Goal: Task Accomplishment & Management: Manage account settings

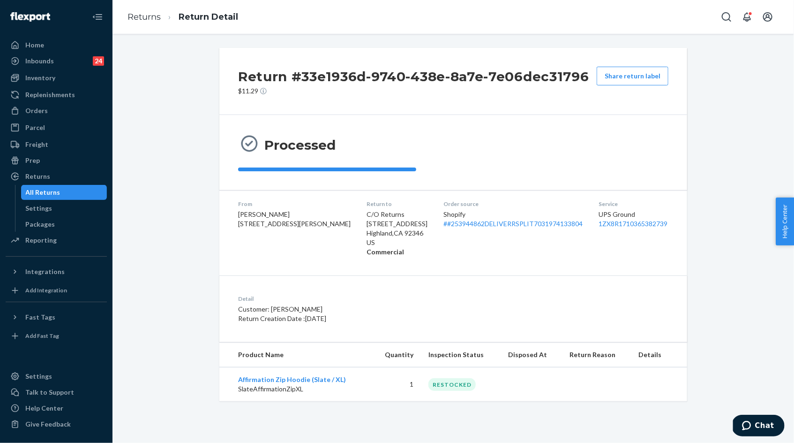
click at [491, 217] on div "Shopify # #253944862DELIVERRSPLIT7031974133804" at bounding box center [513, 219] width 140 height 19
click at [491, 221] on link "# #253944862DELIVERRSPLIT7031974133804" at bounding box center [512, 223] width 139 height 8
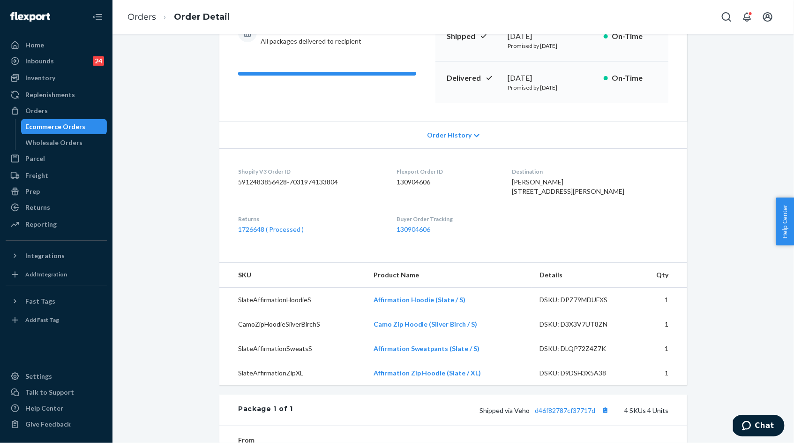
scroll to position [88, 0]
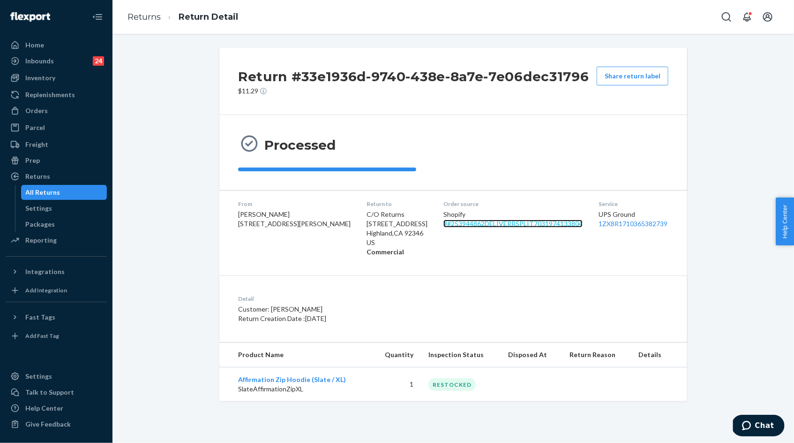
click at [452, 225] on link "# #253944862DELIVERRSPLIT7031974133804" at bounding box center [512, 223] width 139 height 8
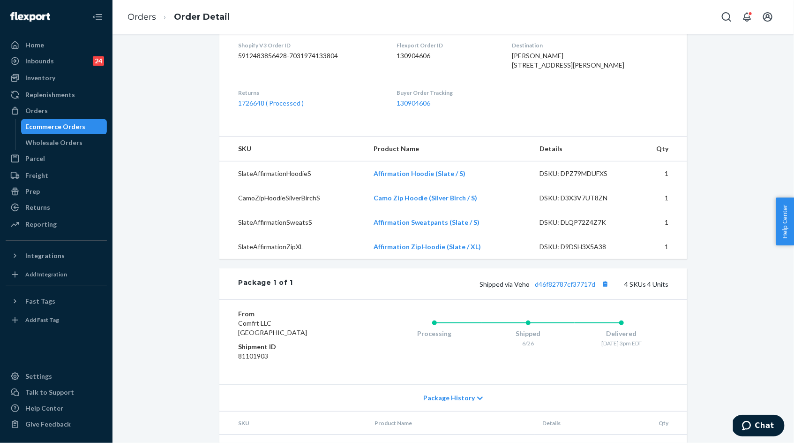
scroll to position [357, 0]
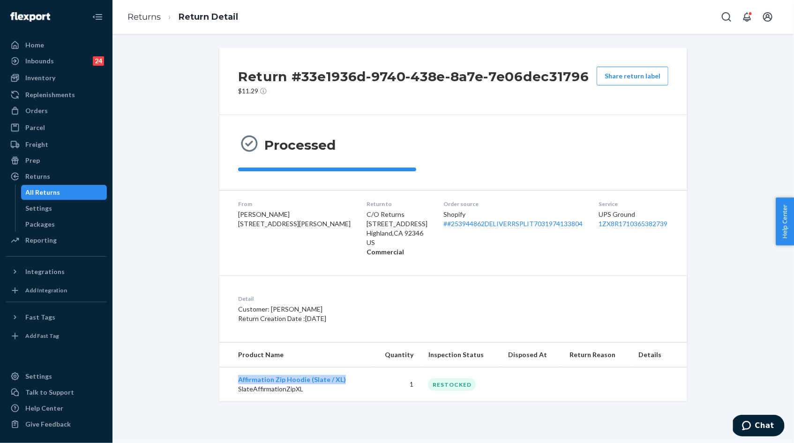
drag, startPoint x: 234, startPoint y: 378, endPoint x: 362, endPoint y: 374, distance: 128.5
click at [362, 374] on td "Affirmation Zip Hoodie (Slate / XL) SlateAffirmationZipXL" at bounding box center [295, 384] width 152 height 34
copy link "Affirmation Zip Hoodie (Slate / XL)"
click at [443, 221] on link "# #253944862DELIVERRSPLIT7031974133804" at bounding box center [512, 223] width 139 height 8
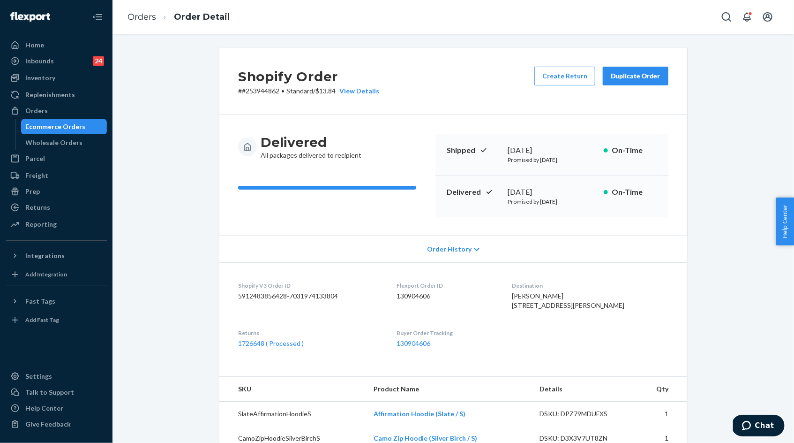
scroll to position [266, 0]
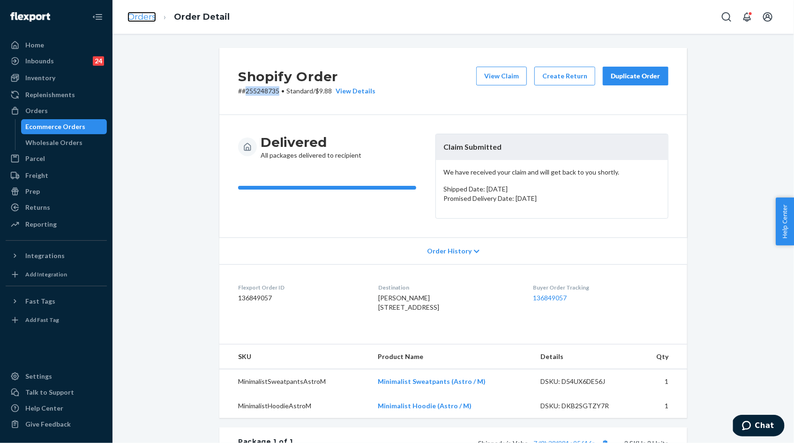
click at [143, 13] on link "Orders" at bounding box center [142, 17] width 29 height 10
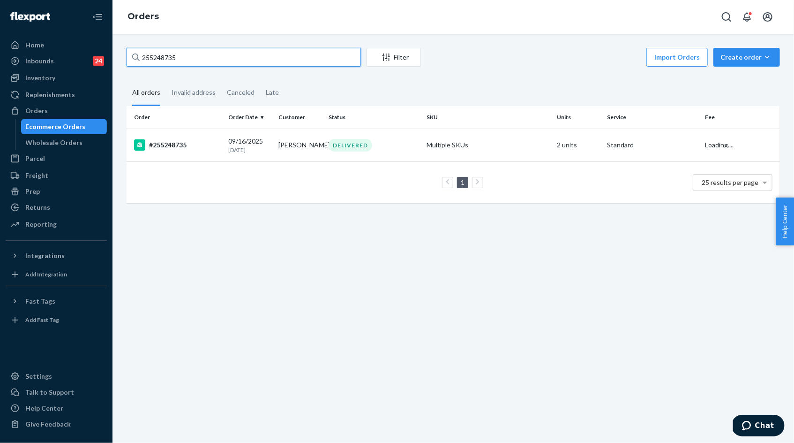
click at [186, 58] on input "255248735" at bounding box center [244, 57] width 234 height 19
paste input "4871093"
type input "254871093"
click at [267, 136] on div "[DATE] [DATE]" at bounding box center [249, 144] width 43 height 17
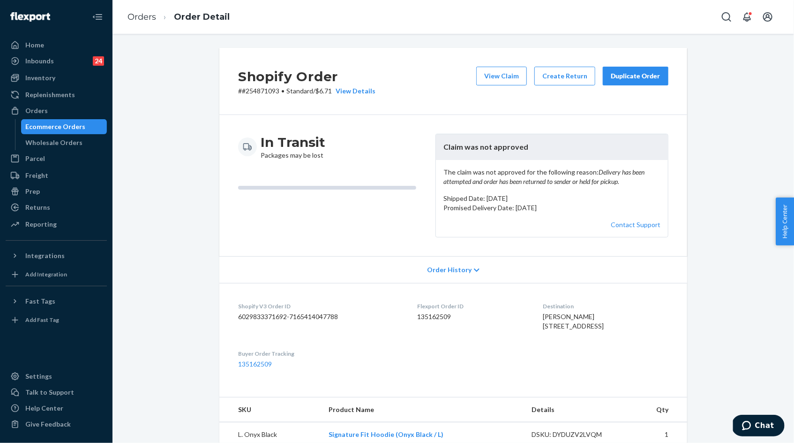
click at [654, 80] on div "Duplicate Order" at bounding box center [636, 75] width 50 height 9
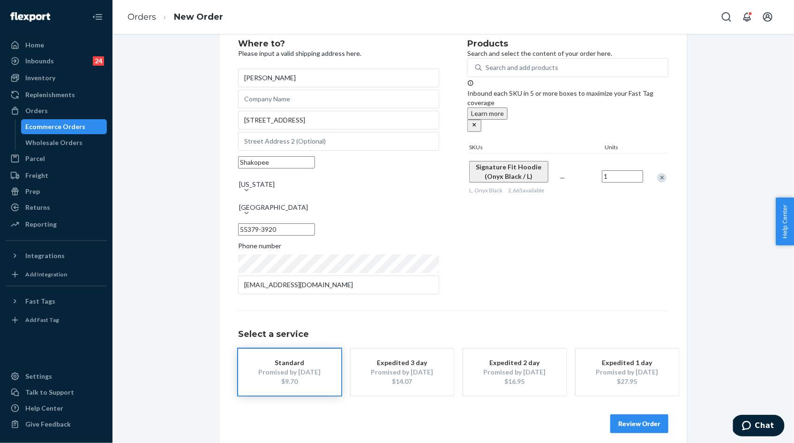
scroll to position [30, 0]
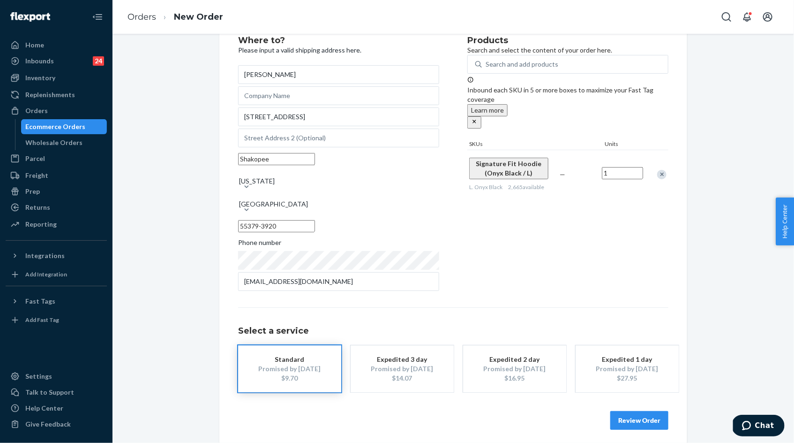
click at [659, 413] on button "Review Order" at bounding box center [639, 420] width 58 height 19
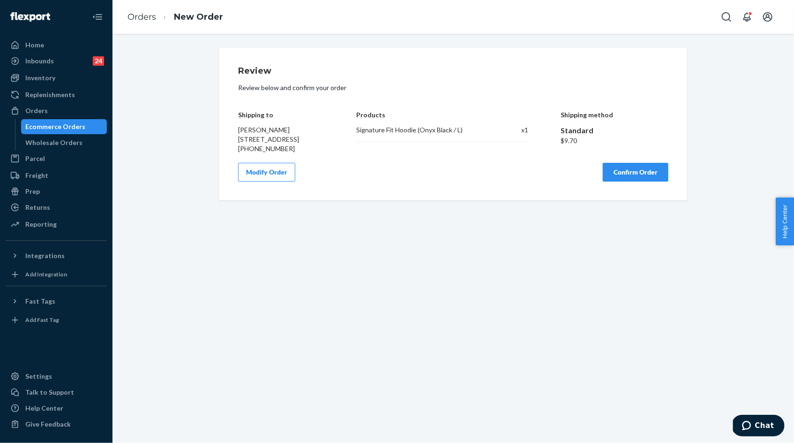
scroll to position [0, 0]
click at [241, 114] on h4 "Shipping to" at bounding box center [281, 114] width 86 height 7
drag, startPoint x: 241, startPoint y: 114, endPoint x: 320, endPoint y: 145, distance: 84.6
click at [320, 146] on div "Shipping to Arthur Tabakov 2366 Alysheba Ct Shakopee, MN 55379-3920 +19524511616" at bounding box center [281, 125] width 86 height 56
copy div "Shipping to Arthur Tabakov 2366 Alysheba Ct Shakopee, MN 55379-3920"
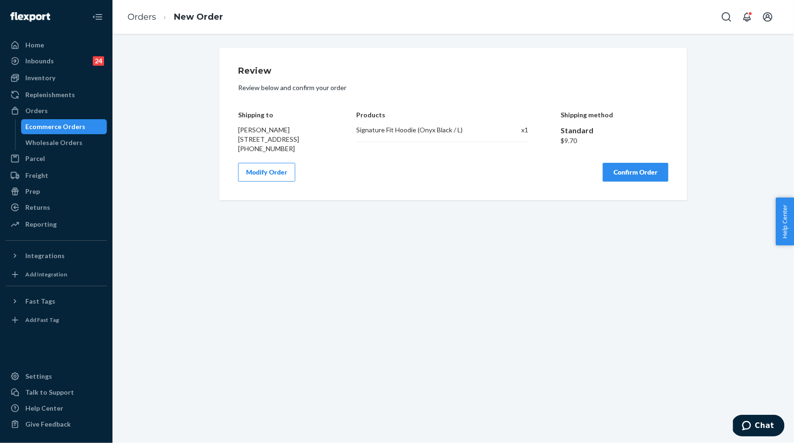
click at [420, 131] on div "Signature Fit Hoodie (Onyx Black / L)" at bounding box center [423, 129] width 135 height 9
copy div "Signature Fit Hoodie (Onyx Black / L)"
click at [618, 181] on button "Confirm Order" at bounding box center [636, 172] width 66 height 19
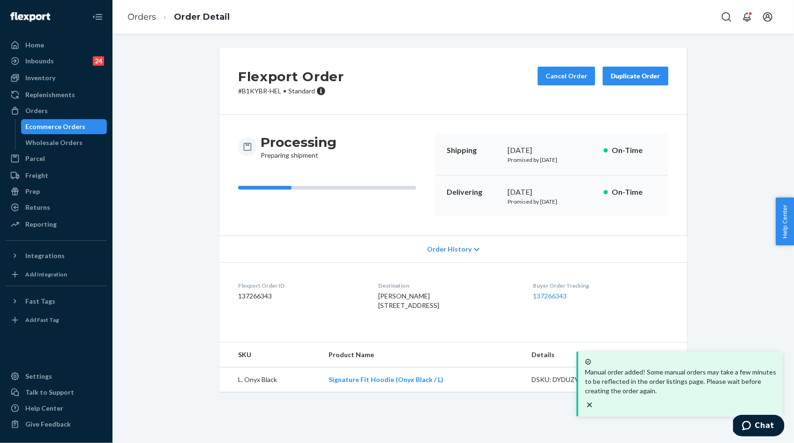
click at [263, 91] on p "# B1KYBR-HEL • Standard" at bounding box center [291, 90] width 106 height 9
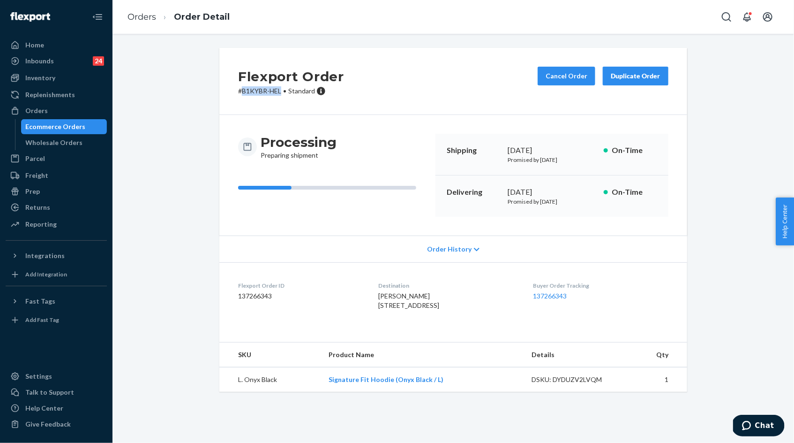
click at [274, 93] on p "# B1KYBR-HEL • Standard" at bounding box center [291, 90] width 106 height 9
copy p "B1KYBR-HEL"
click at [53, 206] on div "Returns" at bounding box center [56, 207] width 99 height 13
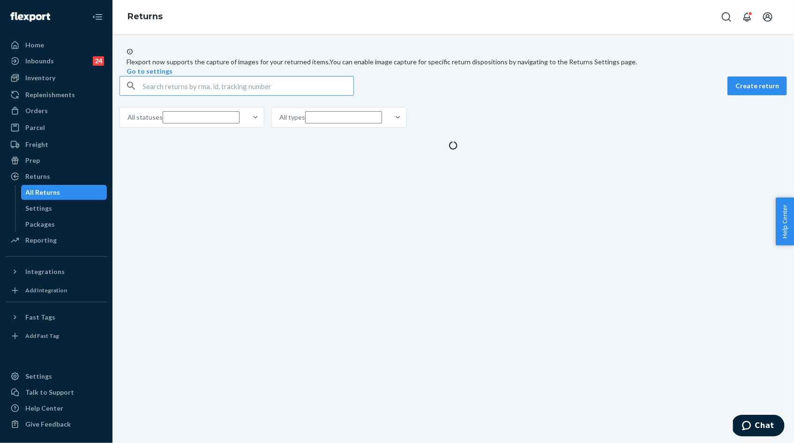
click at [246, 95] on input "text" at bounding box center [248, 85] width 211 height 19
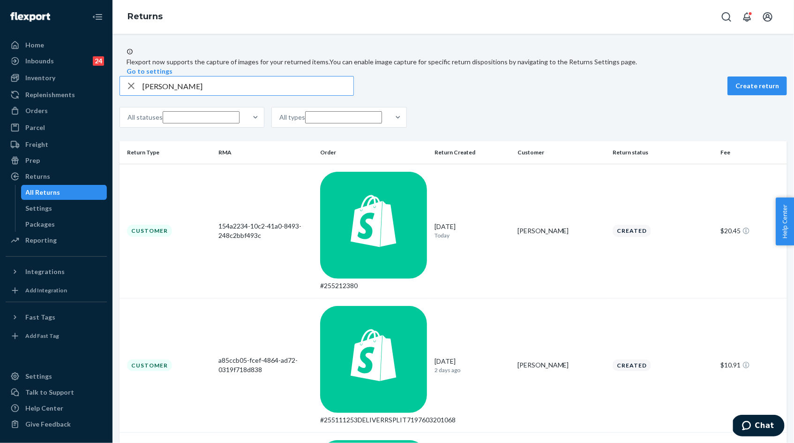
type input "Sara Alexander"
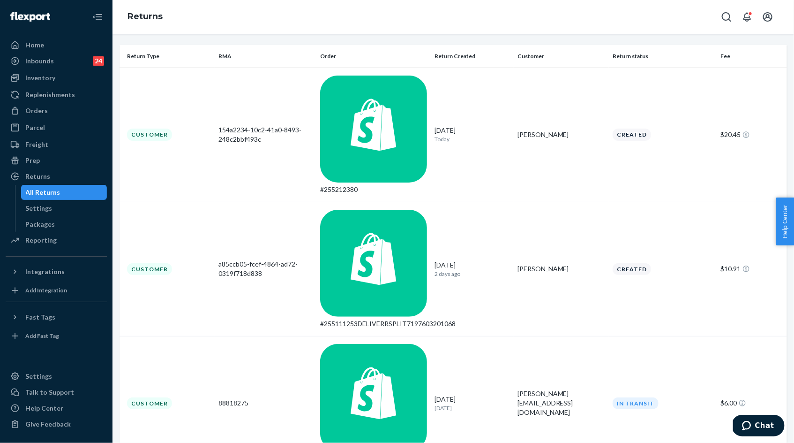
scroll to position [128, 0]
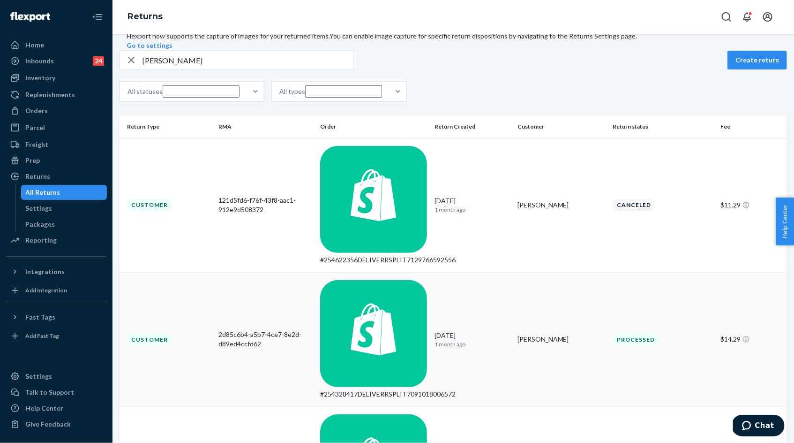
scroll to position [0, 0]
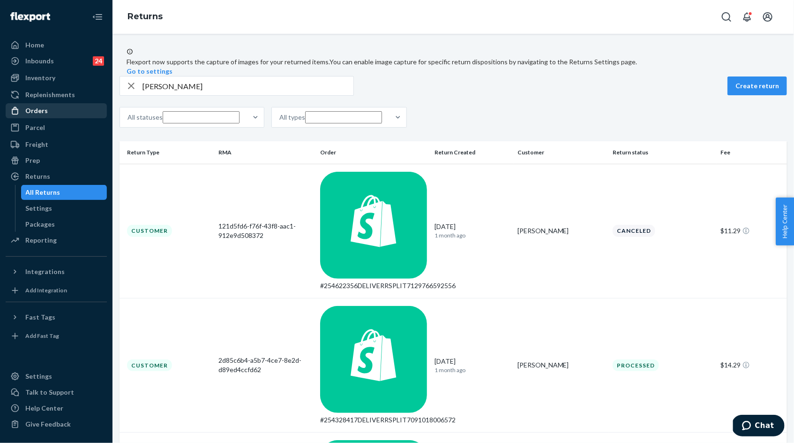
click at [59, 115] on div "Orders" at bounding box center [56, 110] width 99 height 13
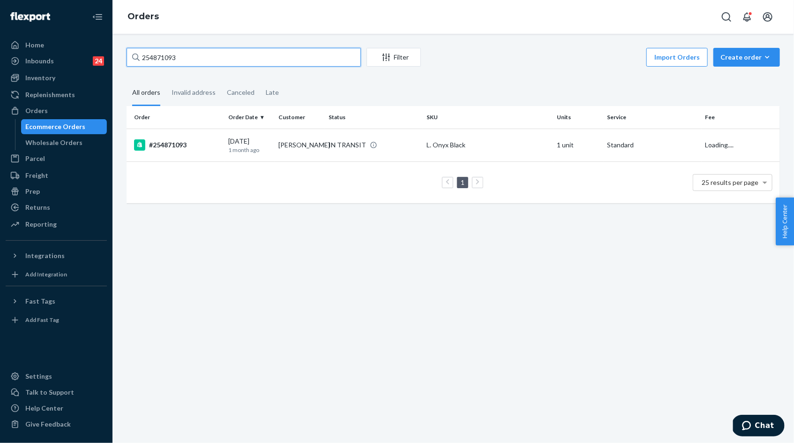
click at [171, 60] on input "254871093" at bounding box center [244, 57] width 234 height 19
paste input "3291161"
type input "253291161"
click at [251, 144] on div "04/19/2025 5 months ago" at bounding box center [249, 144] width 43 height 17
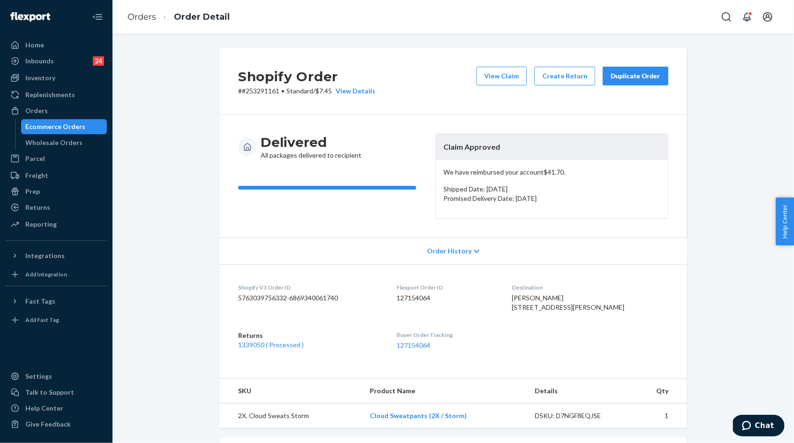
click at [547, 297] on span "Sara Alexander 1316 Summer Dr Herrin, IL 62948-4500 US" at bounding box center [568, 301] width 113 height 17
drag, startPoint x: 547, startPoint y: 297, endPoint x: 584, endPoint y: 297, distance: 37.5
click at [584, 297] on span "Sara Alexander 1316 Summer Dr Herrin, IL 62948-4500 US" at bounding box center [568, 301] width 113 height 17
copy span "Sara Alexander"
click at [148, 20] on link "Orders" at bounding box center [142, 17] width 29 height 10
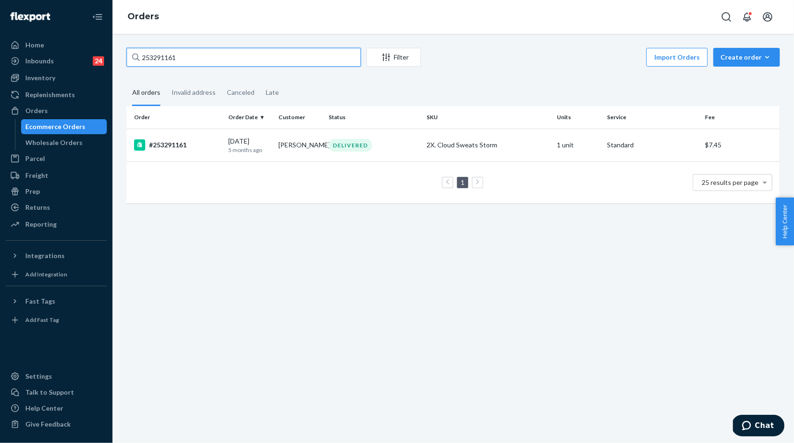
click at [188, 57] on input "253291161" at bounding box center [244, 57] width 234 height 19
paste input "Sara Alexander"
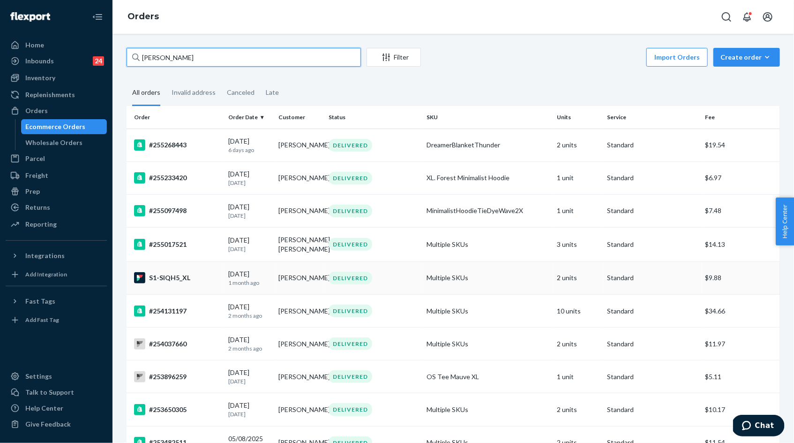
type input "Sara Alexander"
click at [252, 286] on div "08/13/2025 1 month ago" at bounding box center [249, 277] width 43 height 17
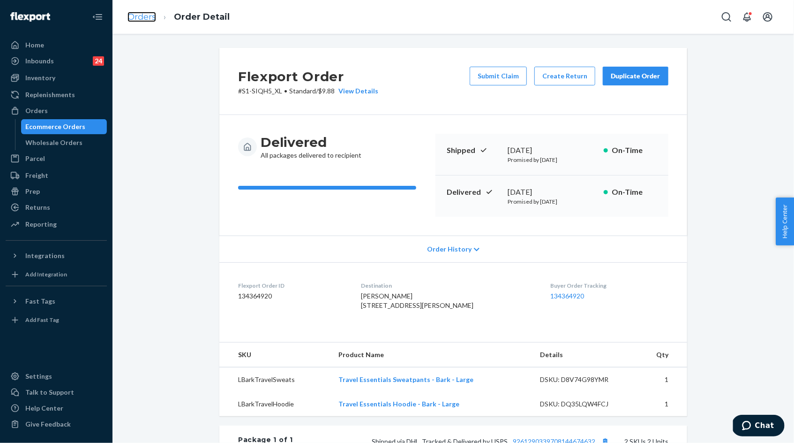
click at [144, 17] on link "Orders" at bounding box center [142, 17] width 29 height 10
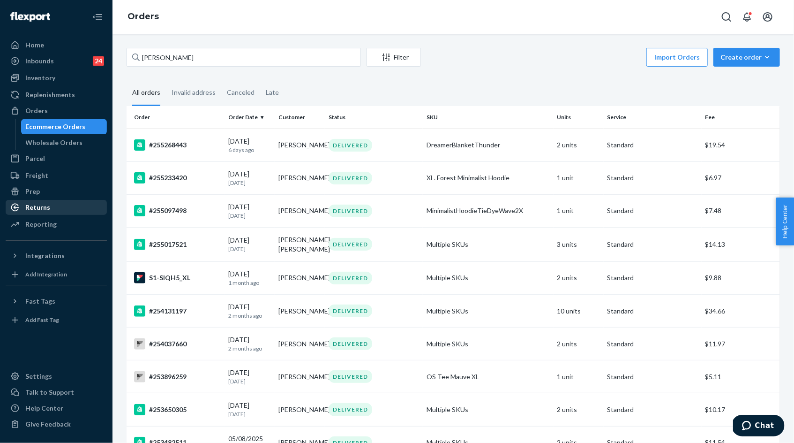
click at [83, 207] on div "Returns" at bounding box center [56, 207] width 99 height 13
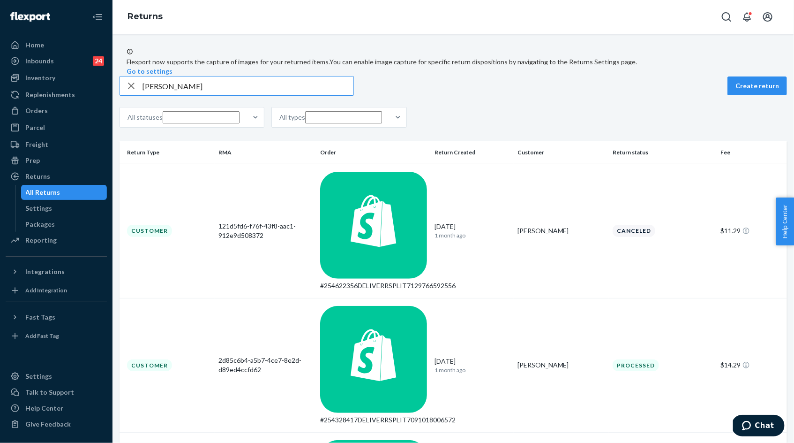
click at [206, 95] on input "Sara Alexander" at bounding box center [248, 85] width 211 height 19
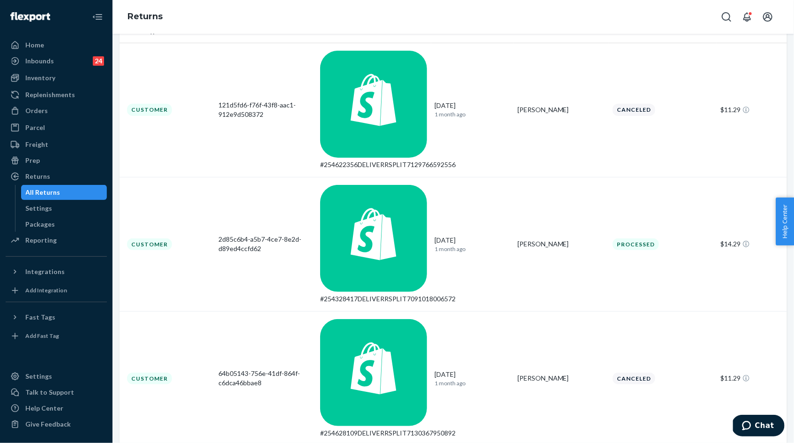
scroll to position [131, 0]
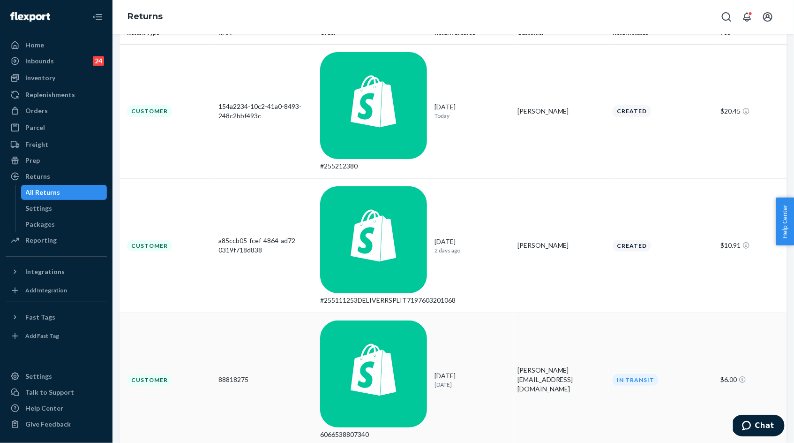
scroll to position [128, 0]
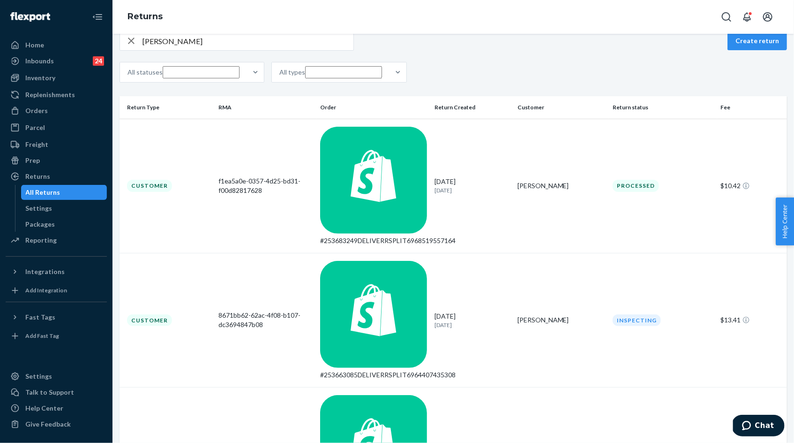
scroll to position [64, 0]
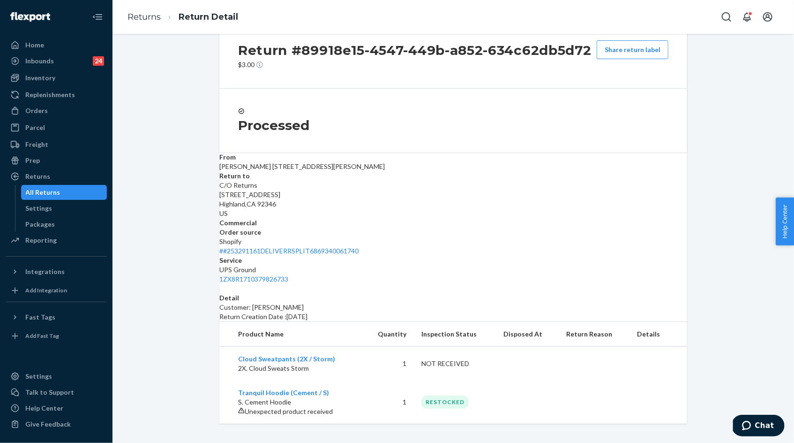
scroll to position [29, 0]
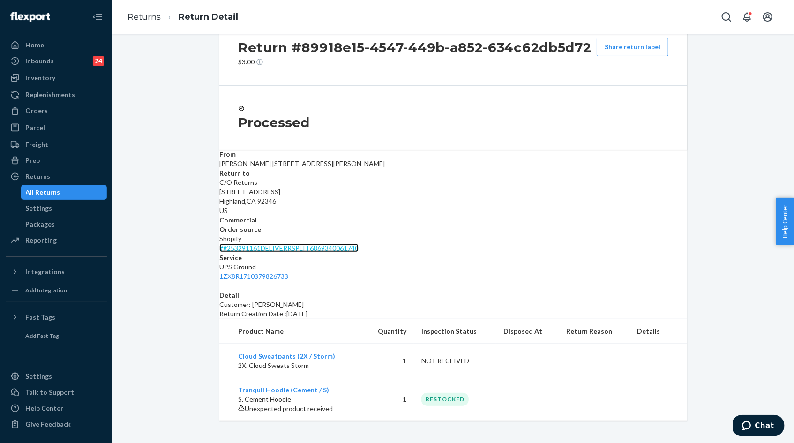
click at [359, 244] on link "# #253291161DELIVERRSPLIT6869340061740" at bounding box center [288, 248] width 139 height 8
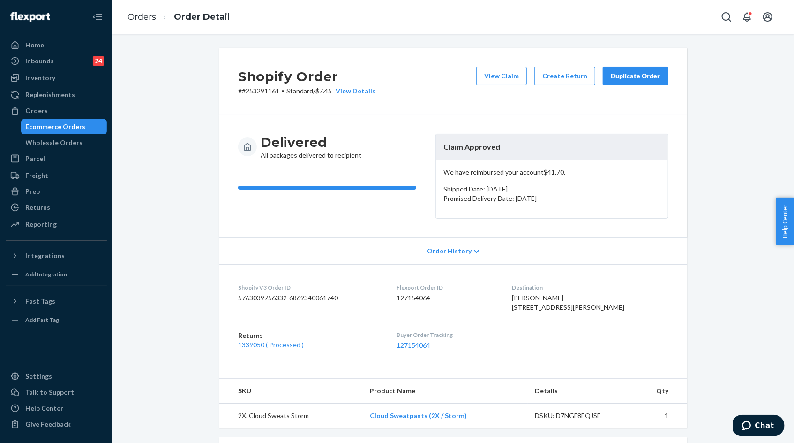
click at [643, 84] on button "Duplicate Order" at bounding box center [636, 76] width 66 height 19
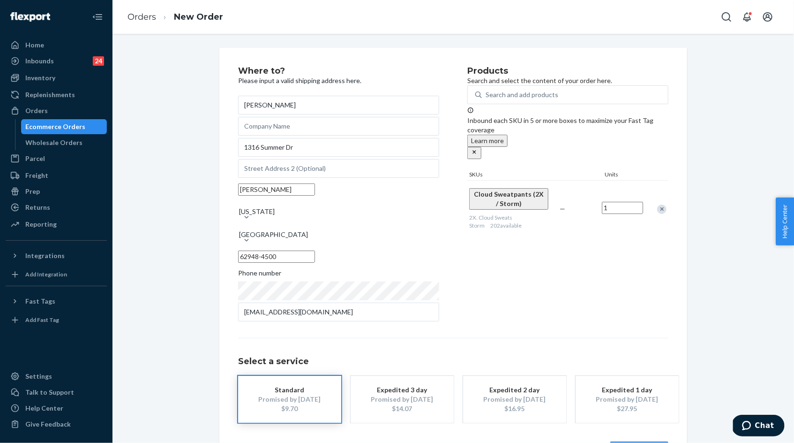
click at [590, 280] on div "Products Search and select the content of your order here. Search and add produ…" at bounding box center [567, 195] width 201 height 257
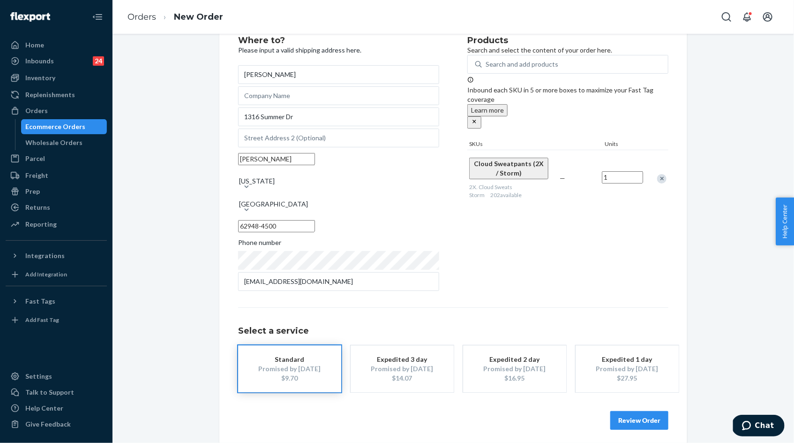
click at [636, 418] on button "Review Order" at bounding box center [639, 420] width 58 height 19
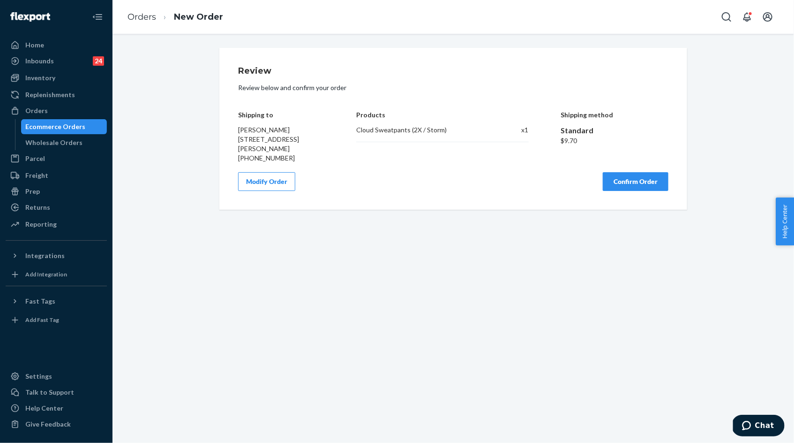
scroll to position [0, 0]
click at [240, 113] on h4 "Shipping to" at bounding box center [281, 114] width 86 height 7
click at [239, 115] on h4 "Shipping to" at bounding box center [281, 114] width 86 height 7
drag, startPoint x: 239, startPoint y: 115, endPoint x: 306, endPoint y: 146, distance: 73.2
click at [306, 147] on div "Shipping to Sara Alexander 1316 Summer Dr Herrin, IL 62948-4500 +1 (618) 534-41…" at bounding box center [281, 130] width 86 height 66
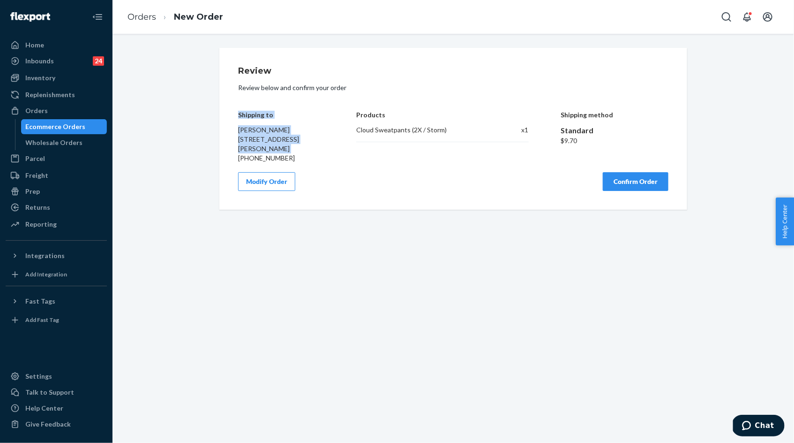
copy div "Shipping to Sara Alexander 1316 Summer Dr Herrin, IL 62948-4500"
click at [363, 131] on div "Cloud Sweatpants (2X / Storm)" at bounding box center [423, 129] width 135 height 9
copy div "Cloud Sweatpants (2X / Storm)"
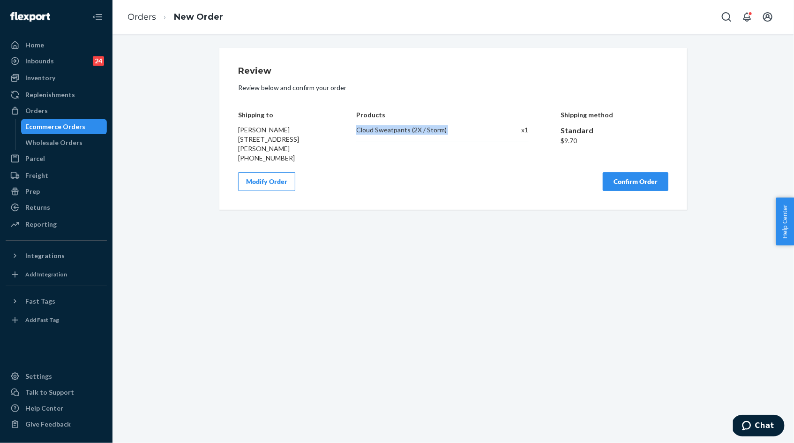
click at [647, 182] on button "Confirm Order" at bounding box center [636, 181] width 66 height 19
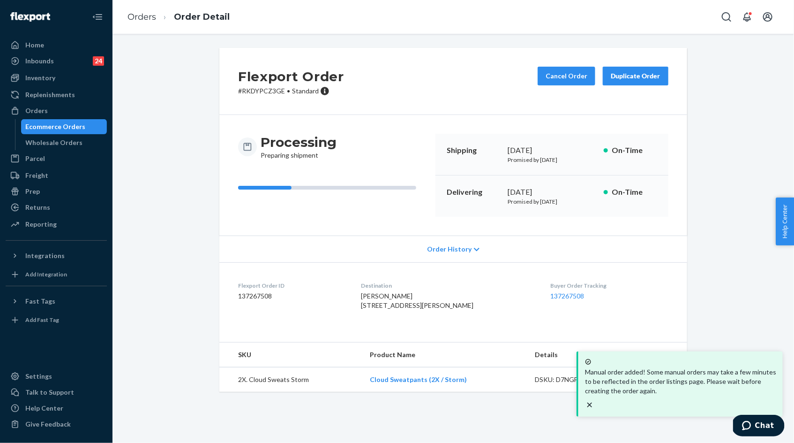
click at [261, 94] on p "# RKDYPCZ3GE • Standard" at bounding box center [291, 90] width 106 height 9
copy p "RKDYPCZ3GE"
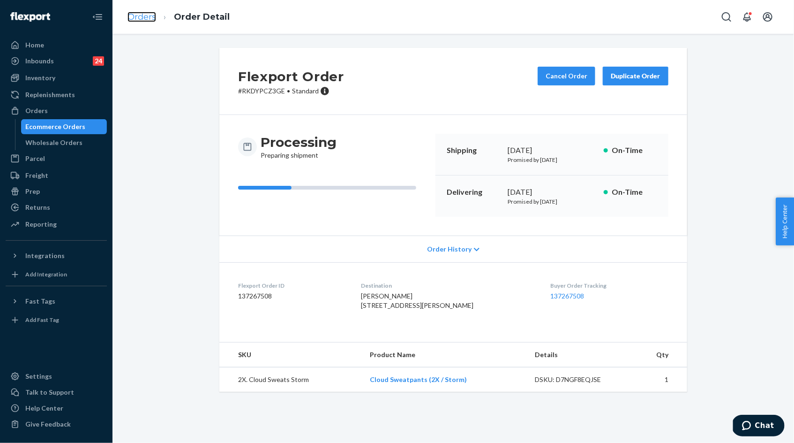
click at [147, 17] on link "Orders" at bounding box center [142, 17] width 29 height 10
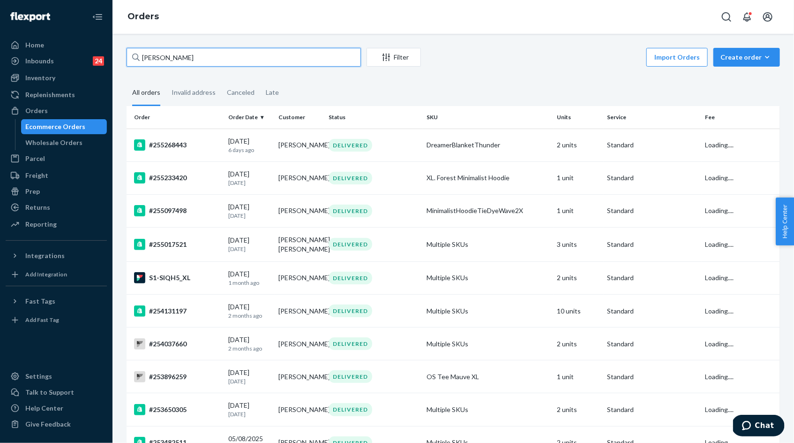
click at [200, 55] on input "Sara Alexander" at bounding box center [244, 57] width 234 height 19
paste input "254100613"
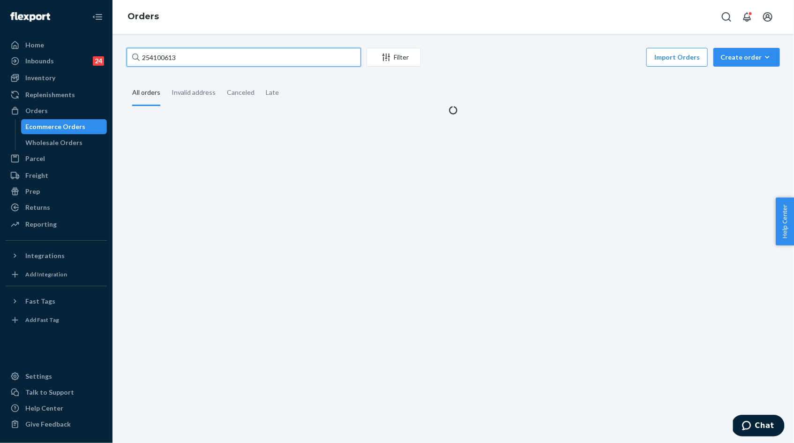
type input "254100613"
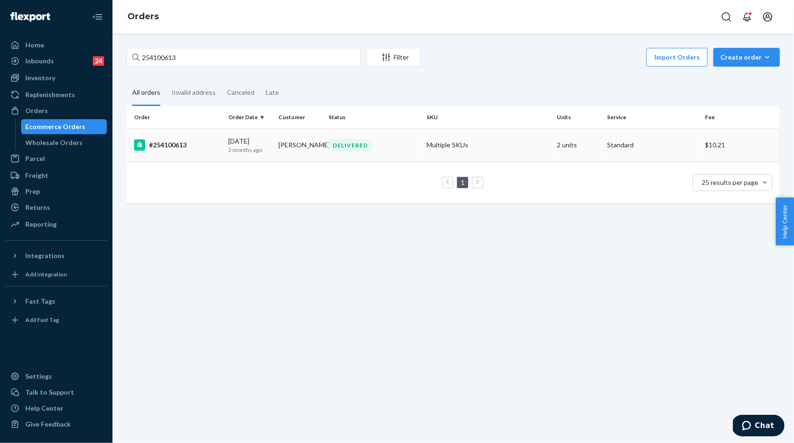
click at [261, 146] on p "2 months ago" at bounding box center [249, 150] width 43 height 8
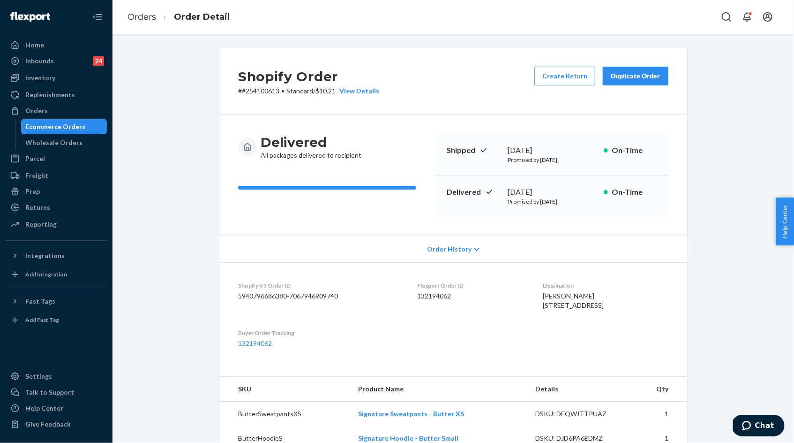
click at [135, 24] on ol "Orders Order Detail" at bounding box center [178, 17] width 117 height 28
click at [135, 17] on link "Orders" at bounding box center [142, 17] width 29 height 10
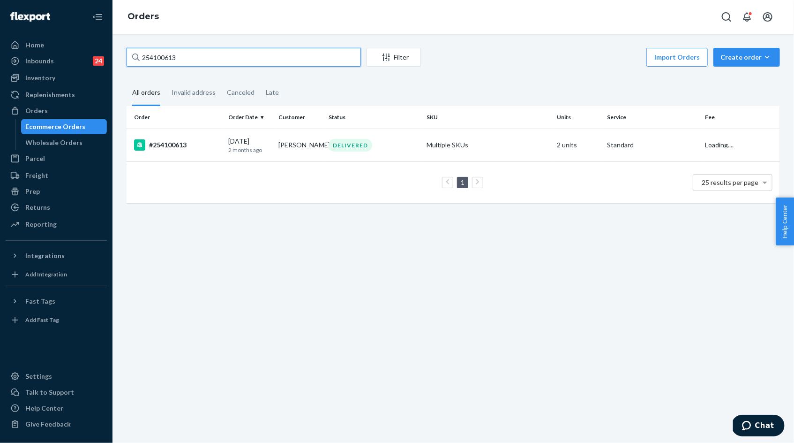
click at [231, 55] on input "254100613" at bounding box center [244, 57] width 234 height 19
paste input "5208320"
type input "255208320"
click at [249, 144] on div "09/14/2025 10 days ago" at bounding box center [249, 144] width 43 height 17
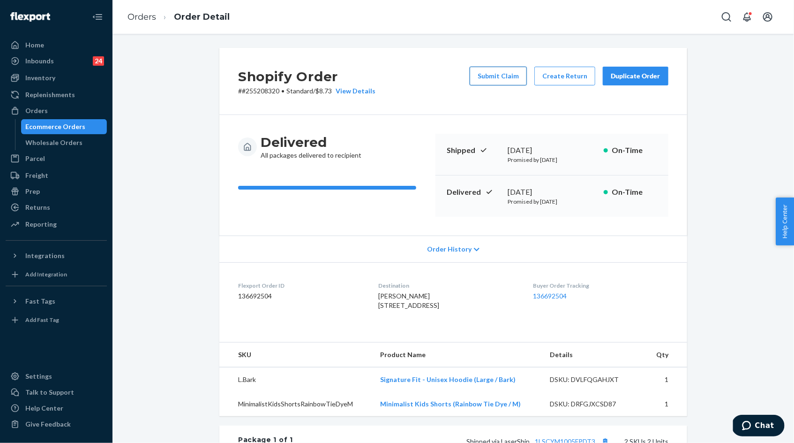
click at [523, 70] on button "Submit Claim" at bounding box center [498, 76] width 57 height 19
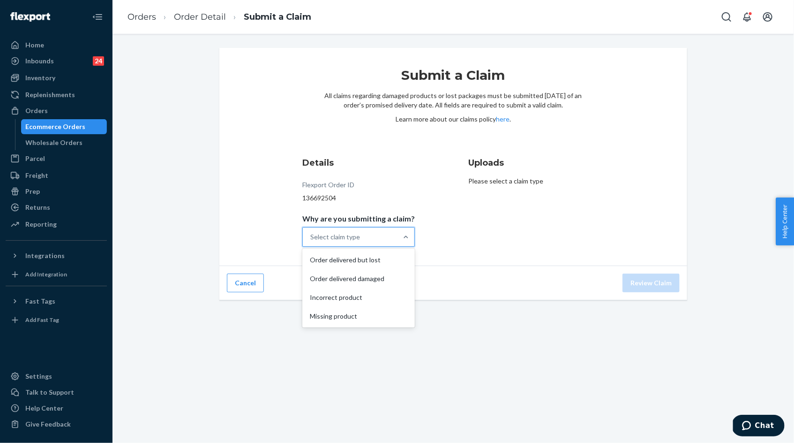
click at [335, 242] on div "Select claim type" at bounding box center [350, 236] width 95 height 19
click at [311, 241] on input "Why are you submitting a claim? option Order delivered but lost focused, 1 of 4…" at bounding box center [310, 236] width 1 height 9
click at [337, 263] on div "Order delivered but lost" at bounding box center [358, 259] width 109 height 19
click at [311, 241] on input "Why are you submitting a claim? option Order delivered but lost focused, 1 of 4…" at bounding box center [310, 236] width 1 height 9
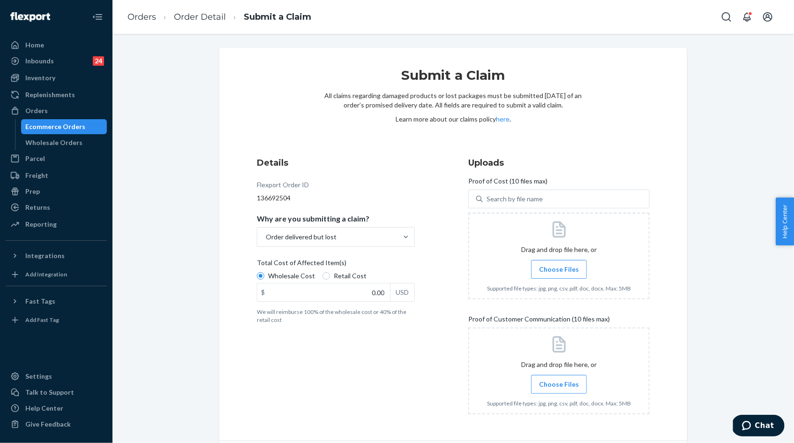
click at [559, 266] on input "Choose Files" at bounding box center [559, 269] width 0 height 10
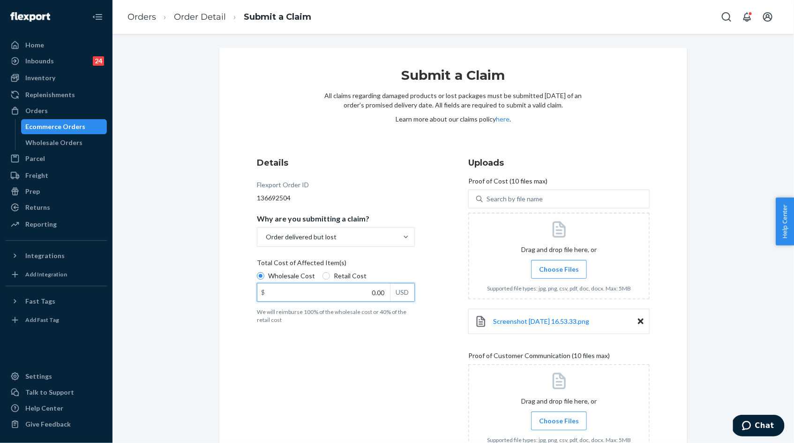
click at [348, 294] on input "0.00" at bounding box center [323, 292] width 133 height 18
type input "57.70"
click at [561, 270] on span "Choose Files" at bounding box center [559, 268] width 40 height 9
click at [559, 270] on input "Choose Files" at bounding box center [559, 269] width 0 height 10
click at [561, 270] on span "Choose Files" at bounding box center [559, 268] width 40 height 9
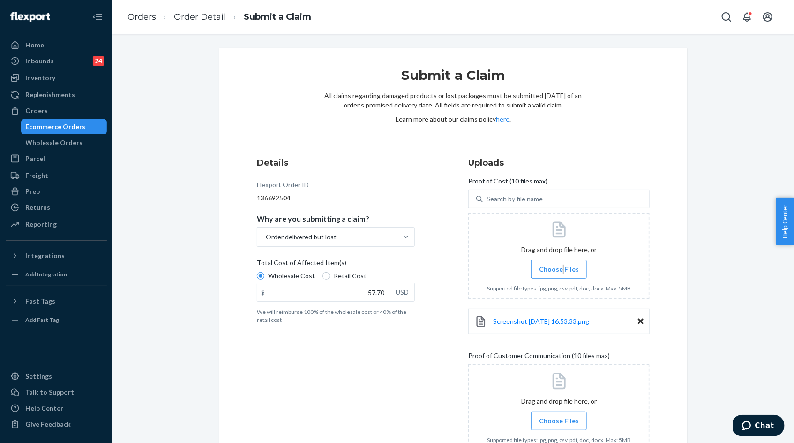
click at [559, 270] on input "Choose Files" at bounding box center [559, 269] width 0 height 10
click at [564, 266] on span "Choose Files" at bounding box center [559, 268] width 40 height 9
click at [559, 266] on input "Choose Files" at bounding box center [559, 269] width 0 height 10
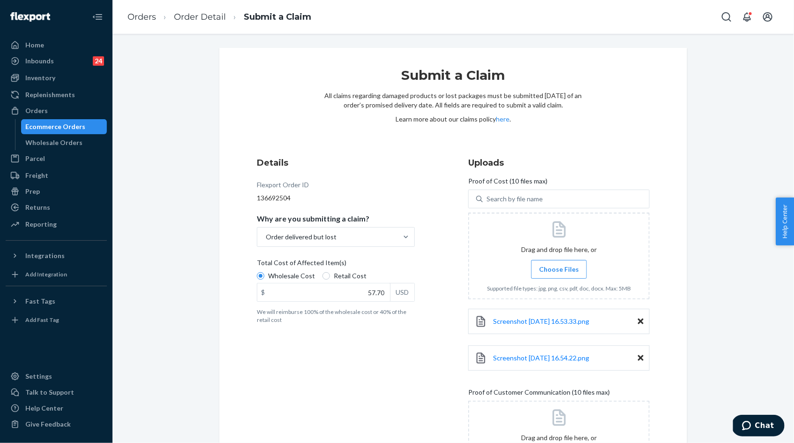
scroll to position [104, 0]
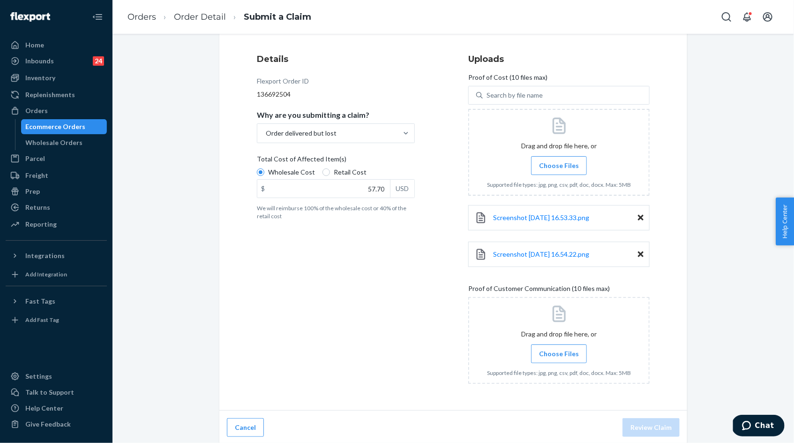
click at [550, 356] on span "Choose Files" at bounding box center [559, 353] width 40 height 9
click at [559, 356] on input "Choose Files" at bounding box center [559, 353] width 0 height 10
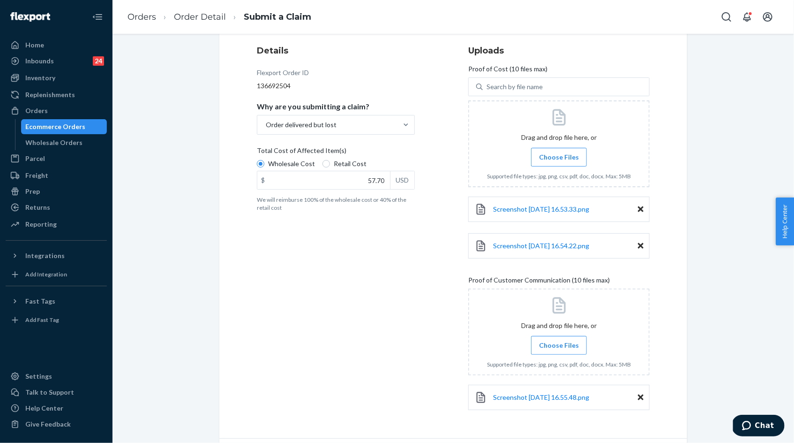
scroll to position [118, 0]
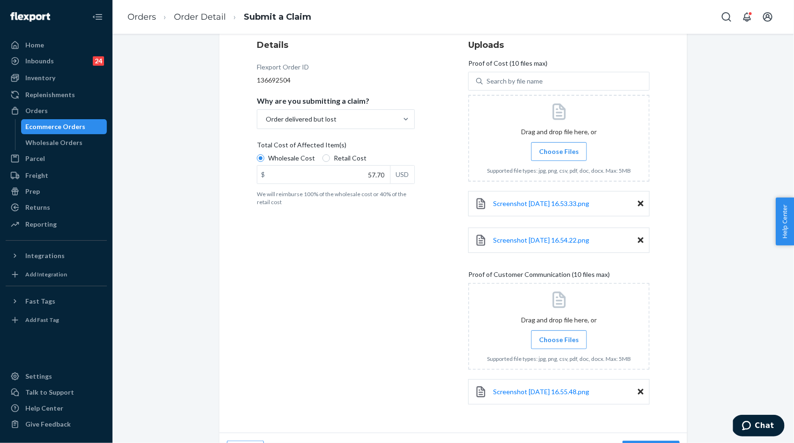
click at [566, 336] on span "Choose Files" at bounding box center [559, 339] width 40 height 9
click at [559, 336] on input "Choose Files" at bounding box center [559, 339] width 0 height 10
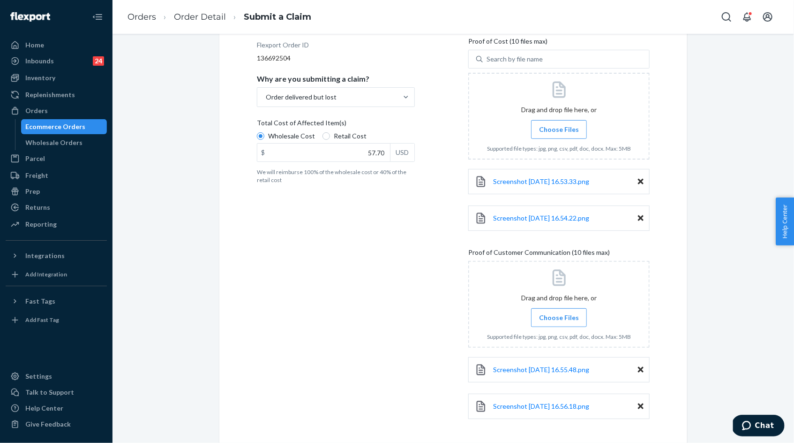
scroll to position [176, 0]
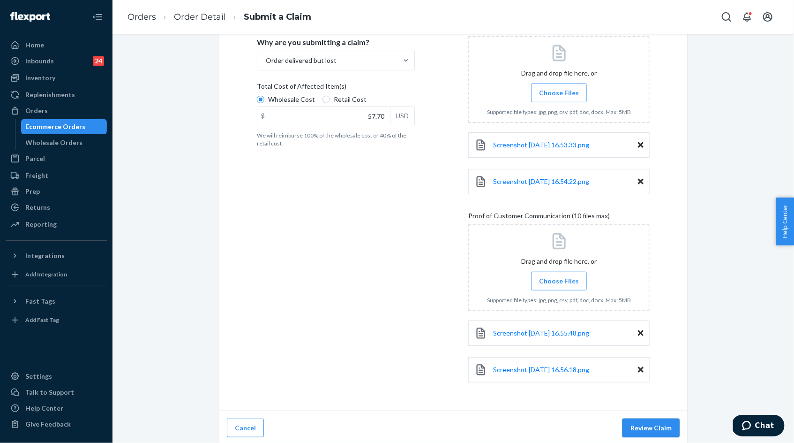
click at [652, 425] on button "Review Claim" at bounding box center [651, 427] width 57 height 19
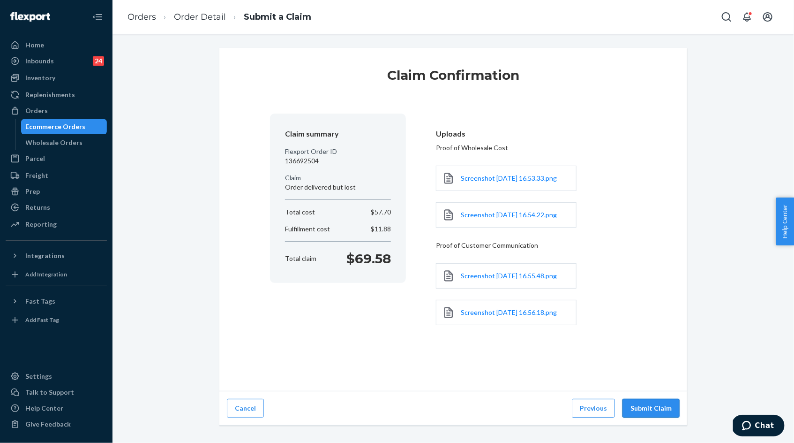
click at [651, 417] on button "Submit Claim" at bounding box center [651, 407] width 57 height 19
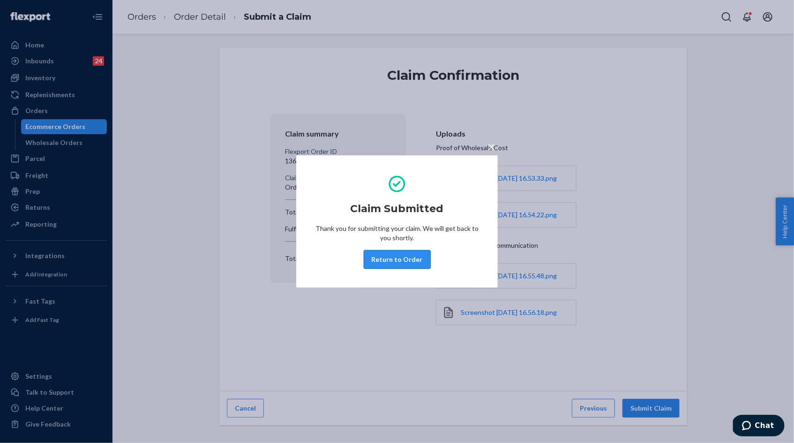
click at [408, 261] on button "Return to Order" at bounding box center [397, 259] width 67 height 19
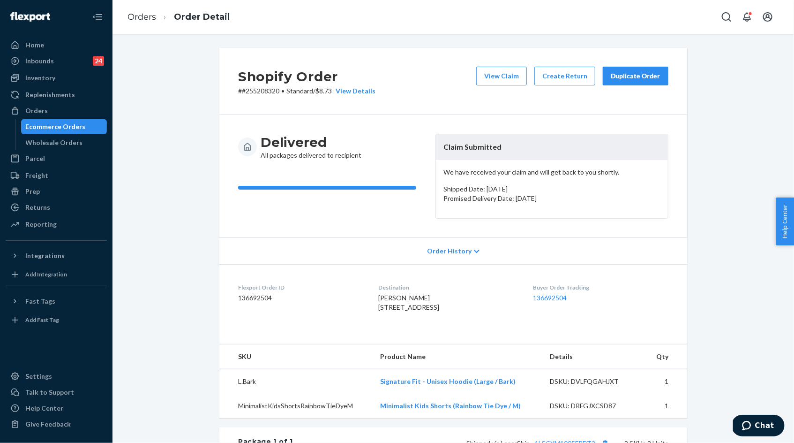
click at [685, 157] on div "Delivered All packages delivered to recipient Claim Submitted We have received …" at bounding box center [453, 176] width 468 height 122
click at [144, 15] on link "Orders" at bounding box center [142, 17] width 29 height 10
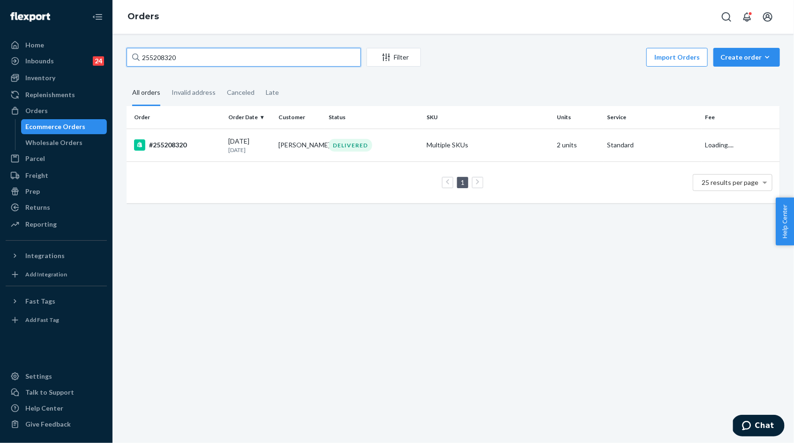
click at [201, 53] on input "255208320" at bounding box center [244, 57] width 234 height 19
paste input "3794296"
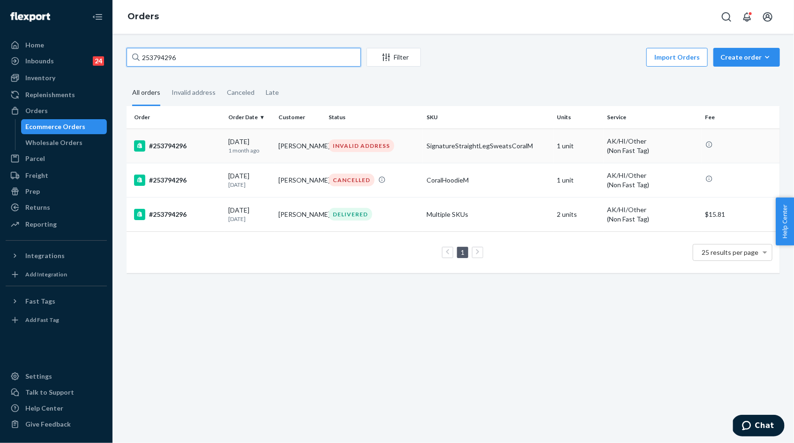
type input "253794296"
click at [265, 140] on div "08/18/2025 1 month ago" at bounding box center [249, 145] width 43 height 17
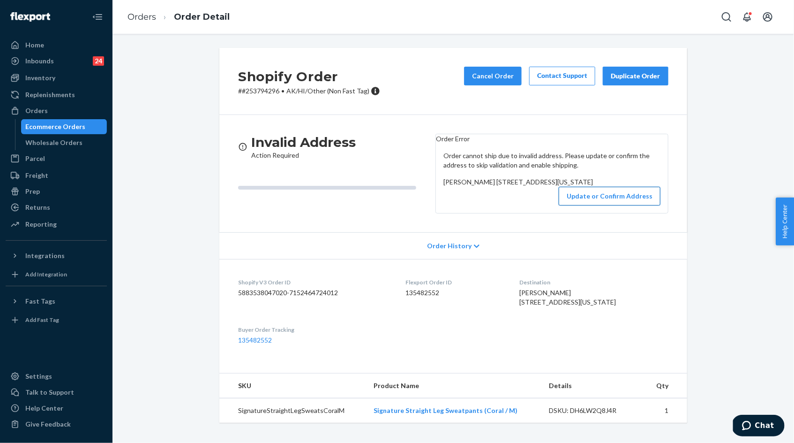
click at [598, 205] on button "Update or Confirm Address" at bounding box center [610, 196] width 102 height 19
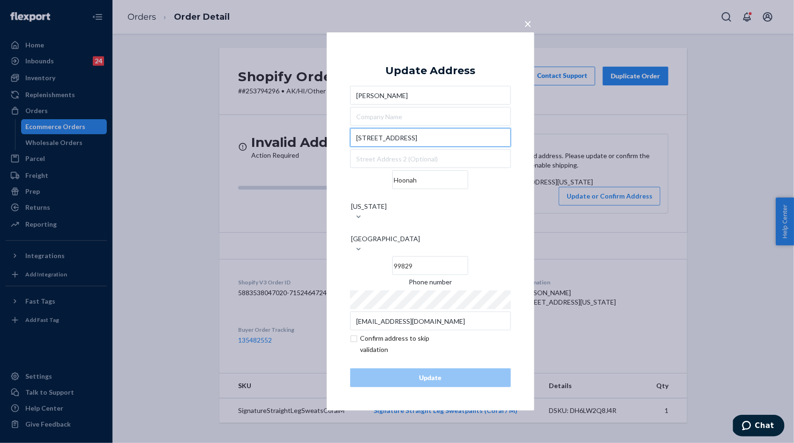
click at [384, 147] on input "500 Eagle Drive 364" at bounding box center [430, 137] width 161 height 19
paste input "PO Box"
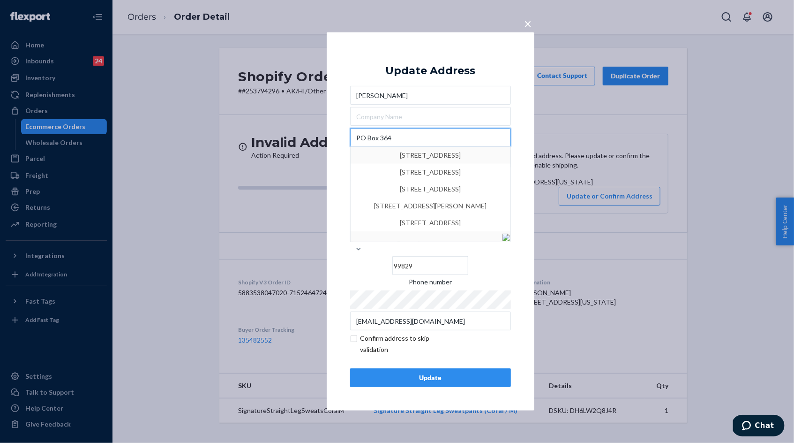
type input "PO Box 364"
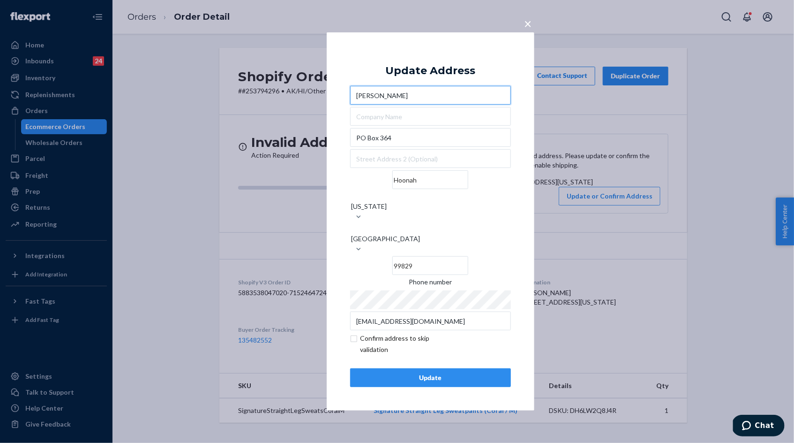
click at [497, 101] on input "Cora Roberts" at bounding box center [430, 95] width 161 height 19
click at [419, 147] on input "PO Box 364" at bounding box center [430, 137] width 161 height 19
click at [444, 373] on div "Update" at bounding box center [430, 377] width 145 height 9
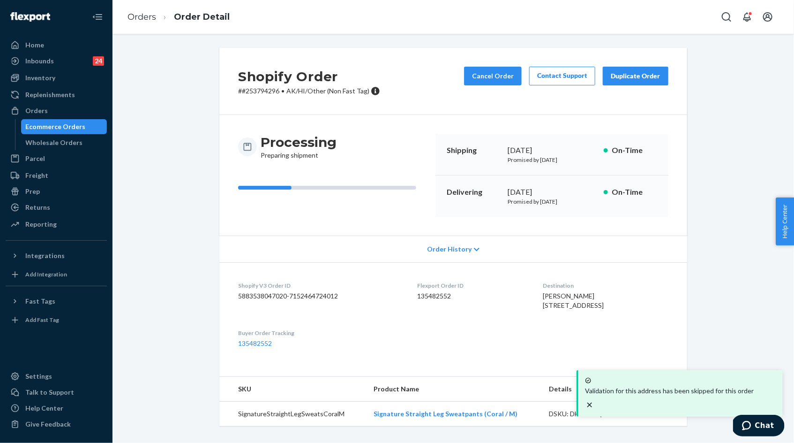
scroll to position [12, 0]
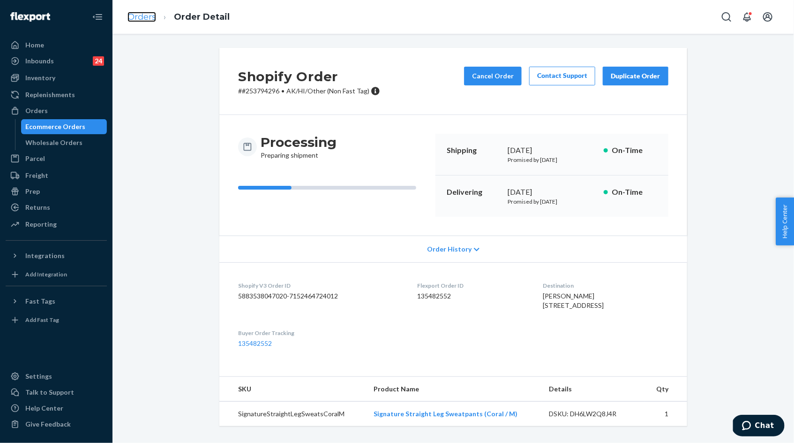
click at [143, 15] on link "Orders" at bounding box center [142, 17] width 29 height 10
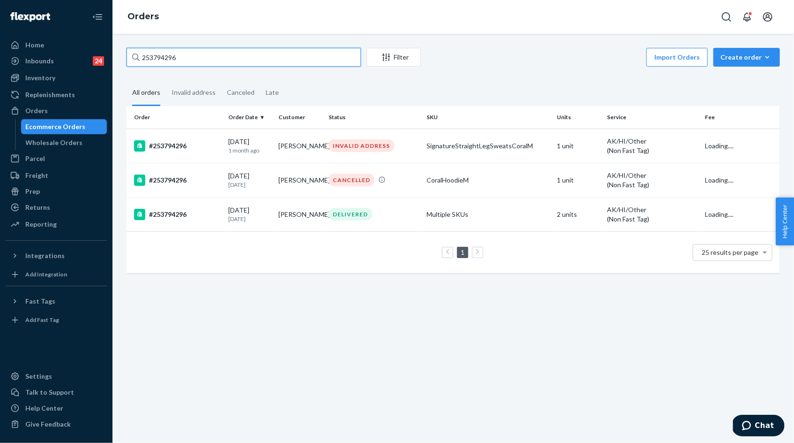
click at [153, 55] on input "253794296" at bounding box center [244, 57] width 234 height 19
paste input "SJSQPZZQEG"
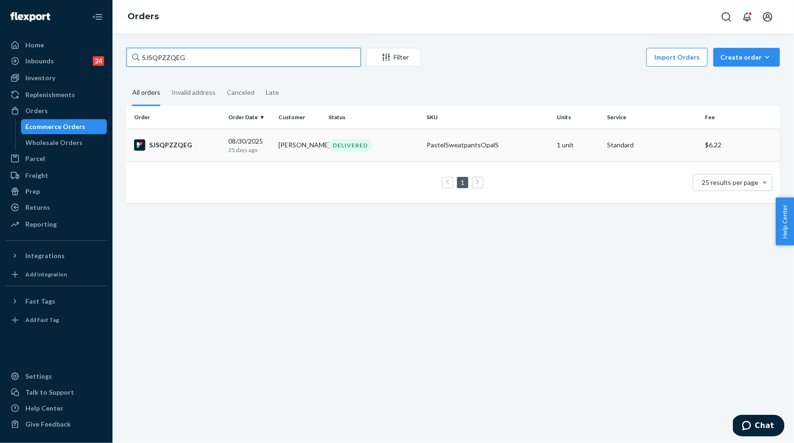
type input "SJSQPZZQEG"
click at [241, 144] on div "08/30/2025 25 days ago" at bounding box center [249, 144] width 43 height 17
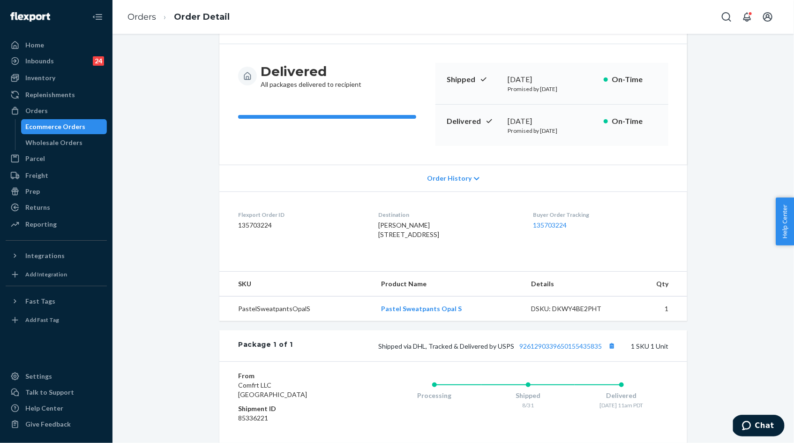
scroll to position [34, 0]
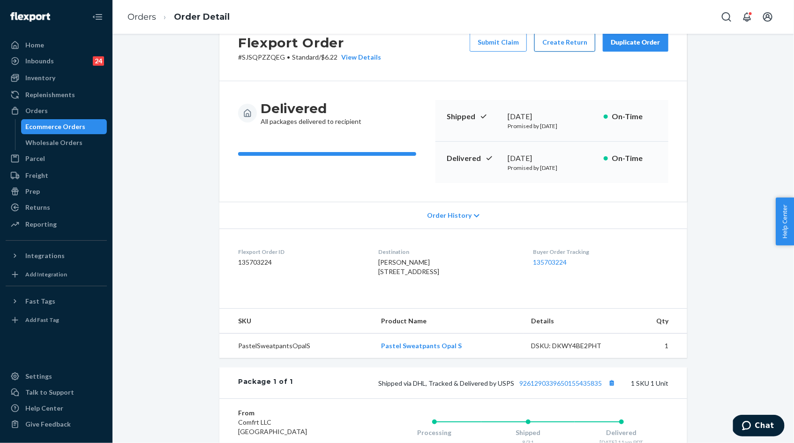
click at [565, 45] on button "Create Return" at bounding box center [564, 42] width 61 height 19
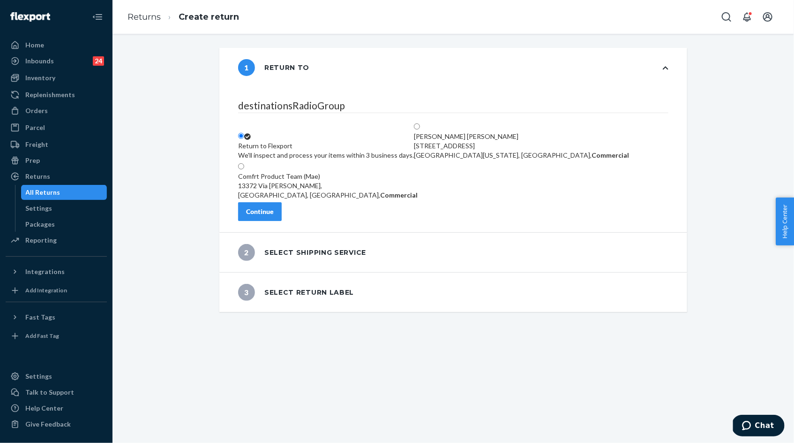
click at [300, 141] on div "Return to Flexport" at bounding box center [326, 145] width 176 height 9
click at [244, 133] on input "Return to Flexport We'll inspect and process your items within 3 business days." at bounding box center [241, 136] width 6 height 6
click at [274, 215] on div "Continue" at bounding box center [260, 211] width 28 height 9
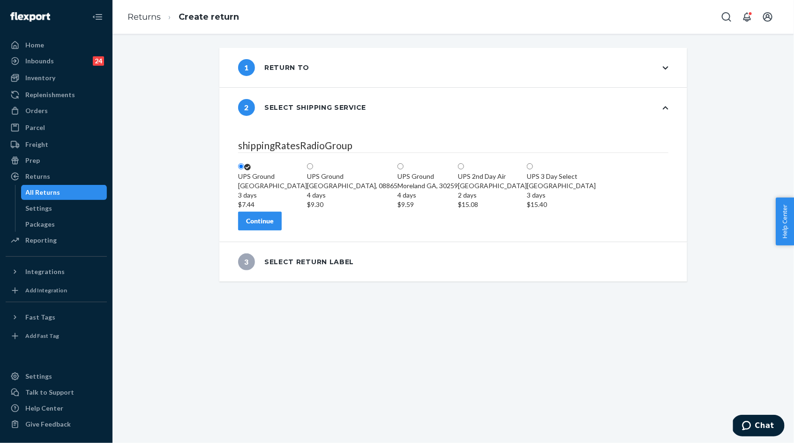
click at [274, 225] on div "Continue" at bounding box center [260, 220] width 28 height 9
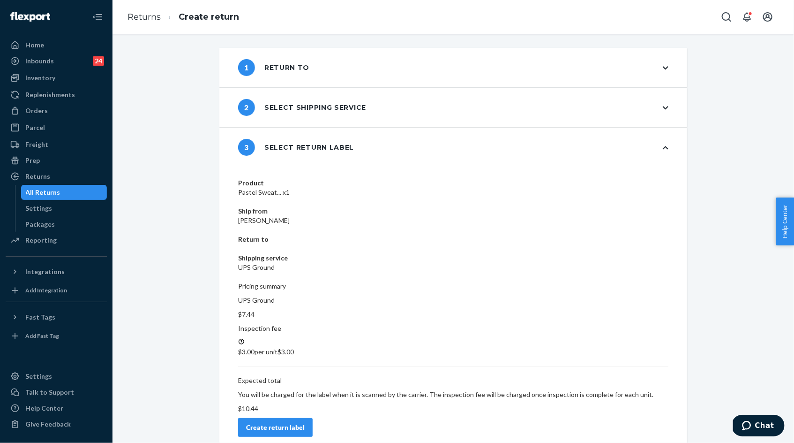
click at [305, 422] on div "Create return label" at bounding box center [275, 426] width 59 height 9
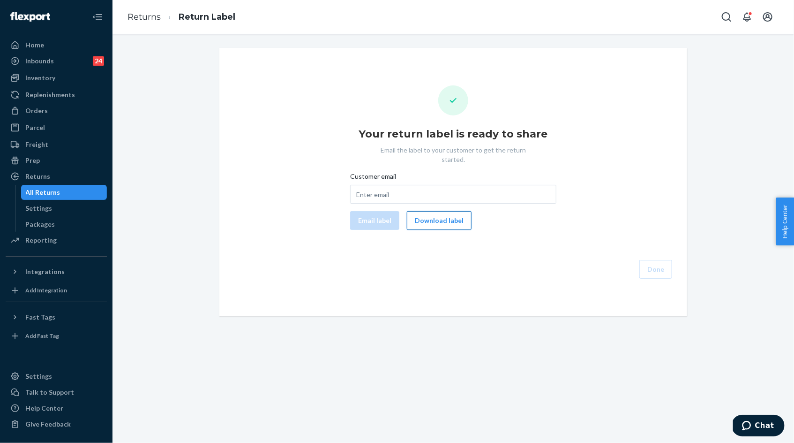
click at [442, 212] on button "Download label" at bounding box center [439, 220] width 65 height 19
click at [145, 23] on ol "Returns Return Label" at bounding box center [181, 17] width 123 height 28
click at [144, 18] on link "Returns" at bounding box center [144, 17] width 33 height 10
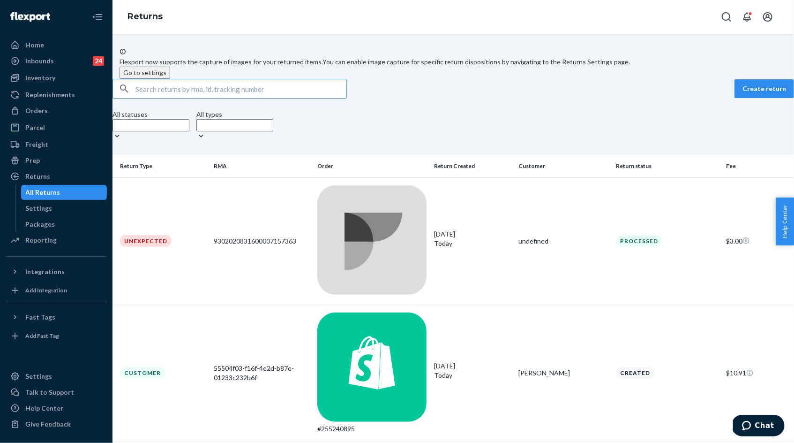
click at [208, 98] on input "text" at bounding box center [240, 88] width 211 height 19
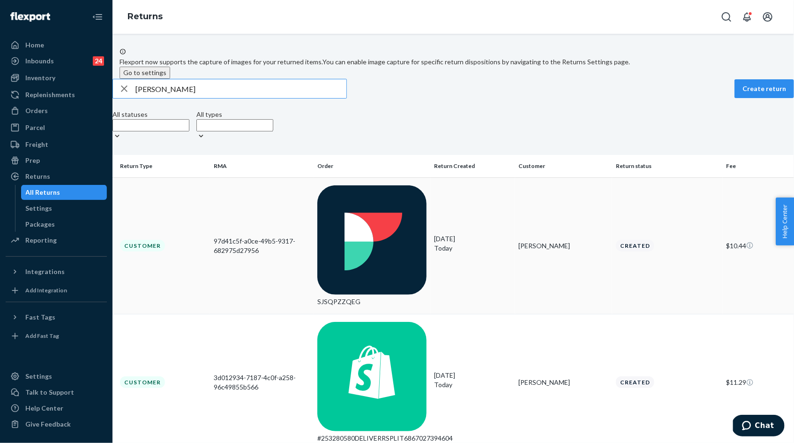
type input "amy ga"
click at [272, 236] on div "97d41c5f-a0ce-49b5-9317-682975d27956" at bounding box center [262, 245] width 97 height 19
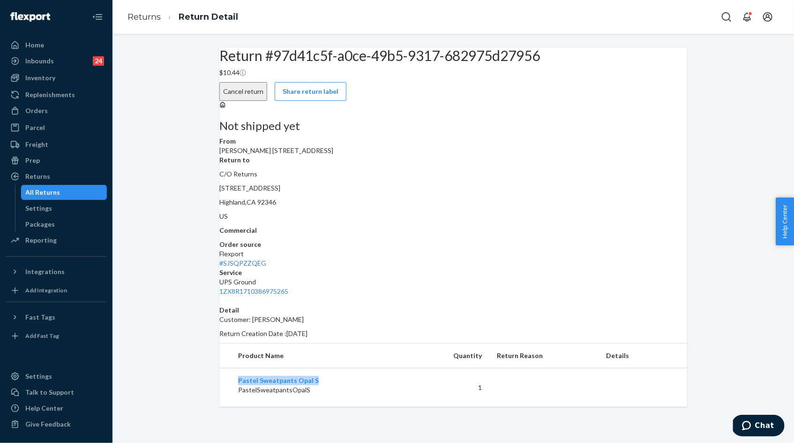
drag, startPoint x: 321, startPoint y: 398, endPoint x: 235, endPoint y: 401, distance: 85.8
click at [235, 401] on td "Pastel Sweatpants Opal S PastelSweatpantsOpalS" at bounding box center [315, 387] width 192 height 39
copy link "Pastel Sweatpants Opal S"
click at [80, 84] on link "Inventory" at bounding box center [56, 77] width 101 height 15
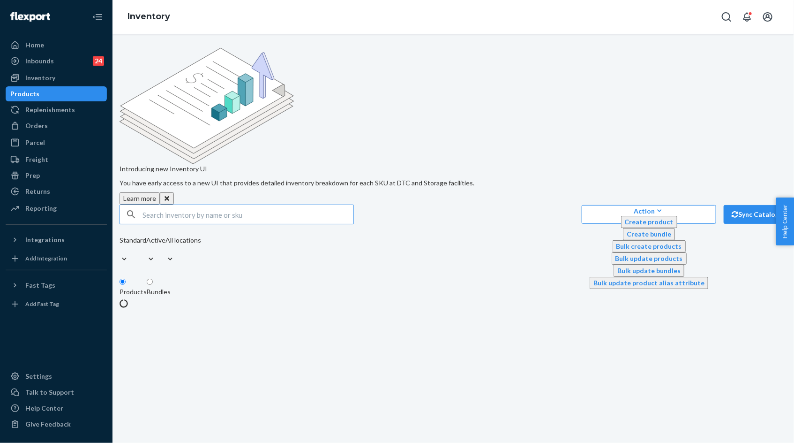
click at [217, 205] on input "text" at bounding box center [248, 214] width 211 height 19
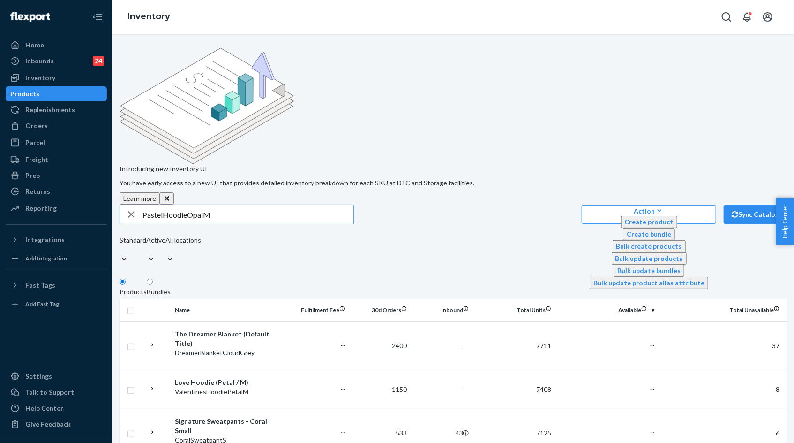
click at [191, 205] on input "PastelHoodieOpalM" at bounding box center [248, 214] width 211 height 19
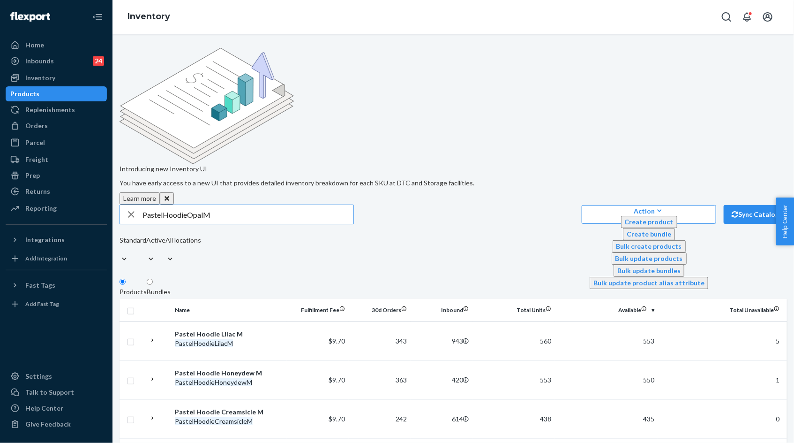
click at [233, 205] on input "PastelHoodieOpalM" at bounding box center [248, 214] width 211 height 19
click at [236, 205] on input "PastelHoodieOpalL" at bounding box center [248, 214] width 211 height 19
type input "PastelHoodieOpalL"
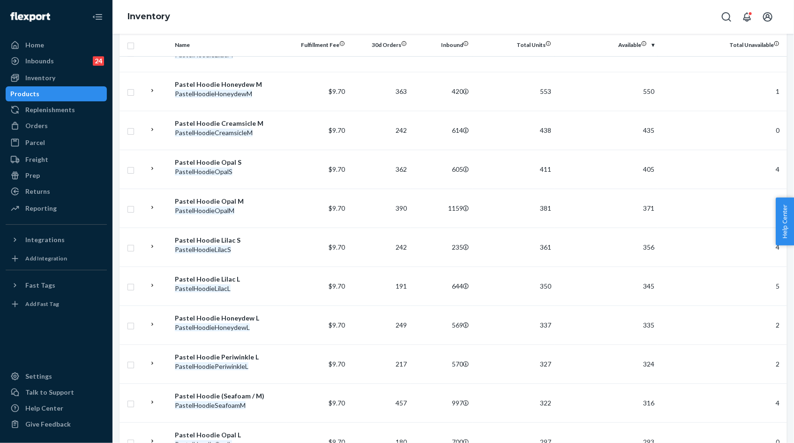
scroll to position [214, 0]
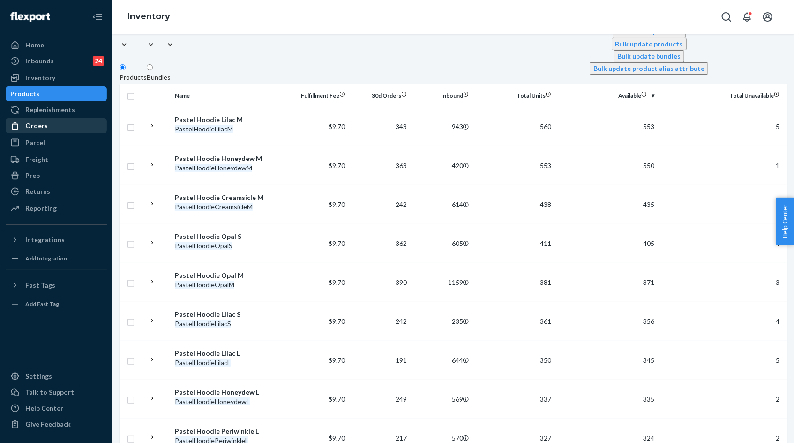
click at [69, 131] on div "Orders" at bounding box center [56, 125] width 99 height 13
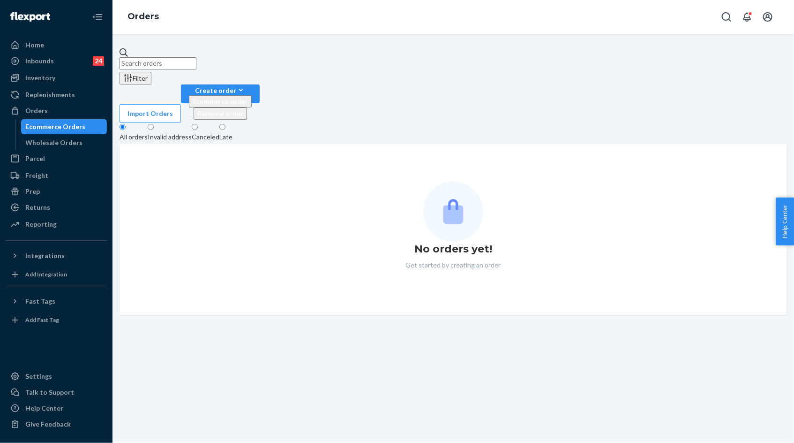
click at [180, 62] on input "text" at bounding box center [158, 63] width 77 height 12
paste input "May 28, 2025"
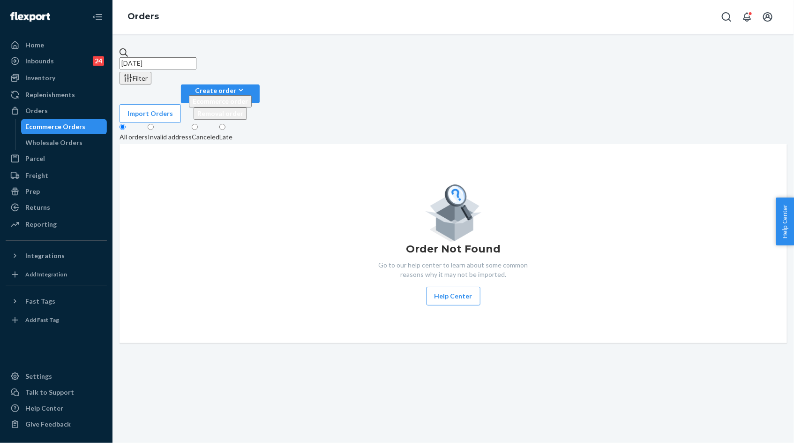
click at [196, 59] on input "May 28, 2025" at bounding box center [158, 63] width 77 height 12
click at [248, 69] on div "May 28, 2025 Filter Import Orders Create order Ecommerce order Removal order Al…" at bounding box center [454, 195] width 668 height 295
click at [196, 60] on input "May 28, 2025" at bounding box center [158, 63] width 77 height 12
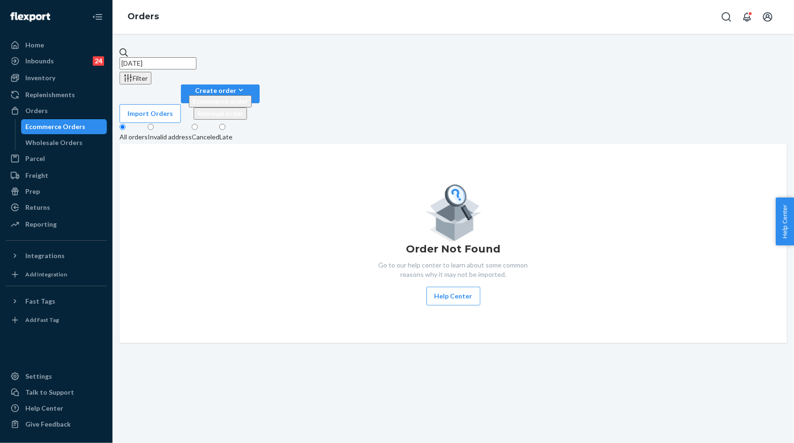
click at [196, 60] on input "May 28, 2025" at bounding box center [158, 63] width 77 height 12
paste input "253680290"
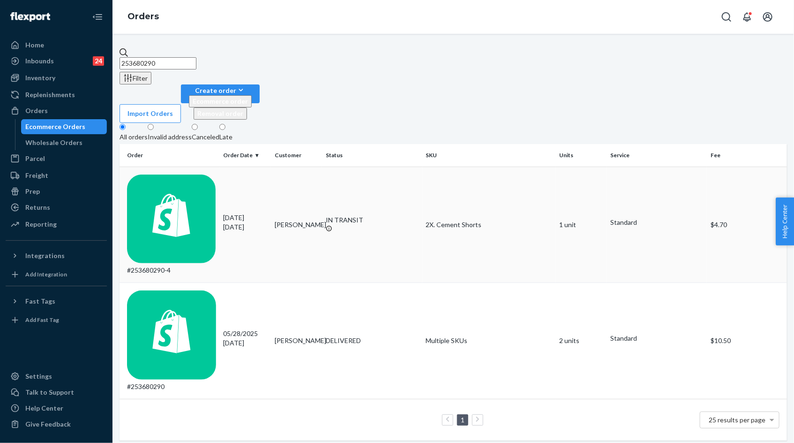
type input "253680290"
click at [271, 166] on td "09/21/2025 3 days ago" at bounding box center [245, 224] width 51 height 116
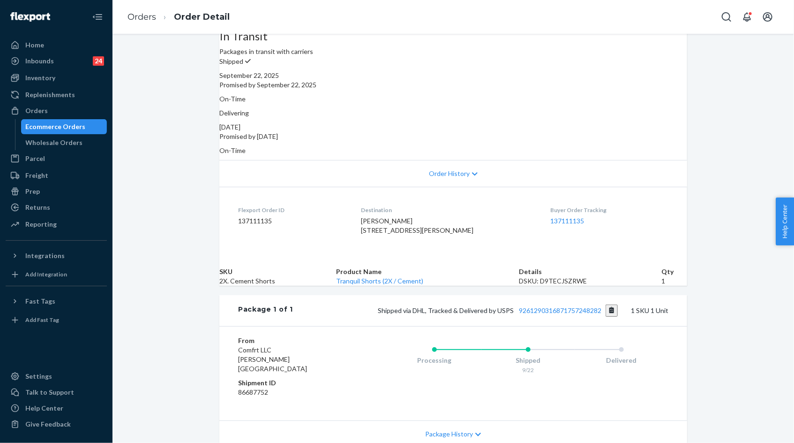
scroll to position [34, 0]
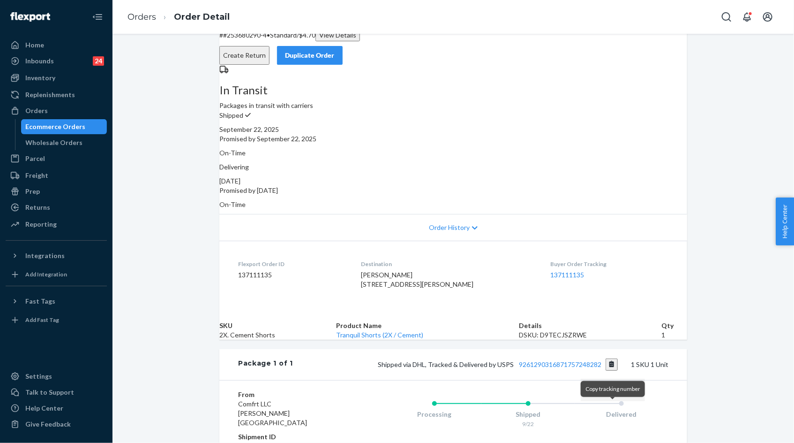
click at [611, 370] on button "Copy tracking number" at bounding box center [612, 364] width 13 height 12
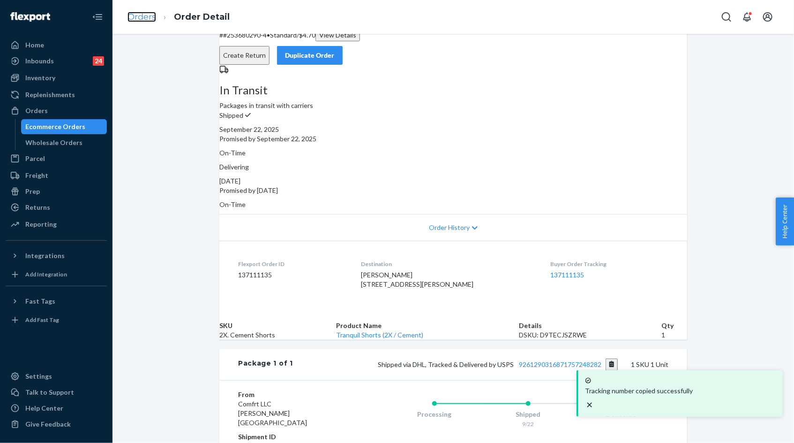
click at [144, 19] on link "Orders" at bounding box center [142, 17] width 29 height 10
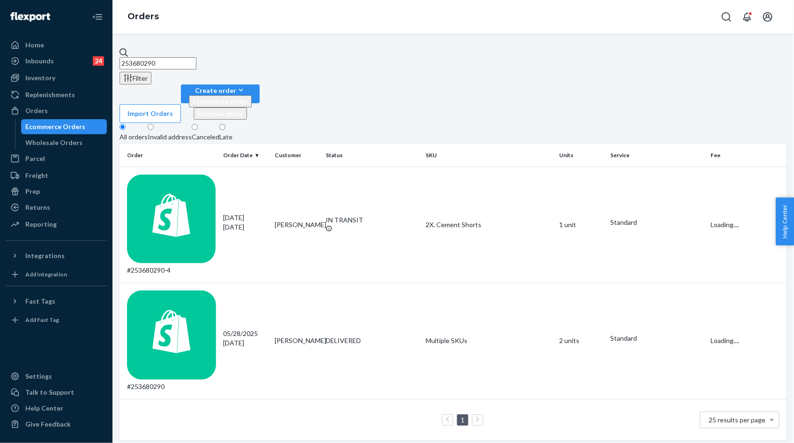
click at [196, 57] on input "253680290" at bounding box center [158, 63] width 77 height 12
paste input "5153652"
type input "255153652"
click at [243, 213] on div "09/23/2025 1 day ago" at bounding box center [246, 222] width 44 height 19
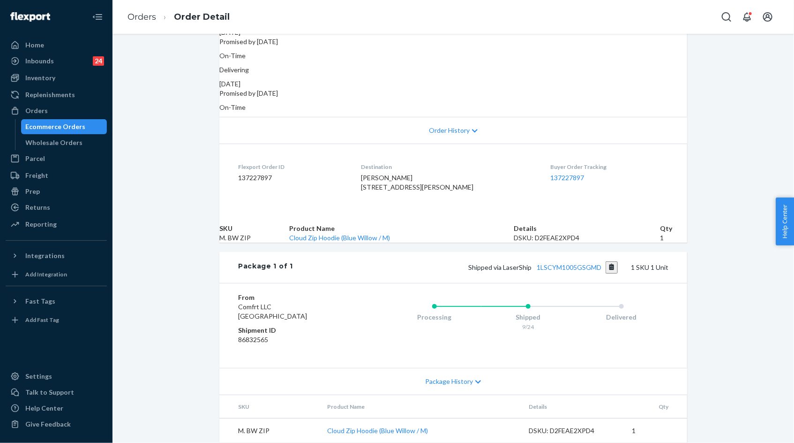
scroll to position [177, 0]
click at [612, 261] on button "Copy tracking number" at bounding box center [612, 267] width 13 height 12
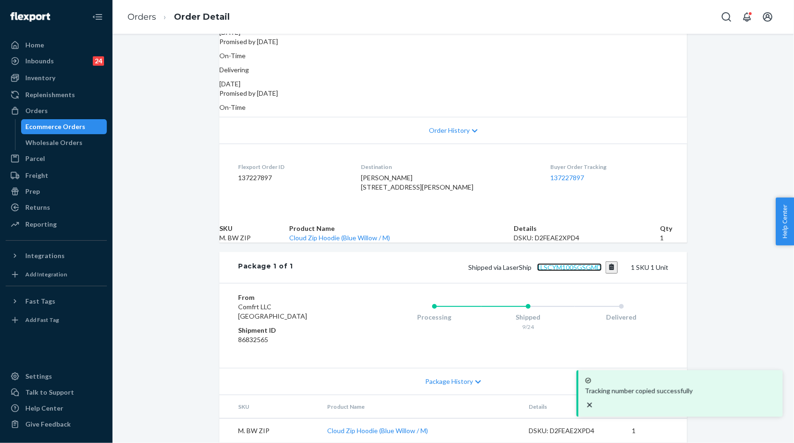
click at [582, 263] on link "1LSCYM1005GSGMD" at bounding box center [569, 267] width 65 height 8
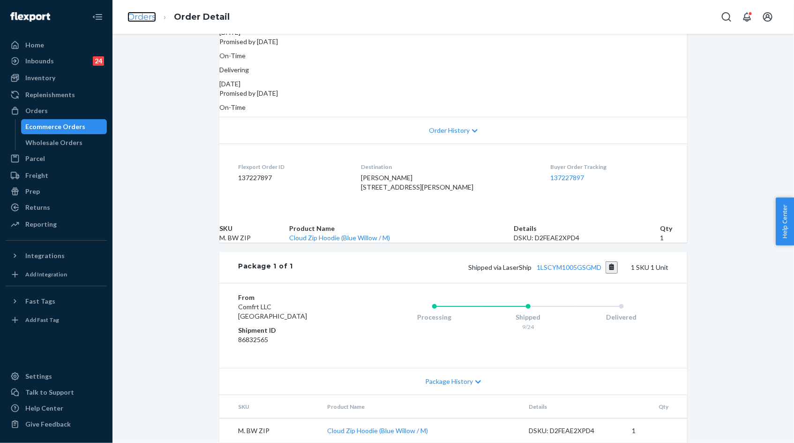
click at [150, 18] on link "Orders" at bounding box center [142, 17] width 29 height 10
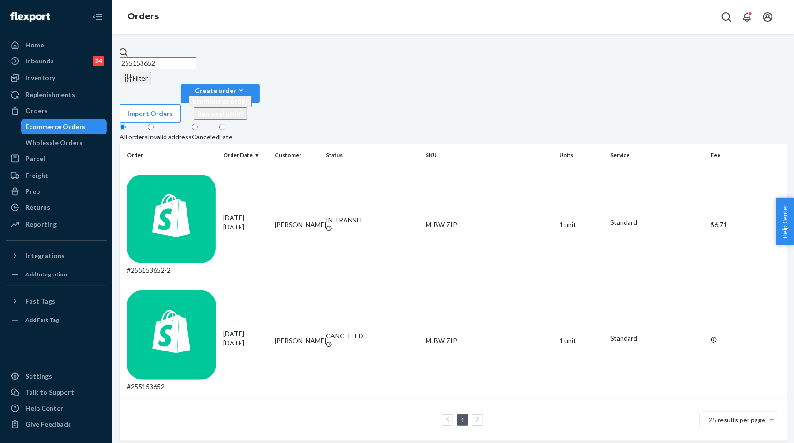
click at [196, 57] on input "255153652" at bounding box center [158, 63] width 77 height 12
paste input "B155ASDJEX"
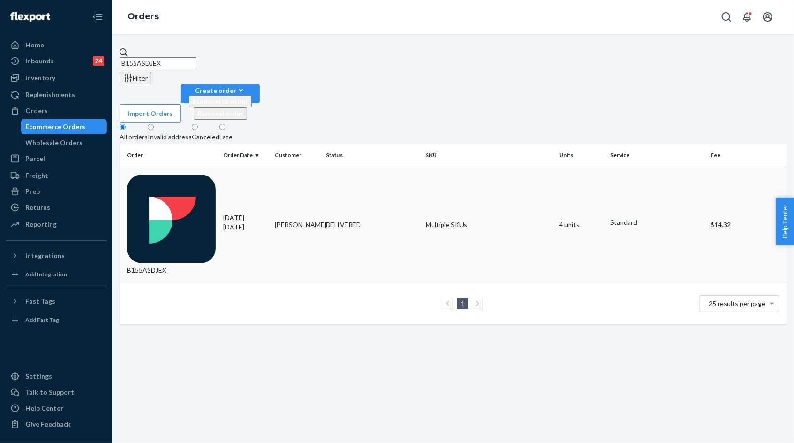
type input "B155ASDJEX"
click at [264, 222] on p "7 days ago" at bounding box center [246, 226] width 44 height 9
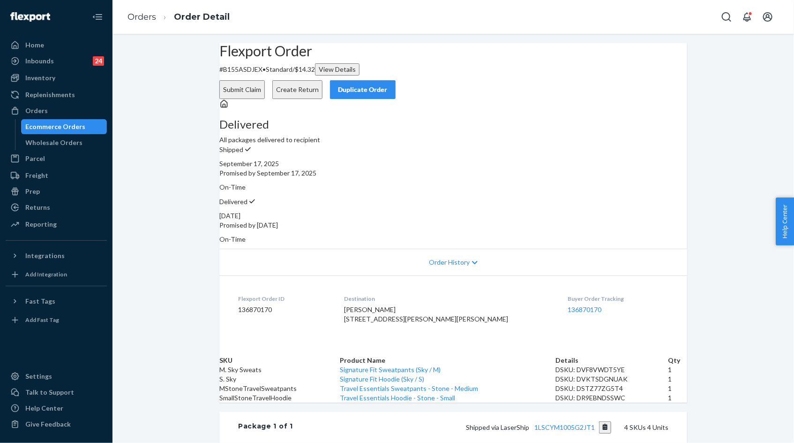
click at [323, 82] on button "Create Return" at bounding box center [297, 89] width 50 height 19
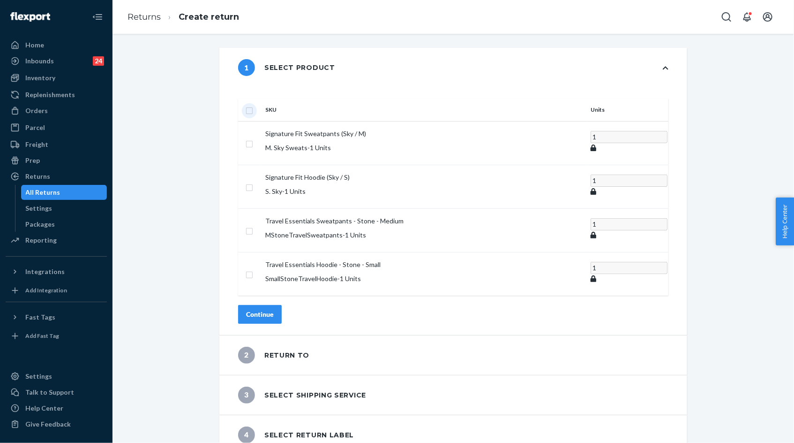
click at [253, 105] on input "checkbox" at bounding box center [250, 110] width 8 height 10
checkbox input "true"
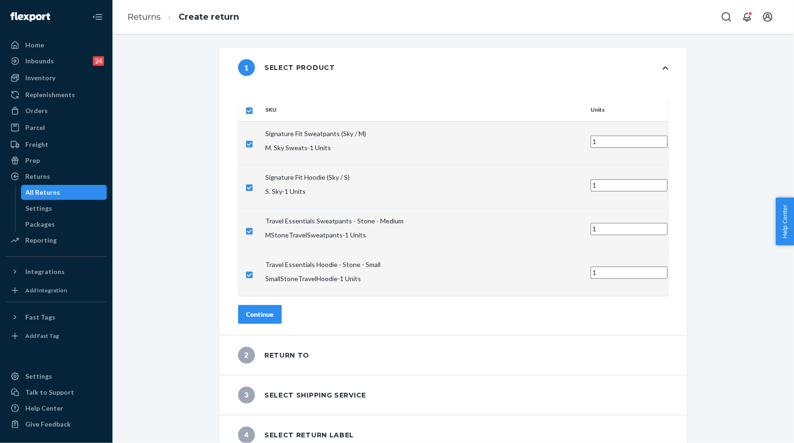
click at [274, 309] on div "Continue" at bounding box center [260, 313] width 28 height 9
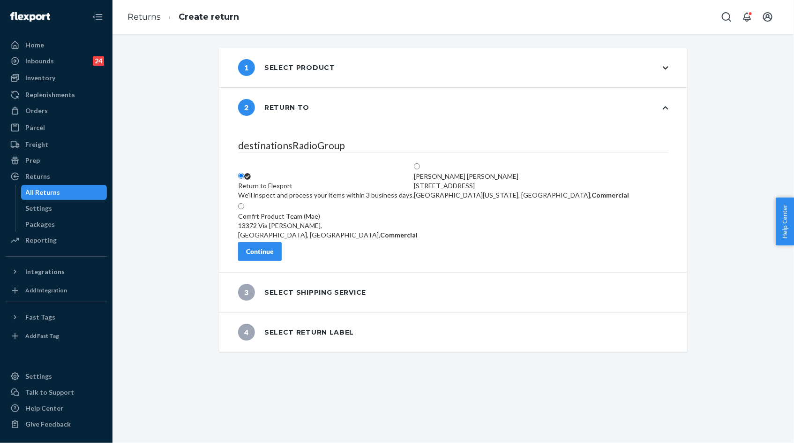
click at [274, 256] on div "Continue" at bounding box center [260, 251] width 28 height 9
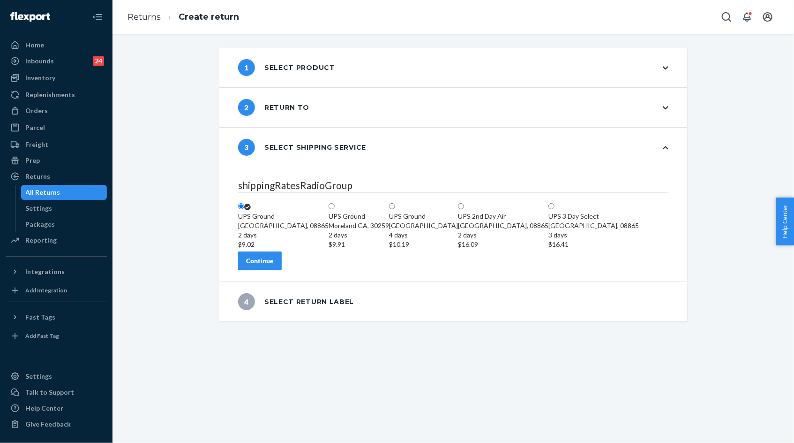
click at [282, 270] on button "Continue" at bounding box center [260, 260] width 44 height 19
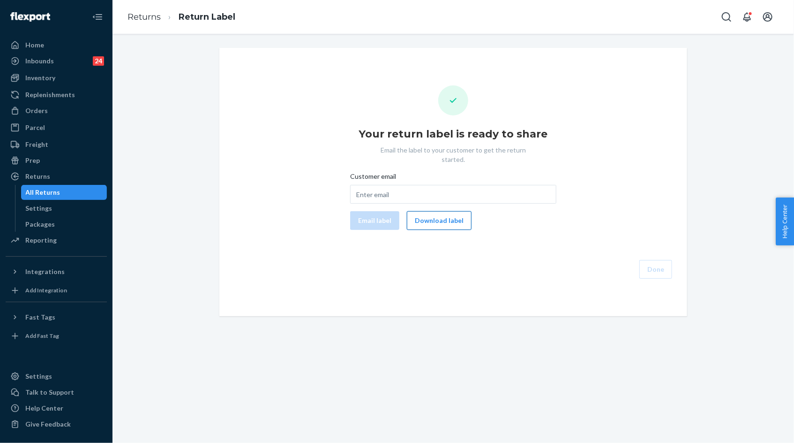
click at [444, 213] on button "Download label" at bounding box center [439, 220] width 65 height 19
click at [61, 80] on div "Inventory" at bounding box center [56, 77] width 99 height 13
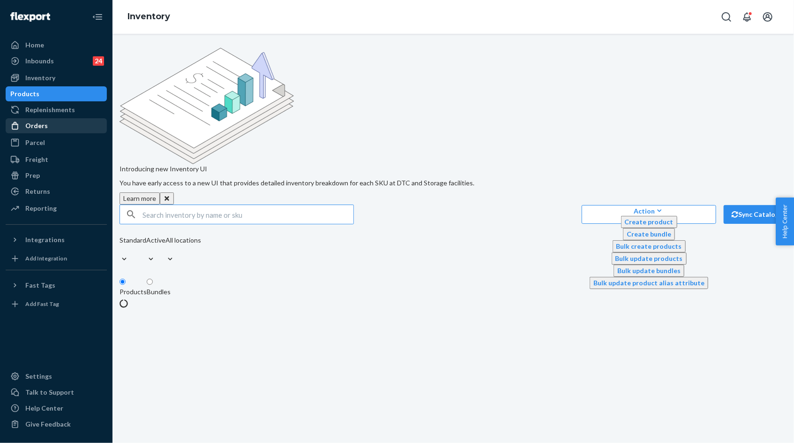
click at [59, 124] on div "Orders" at bounding box center [56, 125] width 99 height 13
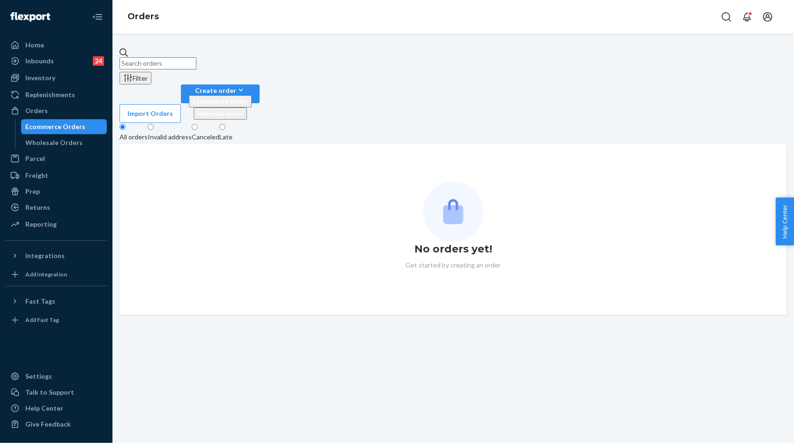
click at [151, 62] on input "text" at bounding box center [158, 63] width 77 height 12
paste input "255266962"
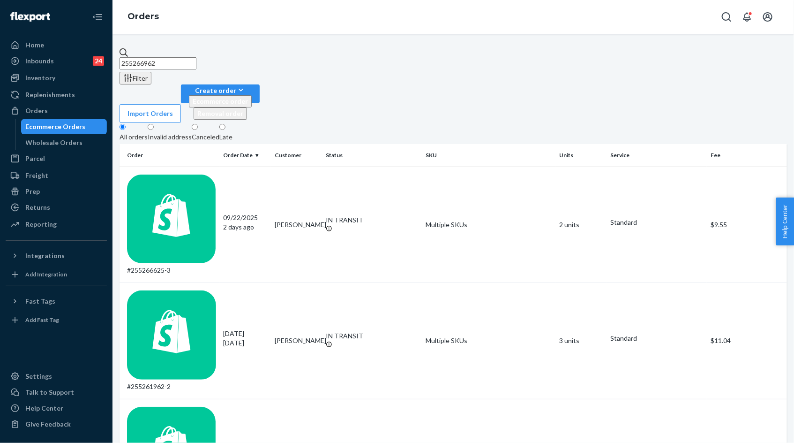
click at [181, 58] on input "255266962" at bounding box center [158, 63] width 77 height 12
click at [159, 57] on input "255266962" at bounding box center [158, 63] width 77 height 12
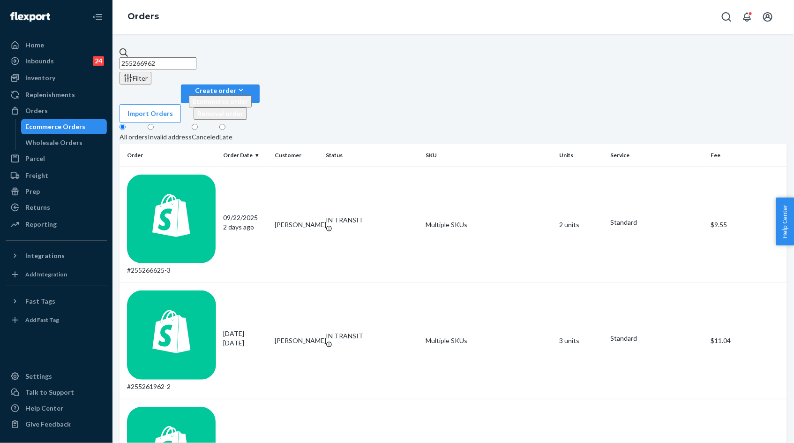
paste input "349671"
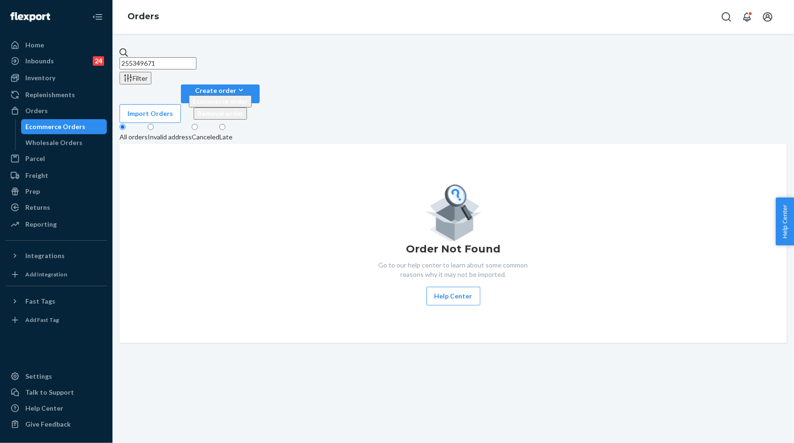
click at [196, 65] on input "255349671" at bounding box center [158, 63] width 77 height 12
type input "255349671"
click at [62, 83] on div "Inventory" at bounding box center [56, 77] width 99 height 13
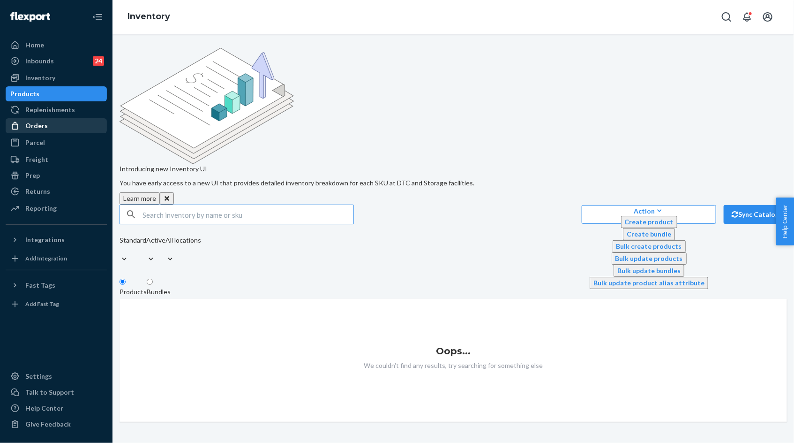
click at [71, 121] on div "Orders" at bounding box center [56, 125] width 99 height 13
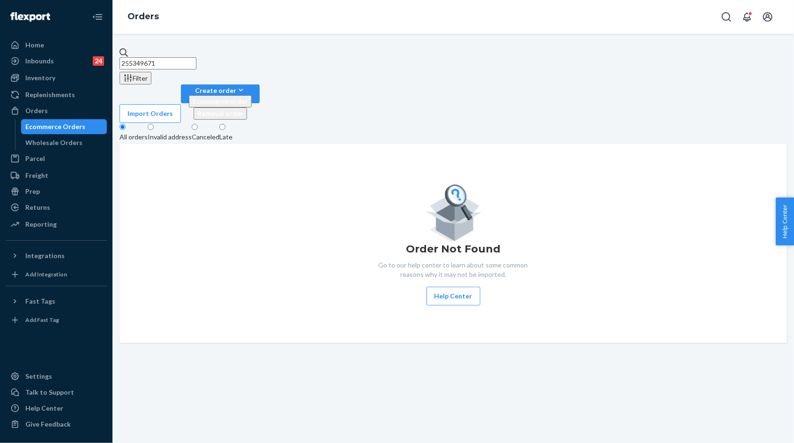
click at [196, 57] on input "255349671" at bounding box center [158, 63] width 77 height 12
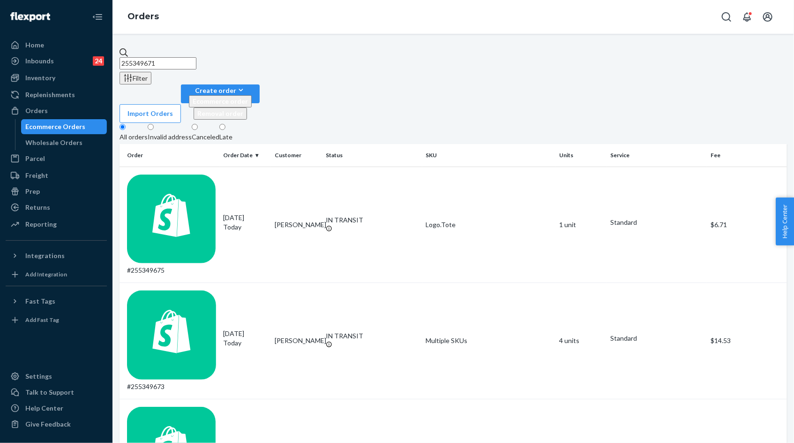
click at [196, 57] on input "255349671" at bounding box center [158, 63] width 77 height 12
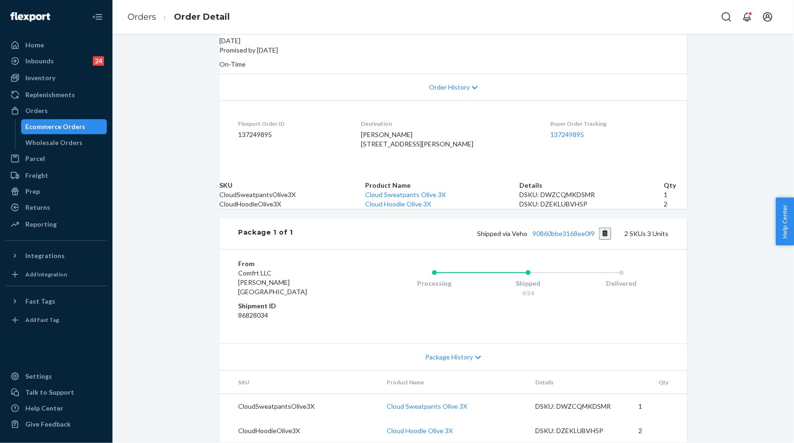
scroll to position [225, 0]
click at [578, 233] on link "90860bbe3168ee0f9" at bounding box center [564, 233] width 62 height 8
click at [139, 12] on link "Orders" at bounding box center [142, 17] width 29 height 10
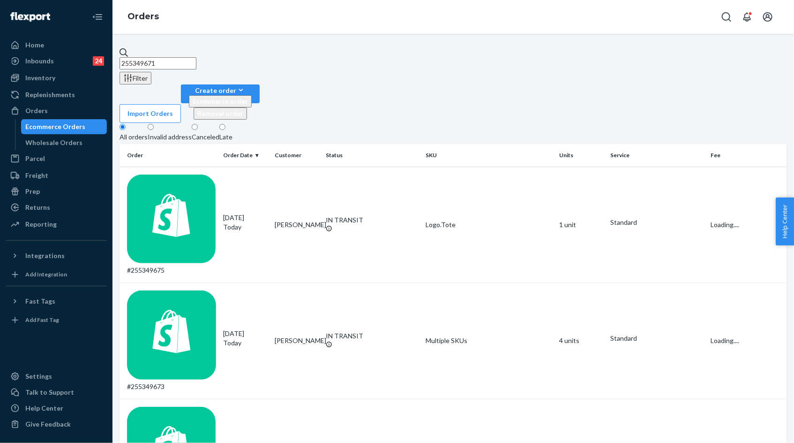
click at [177, 57] on input "255349671" at bounding box center [158, 63] width 77 height 12
paste input "HYNRHUZHLE"
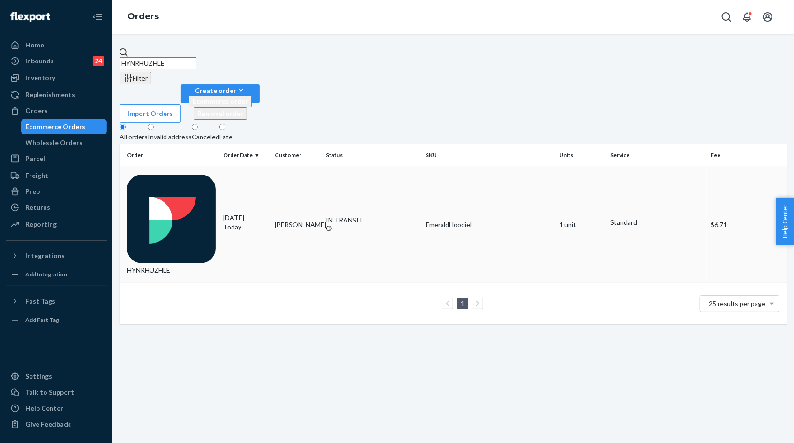
type input "HYNRHUZHLE"
click at [257, 222] on p "Today" at bounding box center [246, 226] width 44 height 9
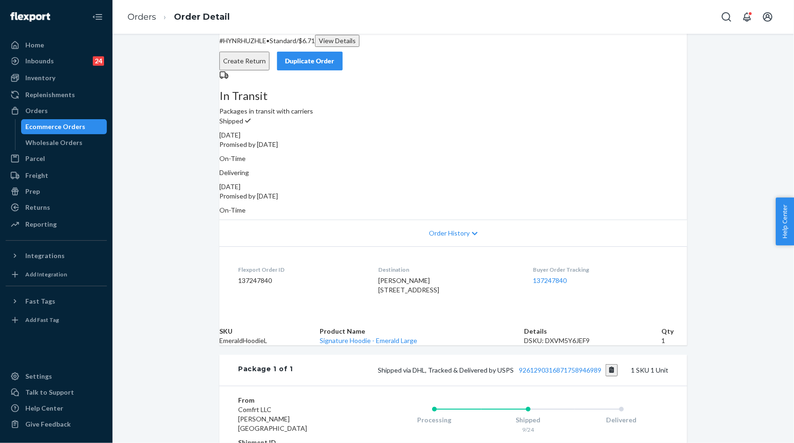
scroll to position [51, 0]
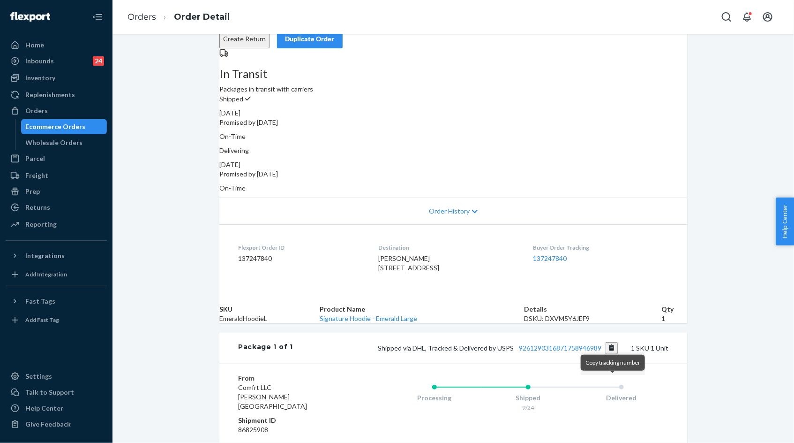
click at [614, 354] on button "Copy tracking number" at bounding box center [612, 348] width 13 height 12
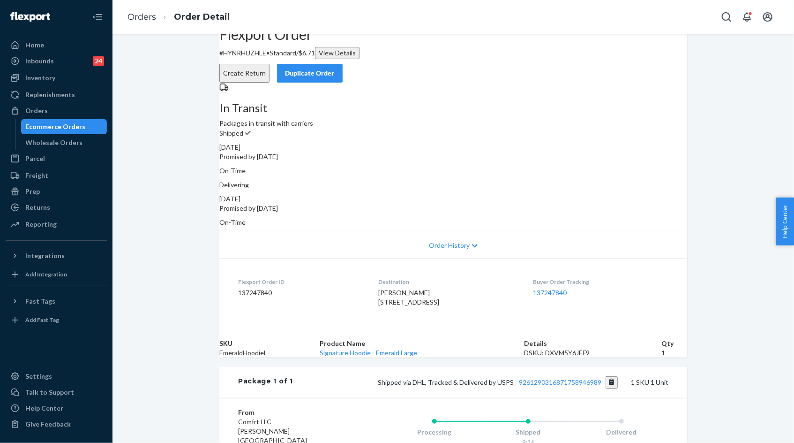
scroll to position [0, 0]
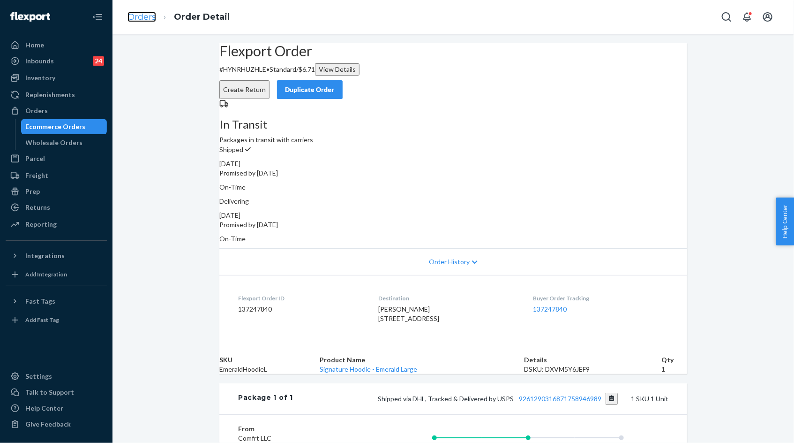
click at [137, 18] on link "Orders" at bounding box center [142, 17] width 29 height 10
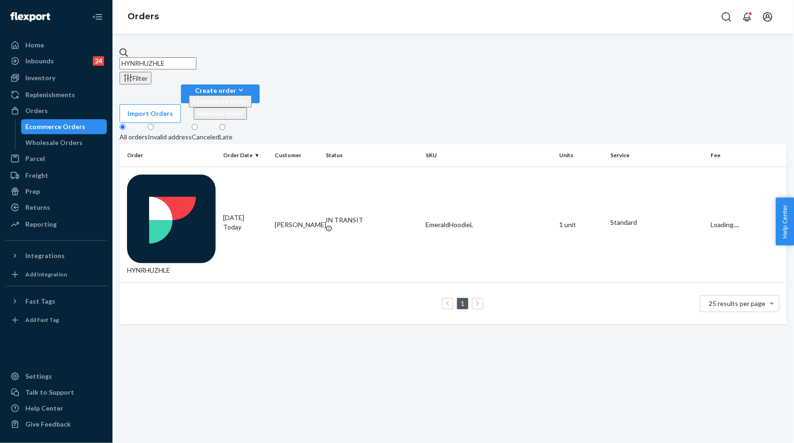
click at [165, 57] on input "HYNRHUZHLE" at bounding box center [158, 63] width 77 height 12
paste input "255298554"
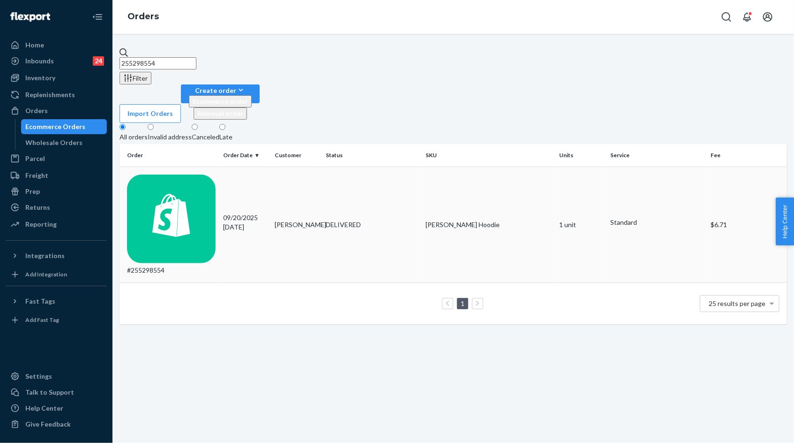
type input "255298554"
click at [271, 166] on td "09/20/2025 4 days ago" at bounding box center [245, 224] width 51 height 116
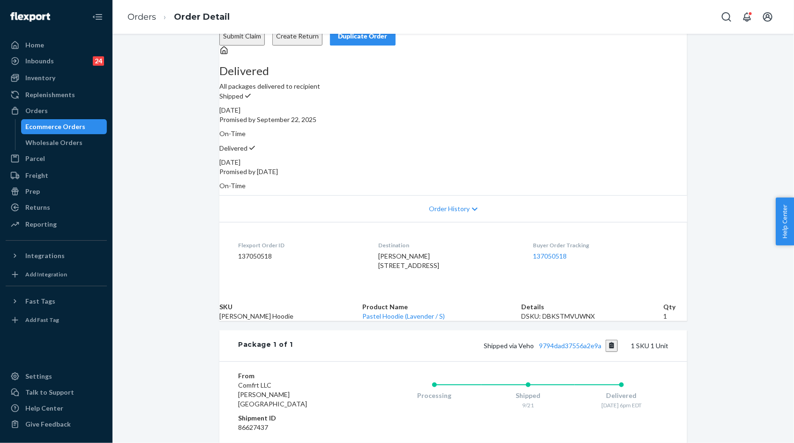
scroll to position [56, 0]
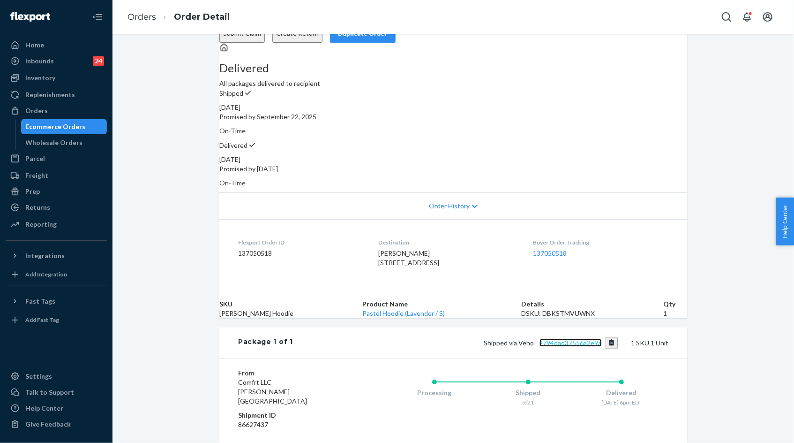
click at [584, 346] on link "9794dad37556a2e9a" at bounding box center [571, 342] width 62 height 8
click at [150, 18] on link "Orders" at bounding box center [142, 17] width 29 height 10
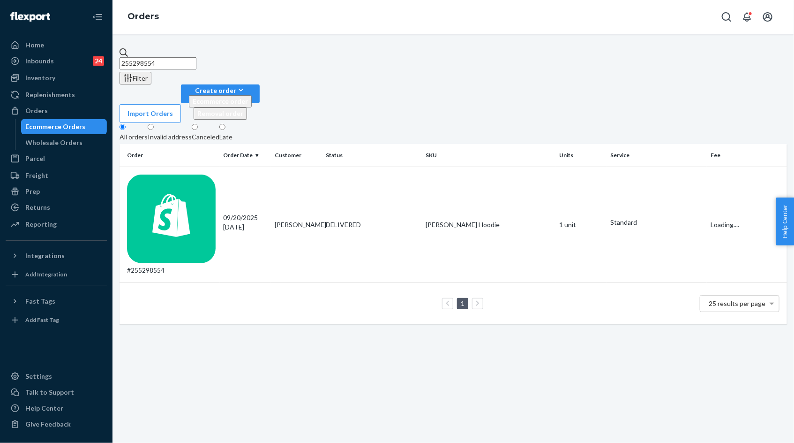
click at [166, 57] on input "255298554" at bounding box center [158, 63] width 77 height 12
paste input "9336"
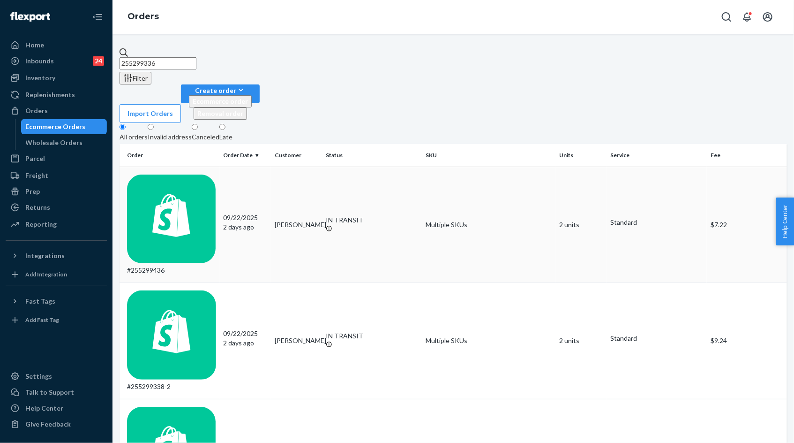
type input "255299336"
click at [68, 82] on div "Inventory" at bounding box center [56, 77] width 99 height 13
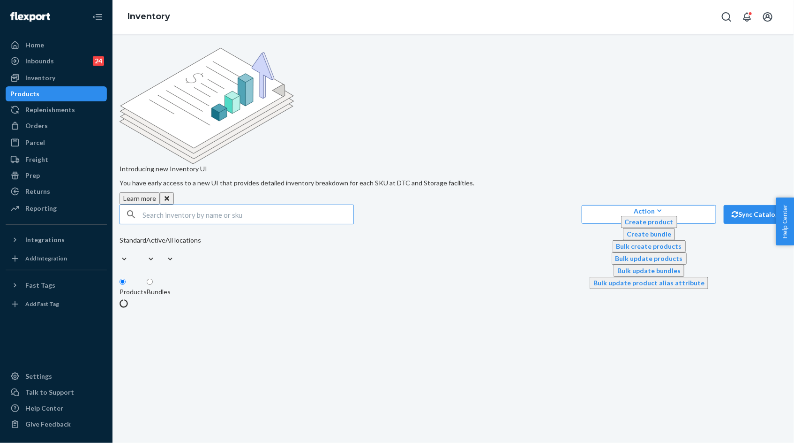
click at [198, 205] on input "text" at bounding box center [248, 214] width 211 height 19
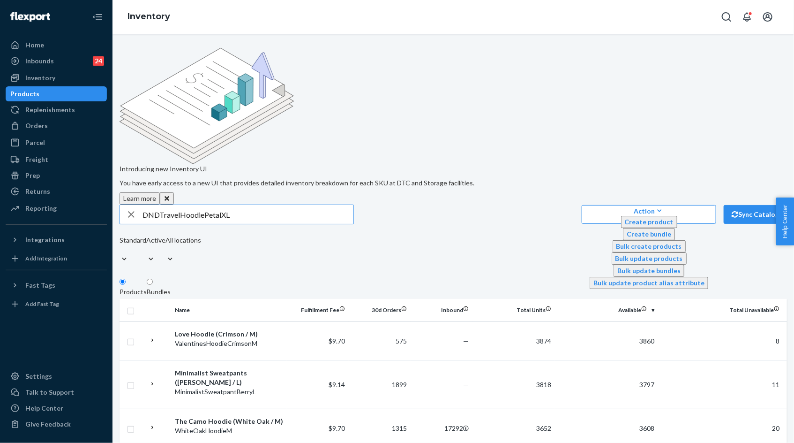
type input "DNDTravelHoodiePetalXL"
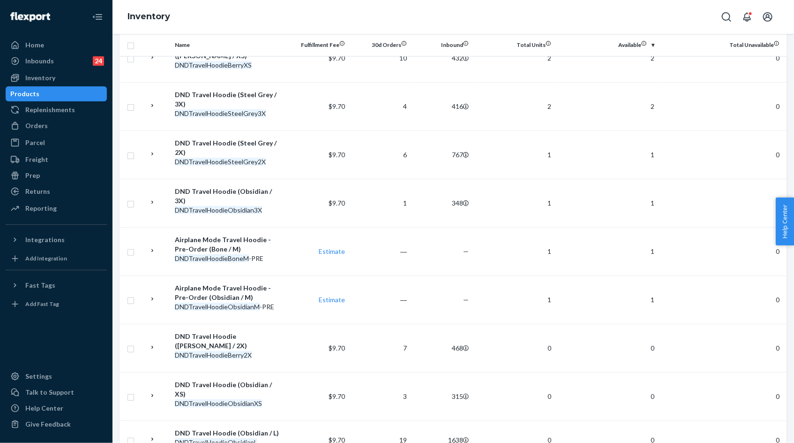
scroll to position [789, 0]
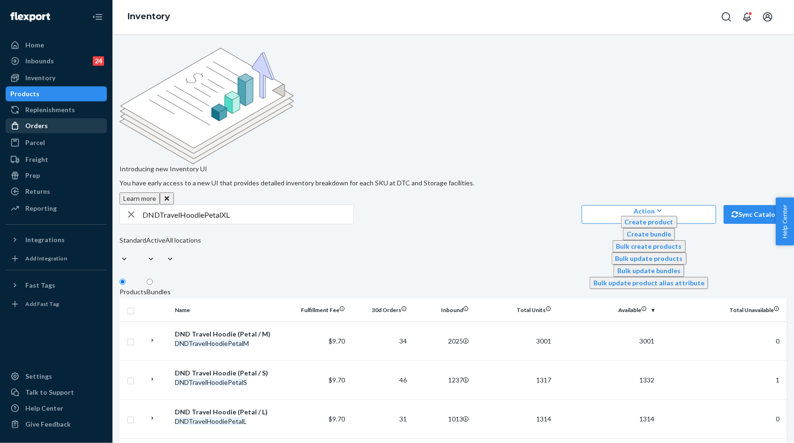
click at [41, 128] on div "Orders" at bounding box center [36, 125] width 23 height 9
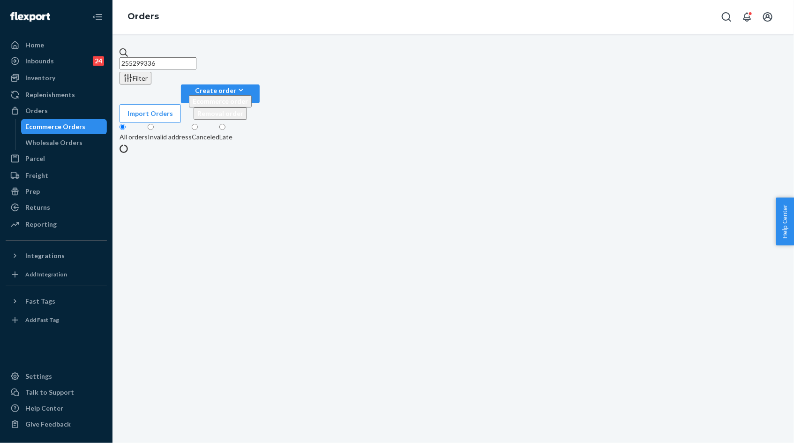
click at [158, 59] on input "255299336" at bounding box center [158, 63] width 77 height 12
paste input "163713"
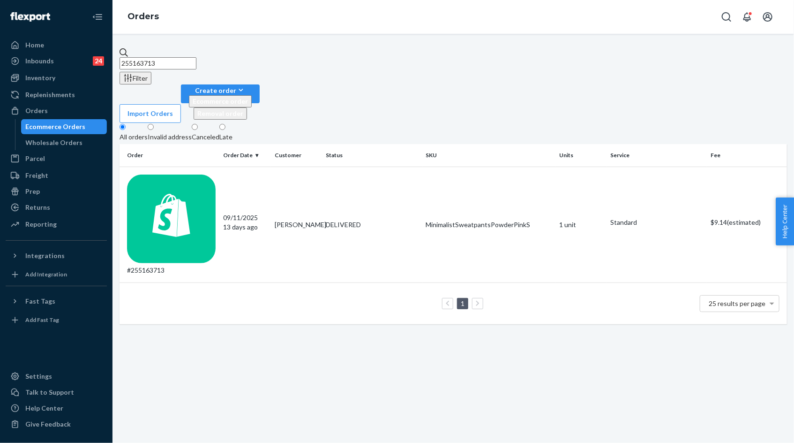
type input "255163713"
click at [67, 95] on div "Replenishments" at bounding box center [50, 94] width 50 height 9
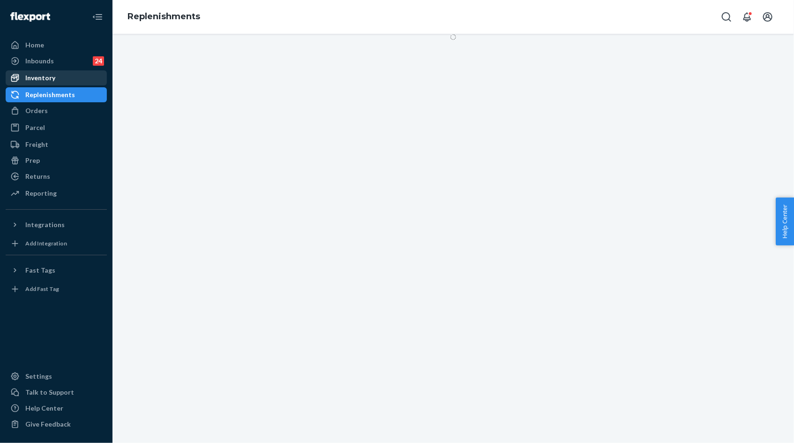
click at [66, 80] on div "Inventory" at bounding box center [56, 77] width 99 height 13
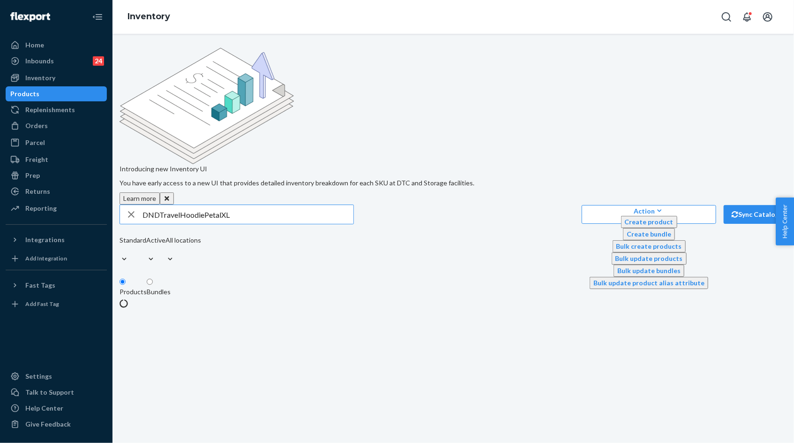
click at [189, 205] on input "DNDTravelHoodiePetalXL" at bounding box center [248, 214] width 211 height 19
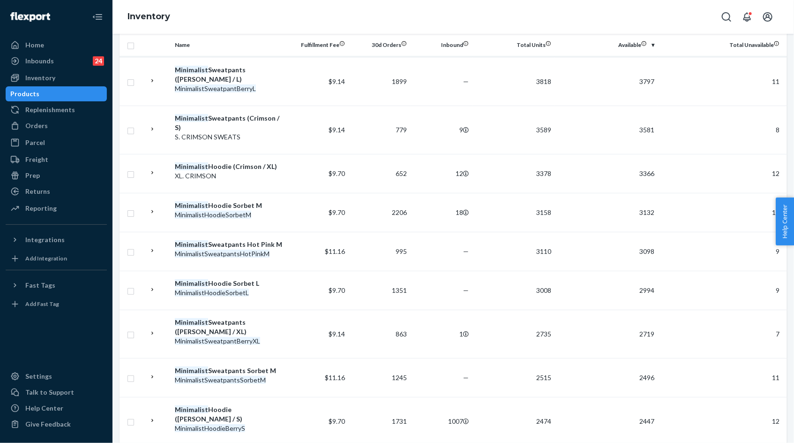
scroll to position [752, 0]
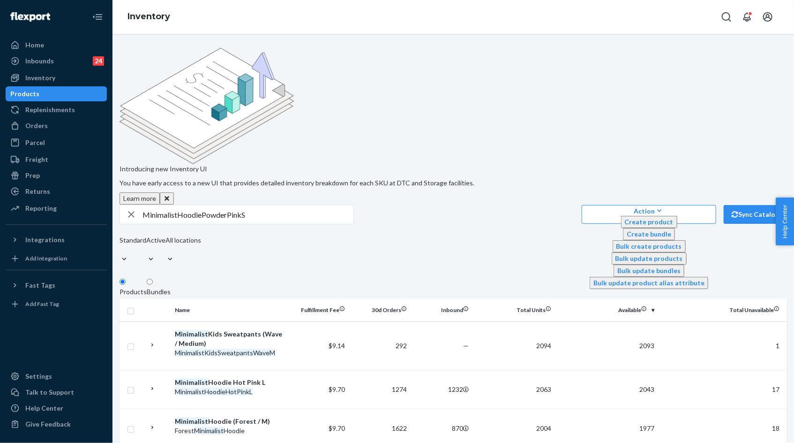
click at [184, 205] on input "MinimalistHoodiePowderPinkS" at bounding box center [248, 214] width 211 height 19
drag, startPoint x: 208, startPoint y: 139, endPoint x: 154, endPoint y: 139, distance: 53.4
click at [154, 205] on input "MinimalistHoodiePowderPinkS" at bounding box center [248, 214] width 211 height 19
click at [176, 205] on input "PowderPinkS" at bounding box center [248, 214] width 211 height 19
drag, startPoint x: 190, startPoint y: 140, endPoint x: 216, endPoint y: 144, distance: 26.5
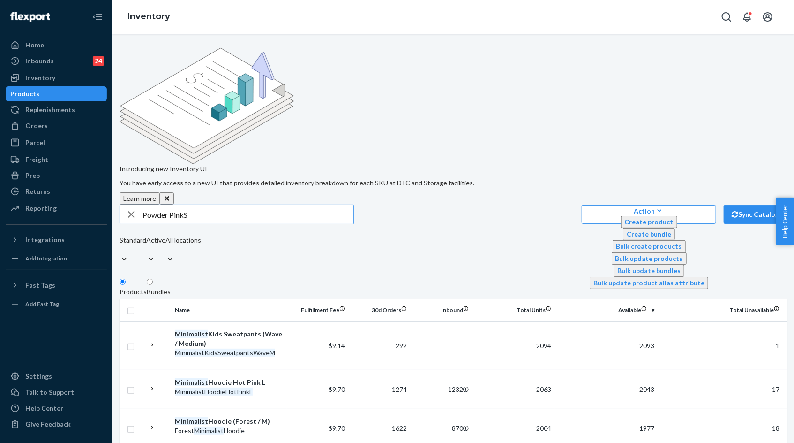
click at [215, 205] on input "Powder PinkS" at bounding box center [248, 214] width 211 height 19
type input "Powder Pink"
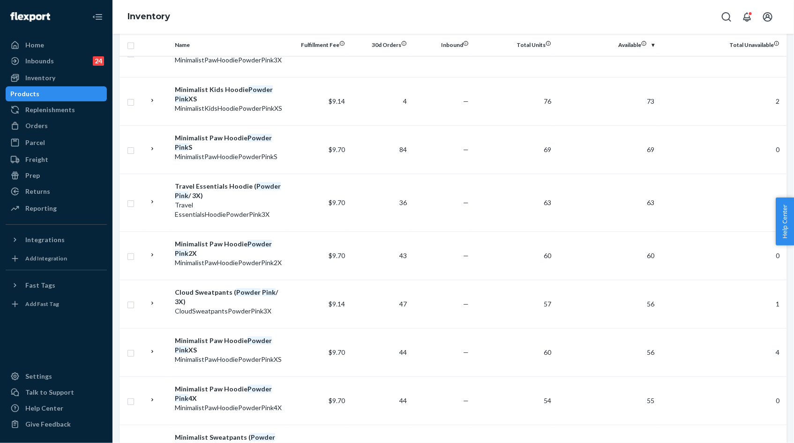
scroll to position [939, 0]
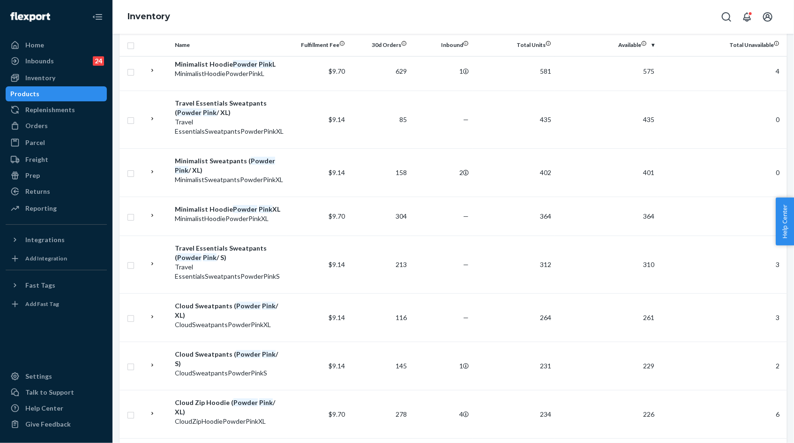
scroll to position [968, 0]
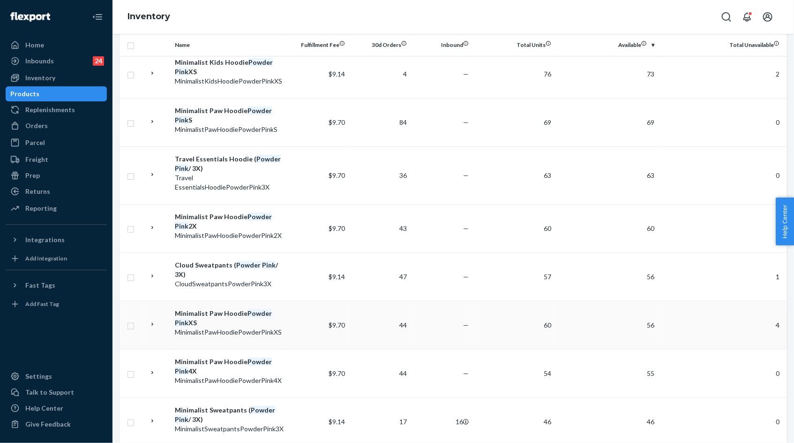
scroll to position [939, 0]
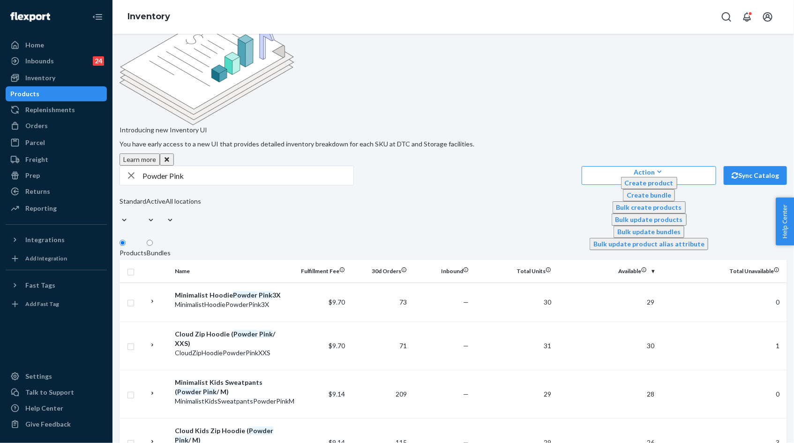
scroll to position [0, 0]
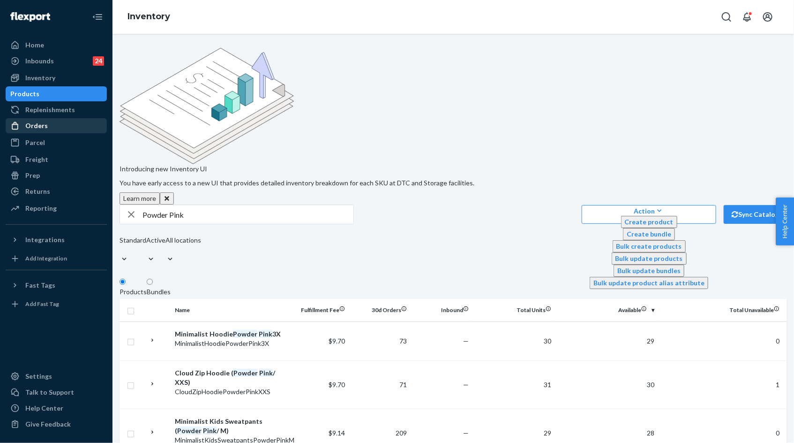
click at [60, 131] on div "Orders" at bounding box center [56, 125] width 99 height 13
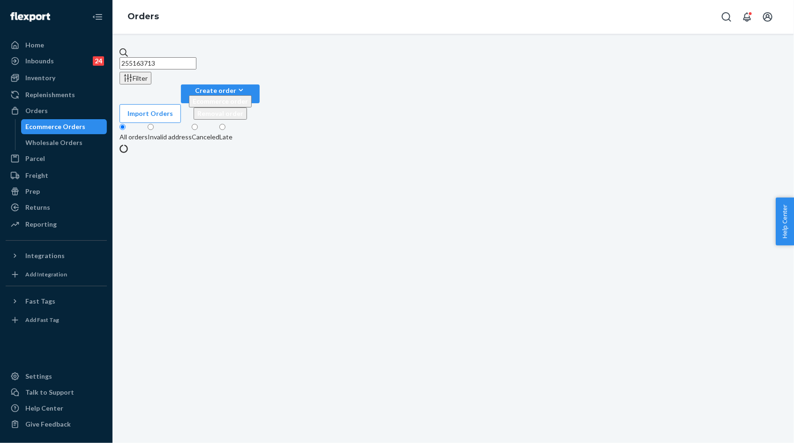
click at [188, 58] on input "255163713" at bounding box center [158, 63] width 77 height 12
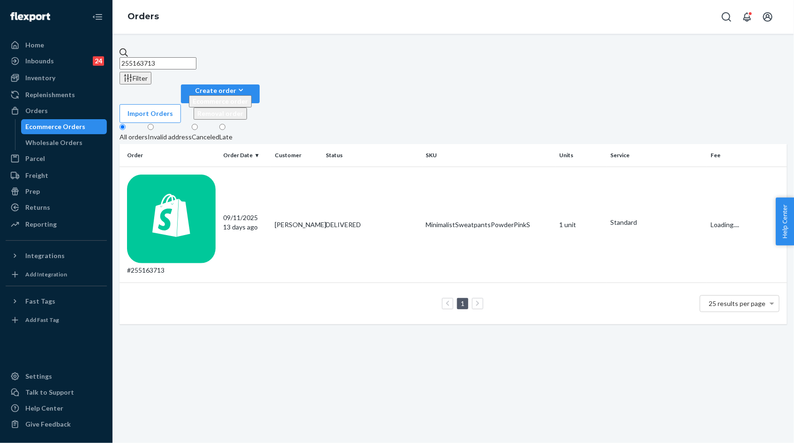
paste input "#25529188"
type input "#255291883"
click at [265, 222] on p "4 days ago" at bounding box center [246, 226] width 44 height 9
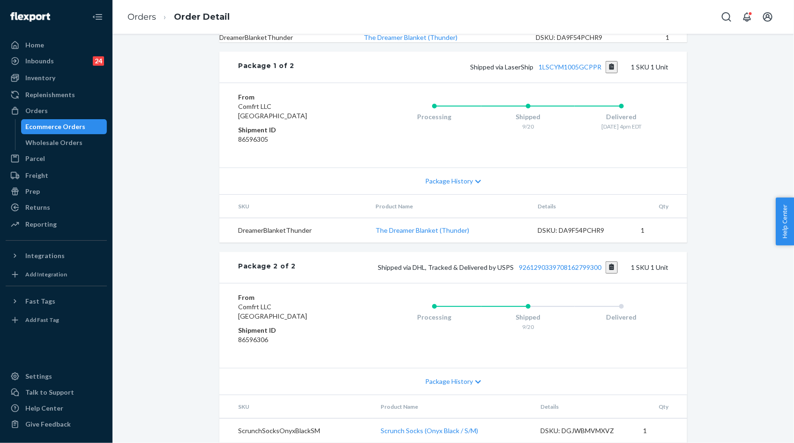
scroll to position [400, 0]
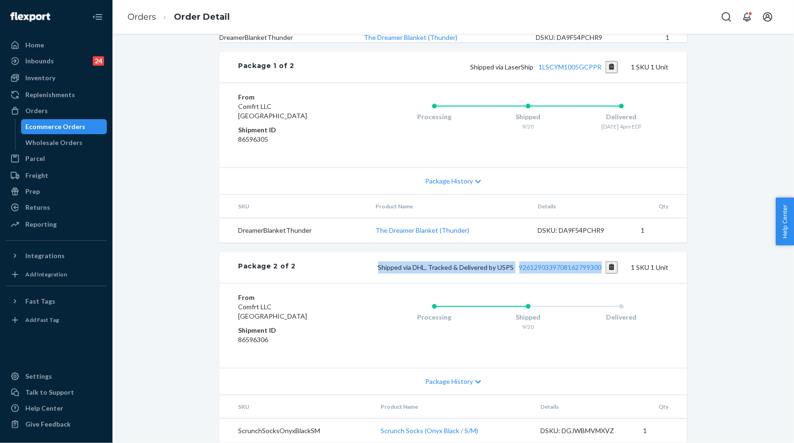
drag, startPoint x: 379, startPoint y: 257, endPoint x: 603, endPoint y: 257, distance: 224.1
click at [604, 261] on div "Shipped via DHL, Tracked & Delivered by USPS 9261290339708162799300 1 SKU 1 Unit" at bounding box center [482, 267] width 373 height 12
copy span "Shipped via DHL, Tracked & Delivered by USPS 9261290339708162799300"
click at [547, 263] on link "9261290339708162799300" at bounding box center [560, 267] width 83 height 8
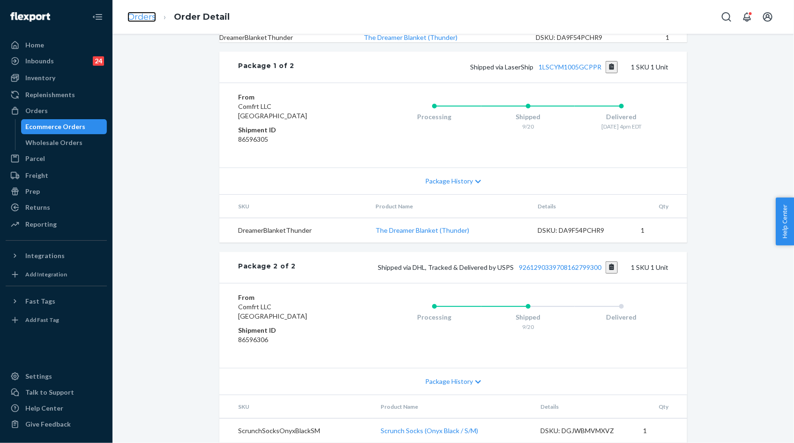
click at [135, 18] on link "Orders" at bounding box center [142, 17] width 29 height 10
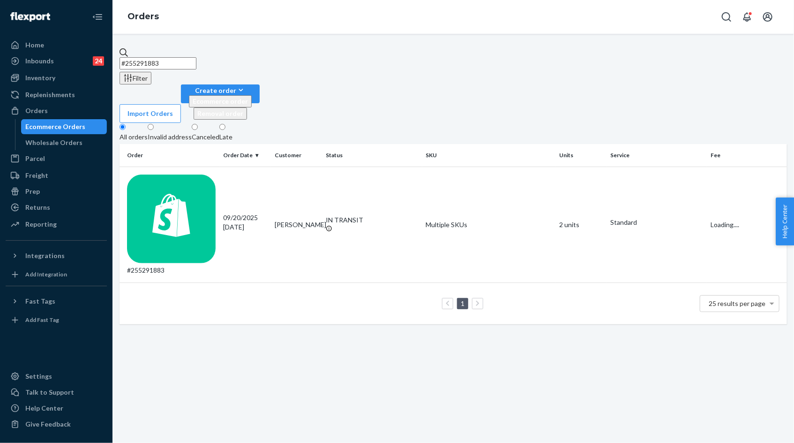
click at [196, 57] on input "#255291883" at bounding box center [158, 63] width 77 height 12
paste input "2904017"
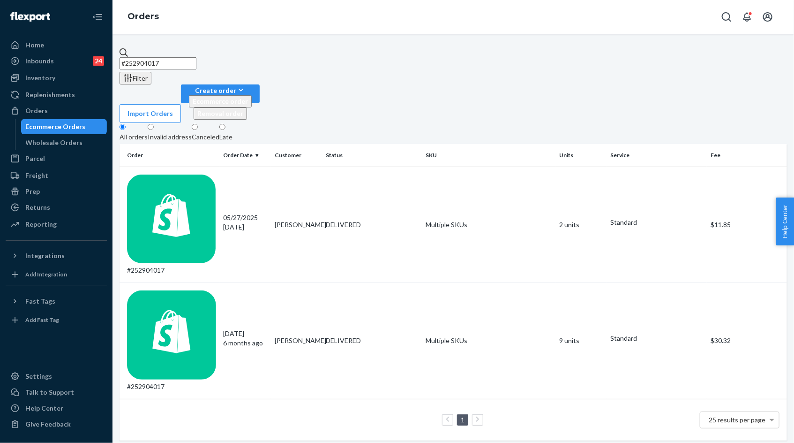
type input "#252904017"
click at [255, 213] on div "05/27/2025 3 months ago" at bounding box center [246, 222] width 44 height 19
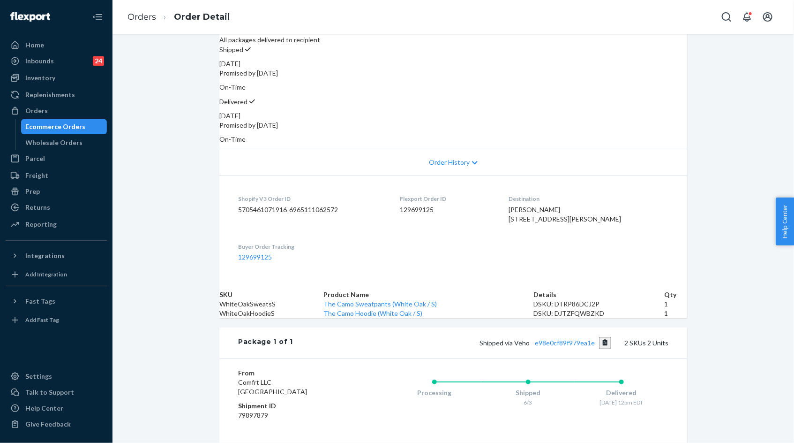
scroll to position [196, 0]
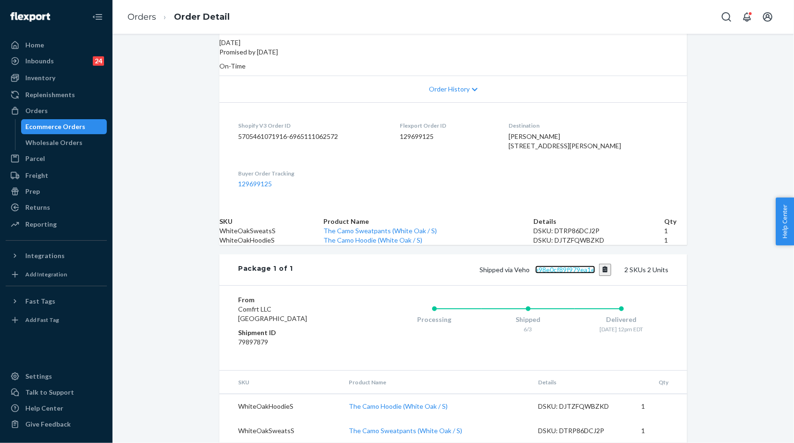
click at [554, 273] on link "e98e0cf89f979ea1e" at bounding box center [565, 269] width 60 height 8
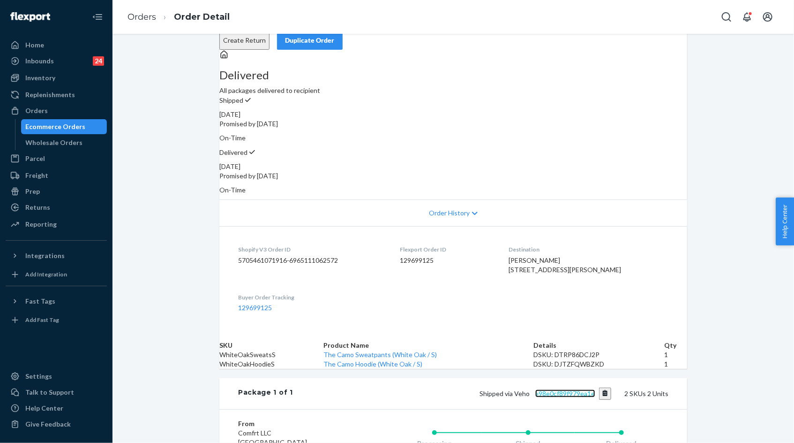
scroll to position [0, 0]
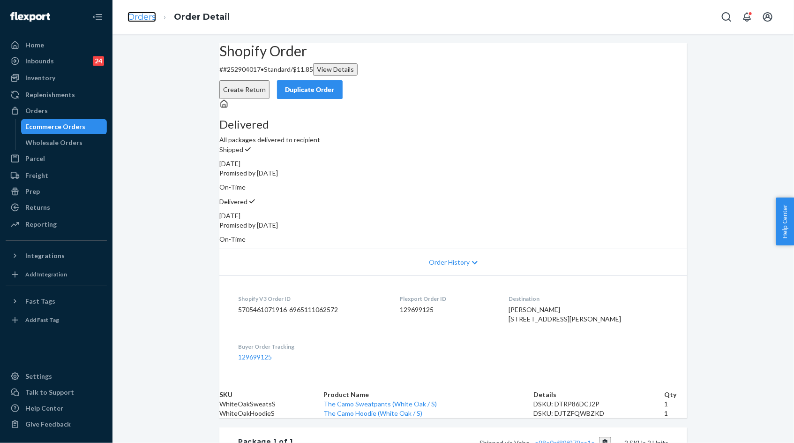
click at [145, 17] on link "Orders" at bounding box center [142, 17] width 29 height 10
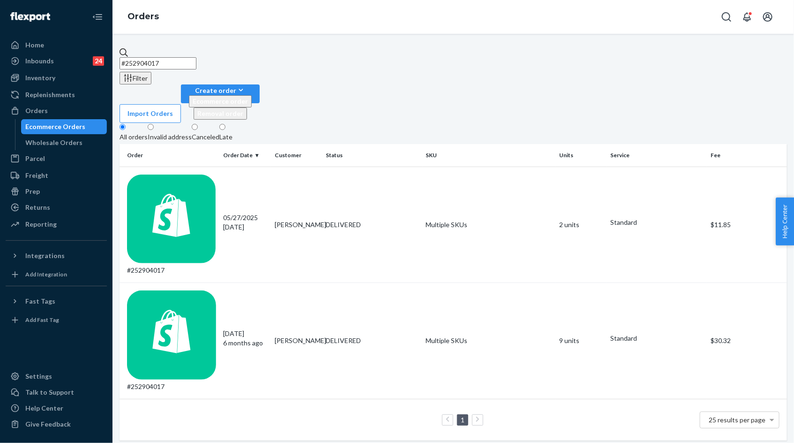
click at [170, 60] on input "#252904017" at bounding box center [158, 63] width 77 height 12
paste input "5284773"
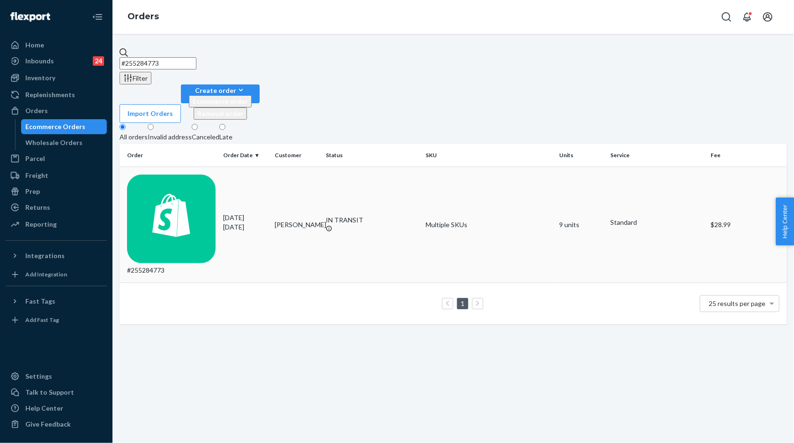
type input "#255284773"
click at [246, 222] on p "5 days ago" at bounding box center [246, 226] width 44 height 9
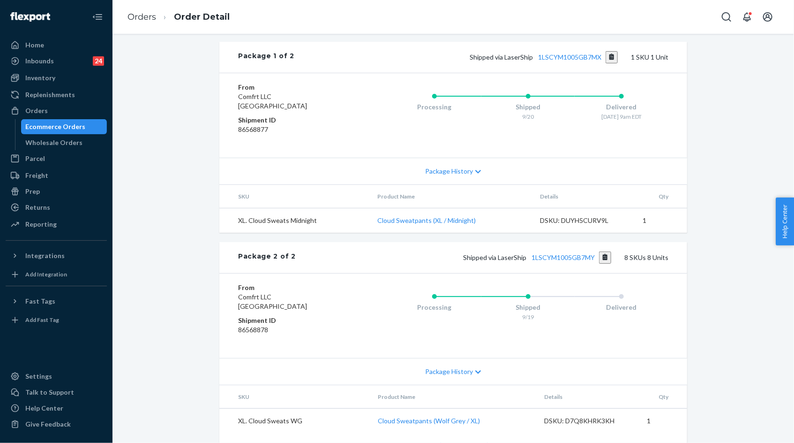
scroll to position [427, 0]
drag, startPoint x: 471, startPoint y: 212, endPoint x: 604, endPoint y: 213, distance: 133.1
click at [604, 62] on div "Shipped via LaserShip 1LSCYM1005GB7MX 1 SKU 1 Unit" at bounding box center [481, 56] width 374 height 12
copy span "Shipped via LaserShip 1LSCYM1005GB7MX"
click at [579, 60] on link "1LSCYM1005GB7MX" at bounding box center [570, 56] width 63 height 8
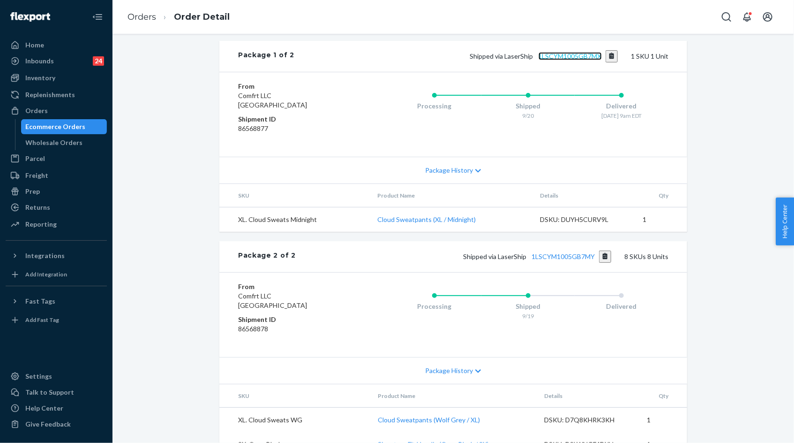
scroll to position [134, 0]
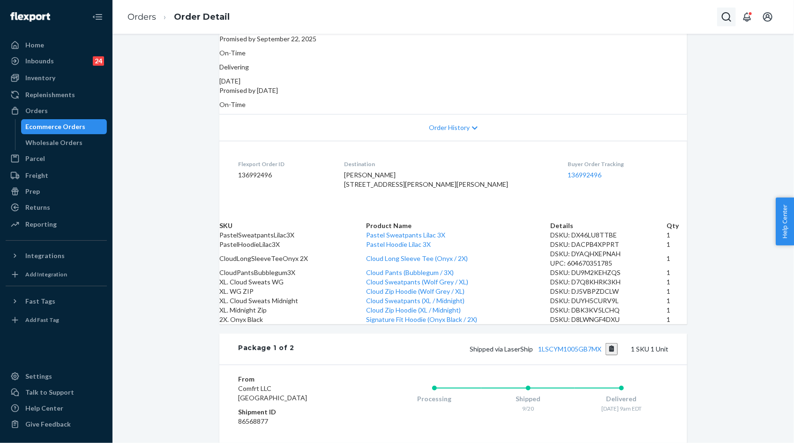
click at [721, 25] on button "Open Search Box" at bounding box center [726, 17] width 19 height 19
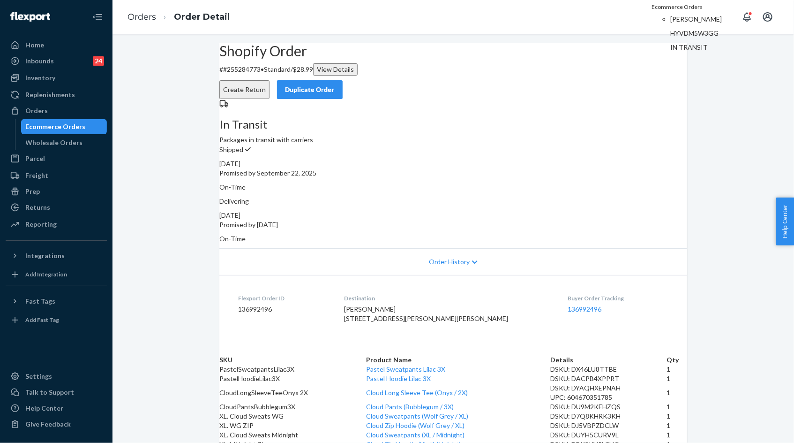
type input "HYVDM5W3GG"
click at [670, 38] on p "HYVDM5W3GG" at bounding box center [703, 33] width 66 height 9
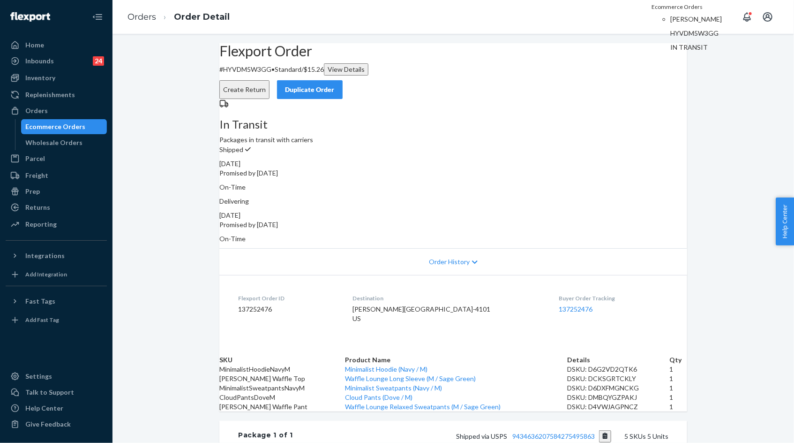
click at [344, 255] on div "Order History" at bounding box center [453, 261] width 468 height 27
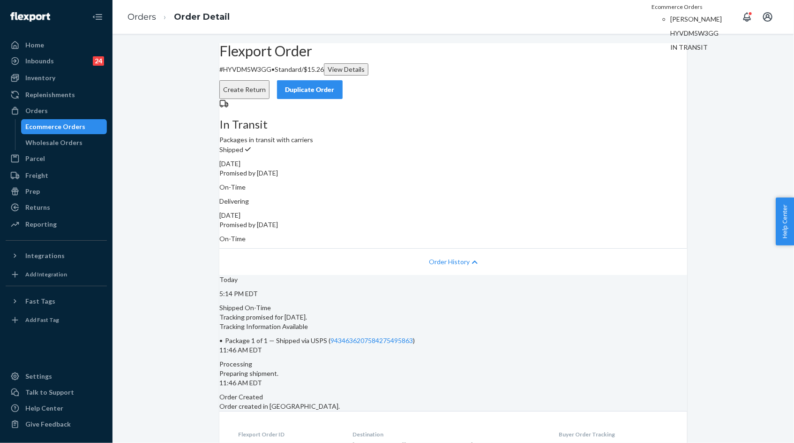
click at [440, 257] on span "Order History" at bounding box center [449, 261] width 41 height 9
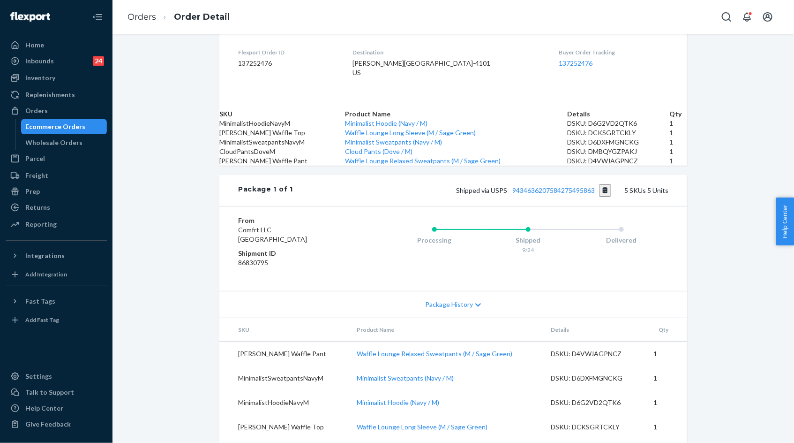
scroll to position [294, 0]
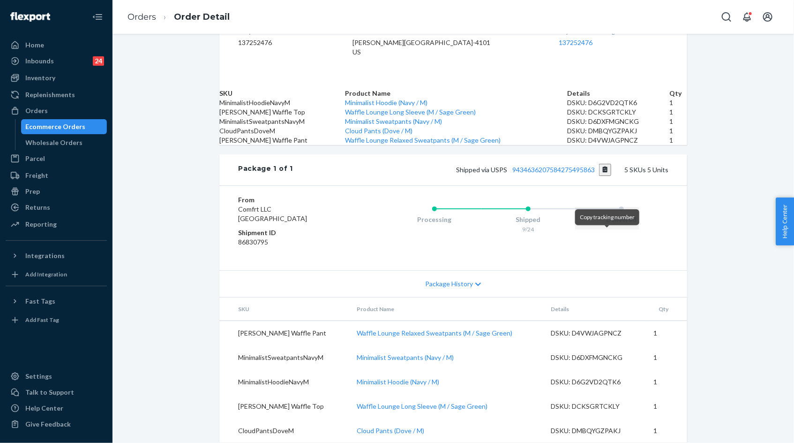
click at [607, 176] on button "Copy tracking number" at bounding box center [605, 170] width 13 height 12
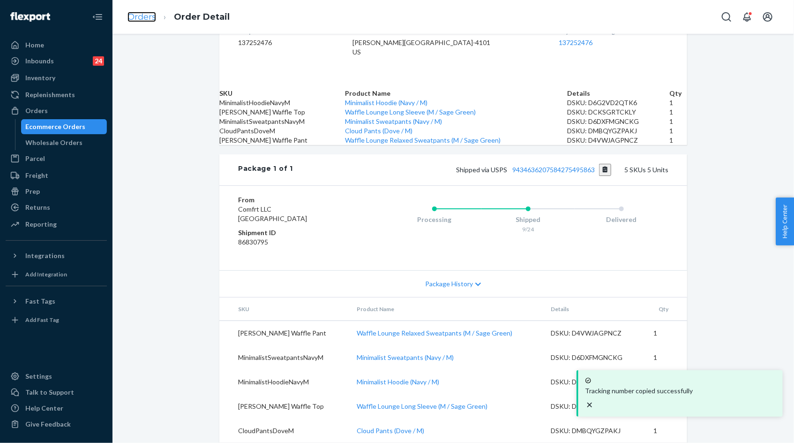
click at [147, 19] on link "Orders" at bounding box center [142, 17] width 29 height 10
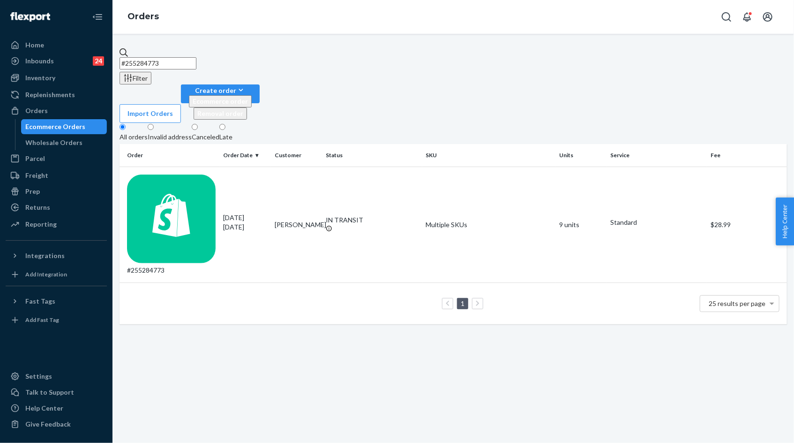
click at [196, 59] on input "#255284773" at bounding box center [158, 63] width 77 height 12
paste input "#255056866"
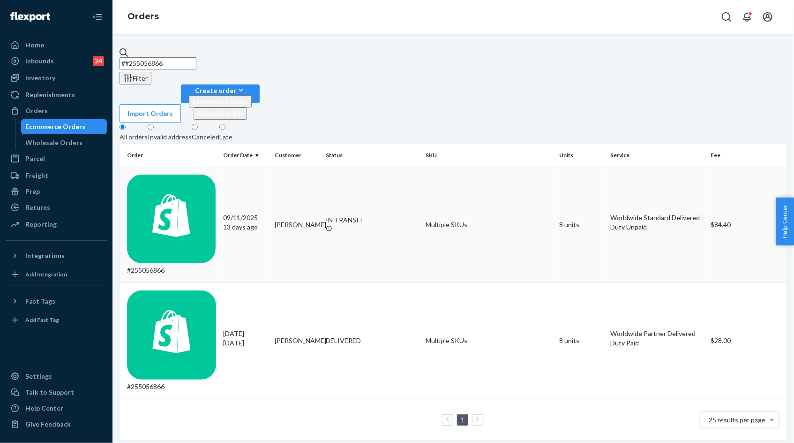
type input "##255056866"
click at [261, 222] on p "13 days ago" at bounding box center [246, 226] width 44 height 9
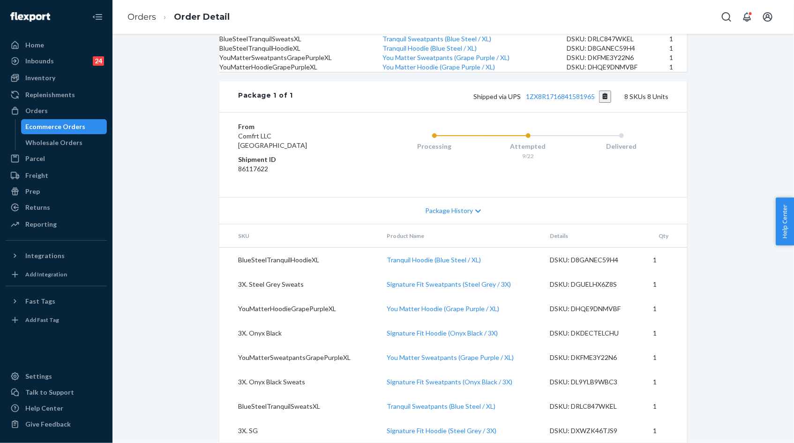
scroll to position [386, 0]
click at [540, 100] on link "1ZX8R1716841581965" at bounding box center [560, 96] width 69 height 8
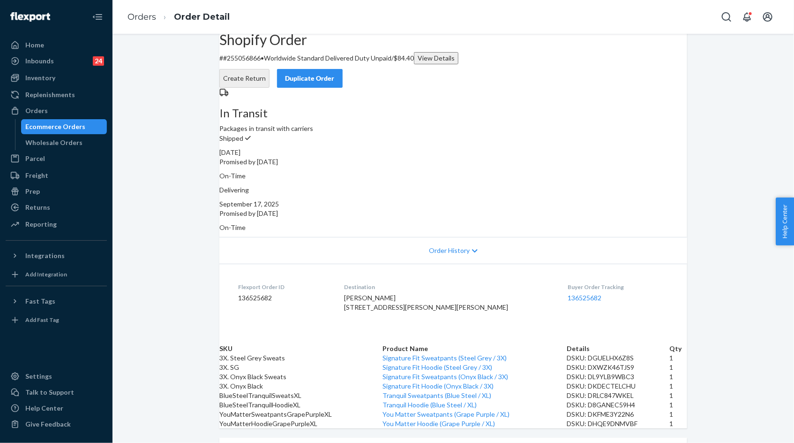
scroll to position [0, 0]
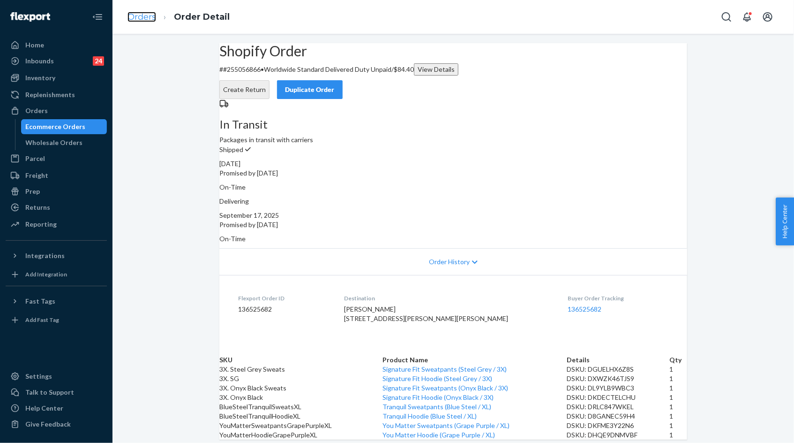
click at [141, 18] on link "Orders" at bounding box center [142, 17] width 29 height 10
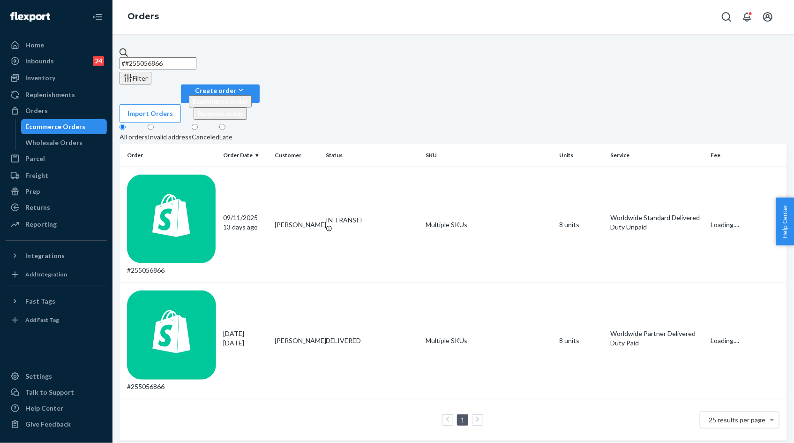
click at [156, 66] on input "##255056866" at bounding box center [158, 63] width 77 height 12
paste input "B1LPG9-NEL"
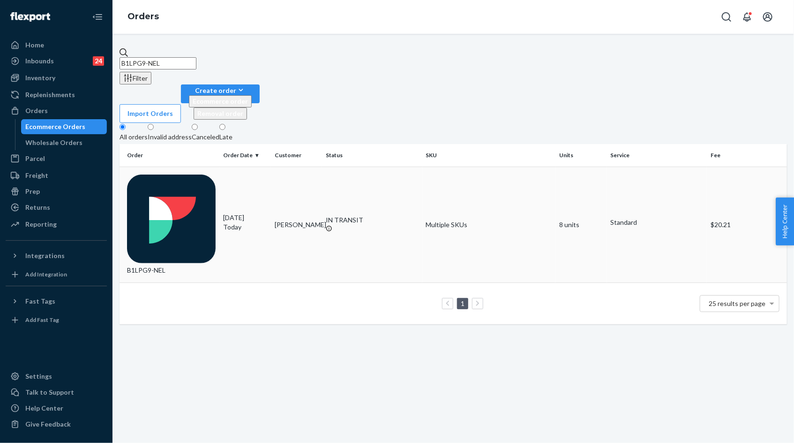
type input "B1LPG9-NEL"
click at [253, 222] on p "Today" at bounding box center [246, 226] width 44 height 9
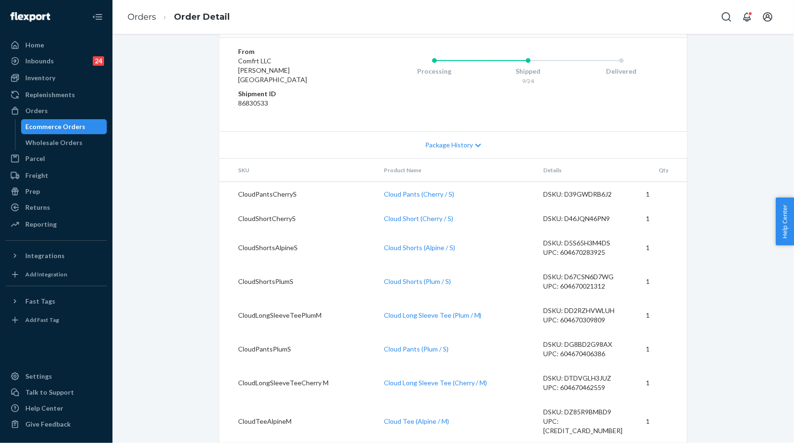
scroll to position [413, 0]
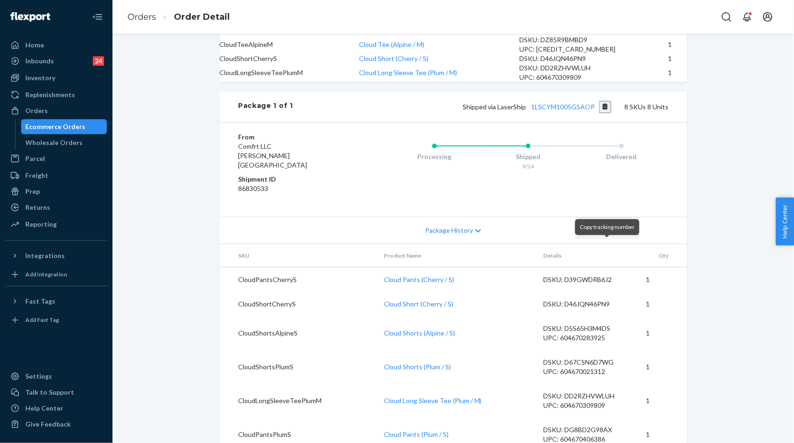
click at [606, 113] on button "Copy tracking number" at bounding box center [605, 107] width 13 height 12
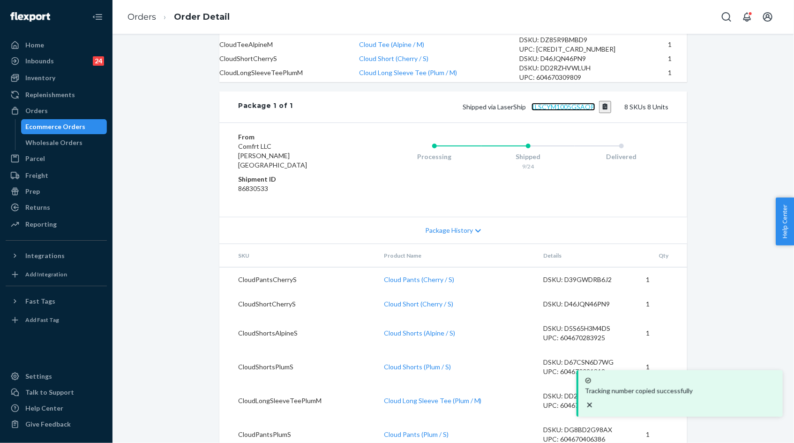
click at [584, 111] on link "1LSCYM1005GSAOP" at bounding box center [564, 107] width 64 height 8
click at [147, 19] on link "Orders" at bounding box center [142, 17] width 29 height 10
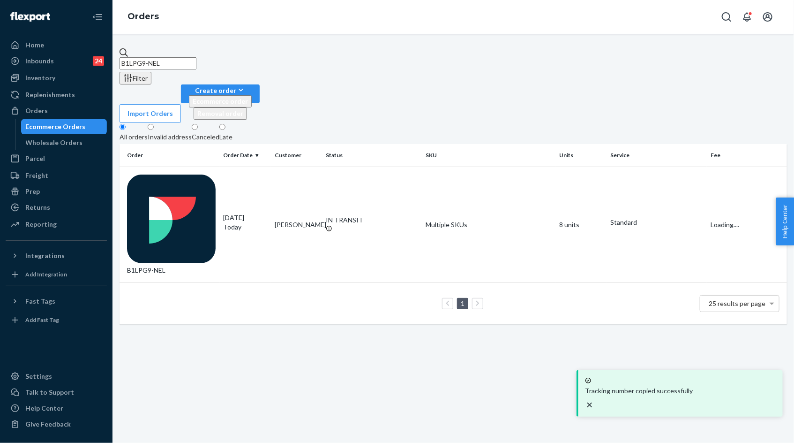
click at [171, 59] on input "B1LPG9-NEL" at bounding box center [158, 63] width 77 height 12
paste input "73pl6puve3wn"
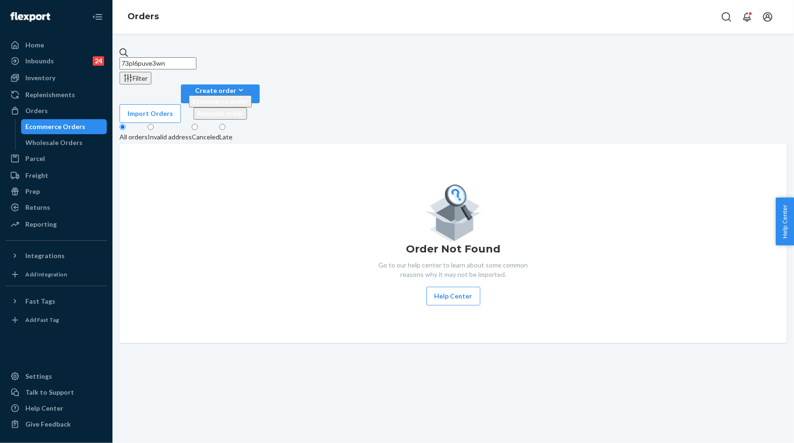
click at [170, 59] on input "73pl6puve3wn" at bounding box center [158, 63] width 77 height 12
paste input "RYOZTNGNEL"
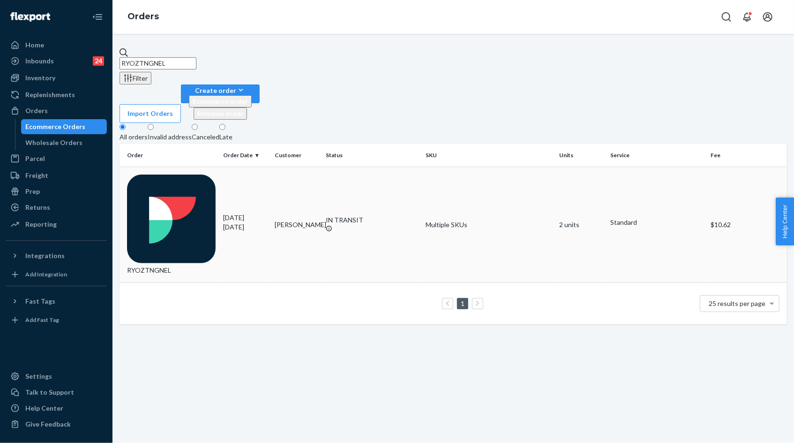
type input "RYOZTNGNEL"
click at [248, 222] on p "1 day ago" at bounding box center [246, 226] width 44 height 9
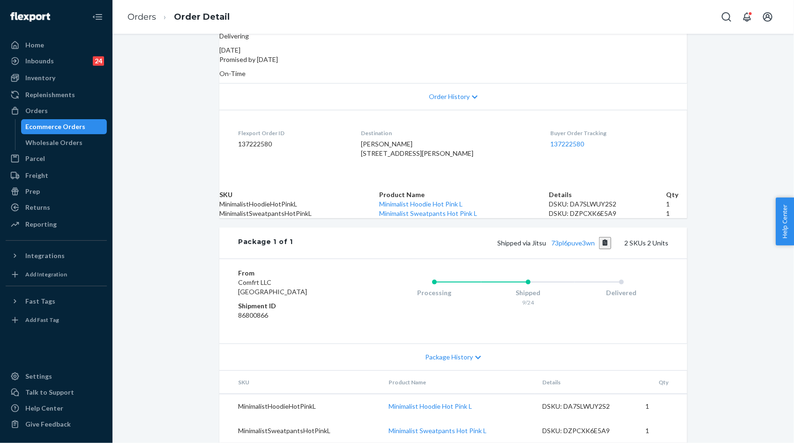
scroll to position [225, 0]
click at [142, 16] on link "Orders" at bounding box center [142, 17] width 29 height 10
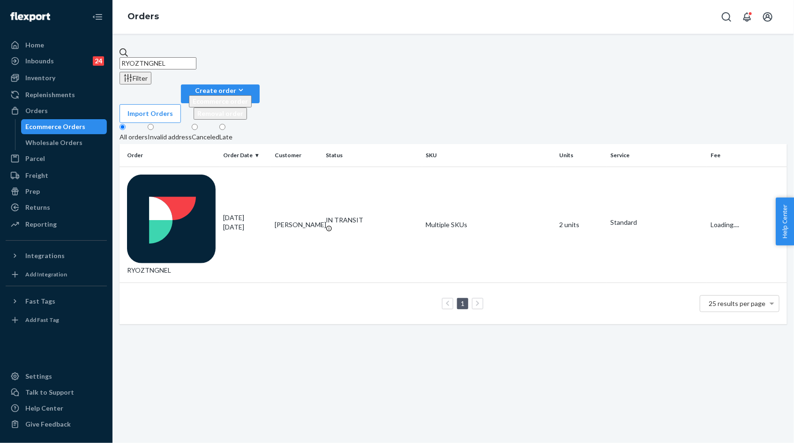
click at [179, 57] on input "RYOZTNGNEL" at bounding box center [158, 63] width 77 height 12
paste input "253015479"
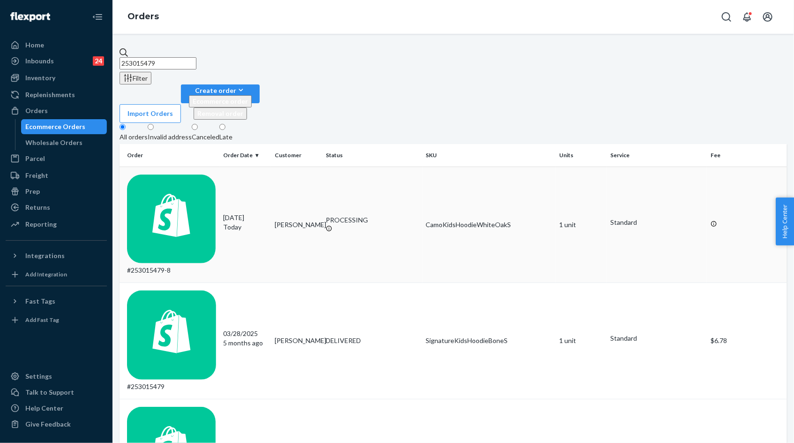
type input "253015479"
click at [252, 213] on div "09/24/2025 Today" at bounding box center [246, 222] width 44 height 19
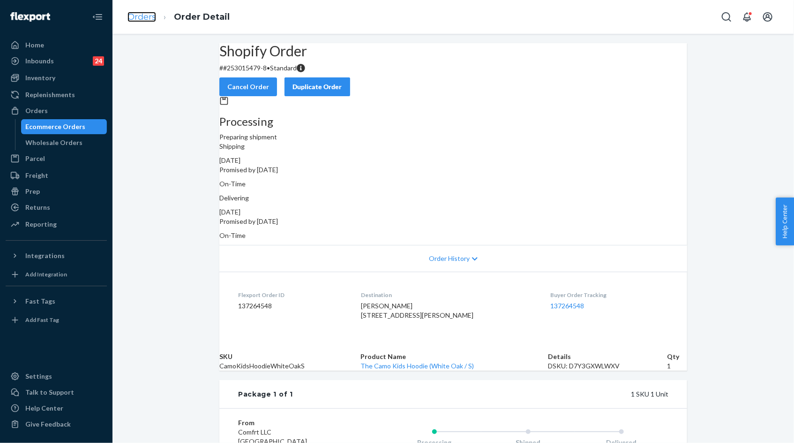
click at [139, 20] on link "Orders" at bounding box center [142, 17] width 29 height 10
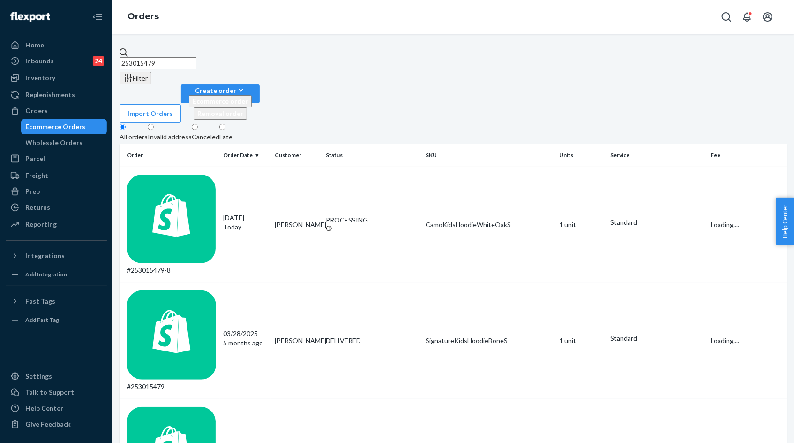
click at [196, 59] on input "253015479" at bounding box center [158, 63] width 77 height 12
paste input "409182"
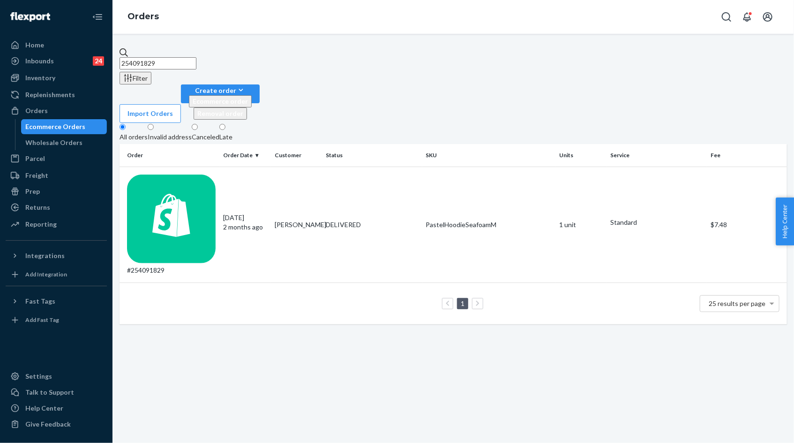
click at [196, 57] on input "254091829" at bounding box center [158, 63] width 77 height 12
paste input "PNF9NRI0A"
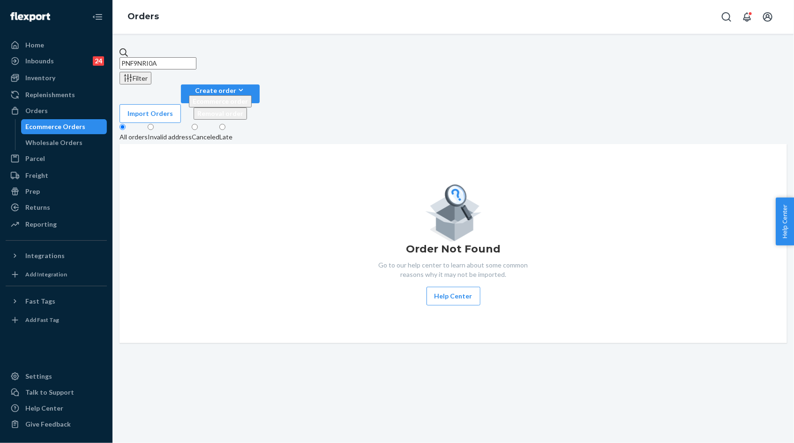
click at [166, 57] on input "PNF9NRI0A" at bounding box center [158, 63] width 77 height 12
paste input "255248735"
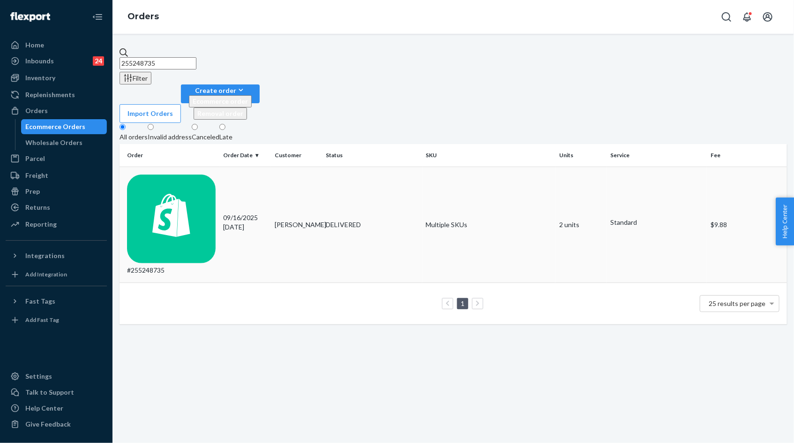
type input "255248735"
click at [231, 213] on div "09/16/2025 8 days ago" at bounding box center [246, 222] width 44 height 19
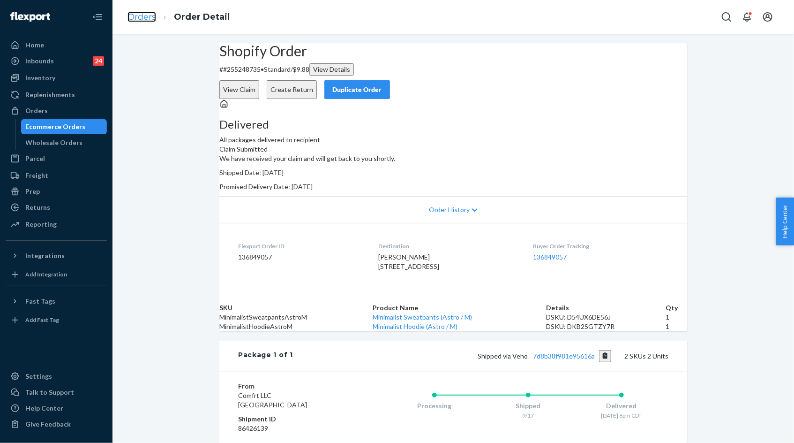
click at [150, 18] on link "Orders" at bounding box center [142, 17] width 29 height 10
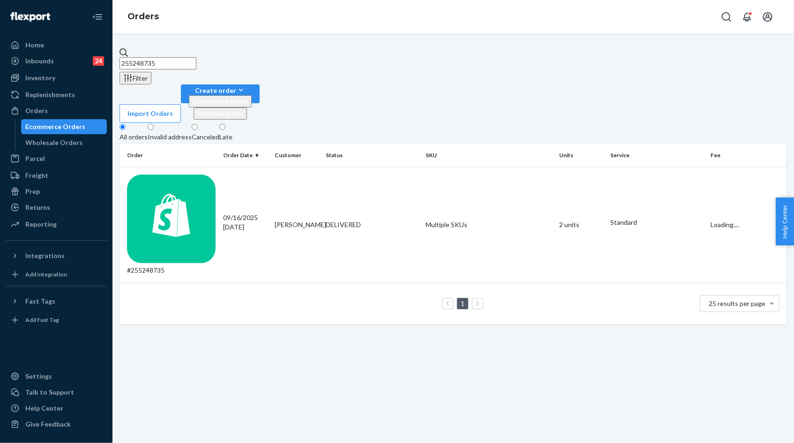
click at [169, 58] on input "255248735" at bounding box center [158, 63] width 77 height 12
paste input "#255301309"
type input "#255301309"
click at [252, 213] on div "09/20/2025 4 days ago" at bounding box center [246, 222] width 44 height 19
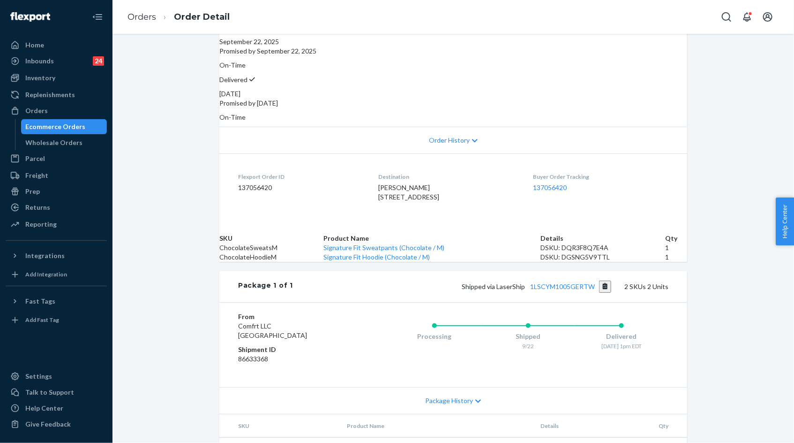
scroll to position [225, 0]
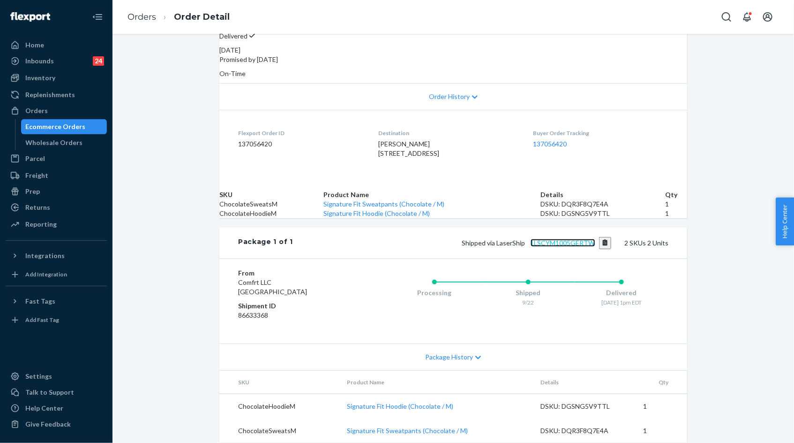
click at [584, 239] on link "1LSCYM1005GERTW" at bounding box center [563, 243] width 65 height 8
drag, startPoint x: 462, startPoint y: 238, endPoint x: 597, endPoint y: 235, distance: 135.0
click at [597, 237] on div "Shipped via LaserShip 1LSCYM1005GERTW 2 SKUs 2 Units" at bounding box center [481, 243] width 376 height 12
copy span "Shipped via LaserShip 1LSCYM1005GERTW"
click at [144, 19] on link "Orders" at bounding box center [142, 17] width 29 height 10
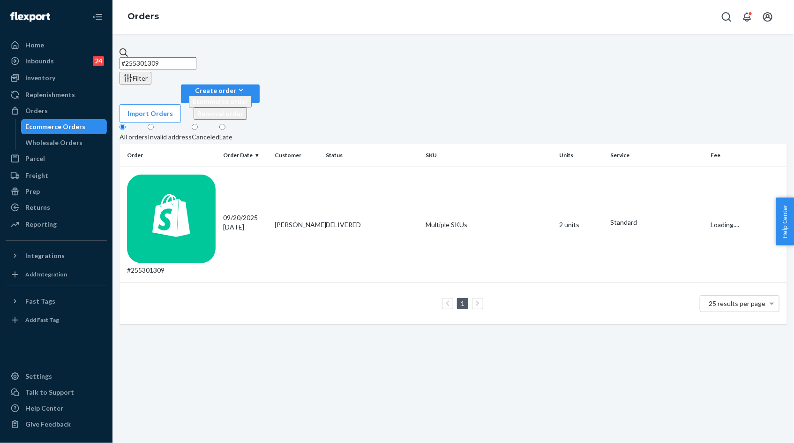
click at [196, 60] on input "#255301309" at bounding box center [158, 63] width 77 height 12
paste input "13346"
click at [195, 61] on input "#255133469" at bounding box center [158, 63] width 77 height 12
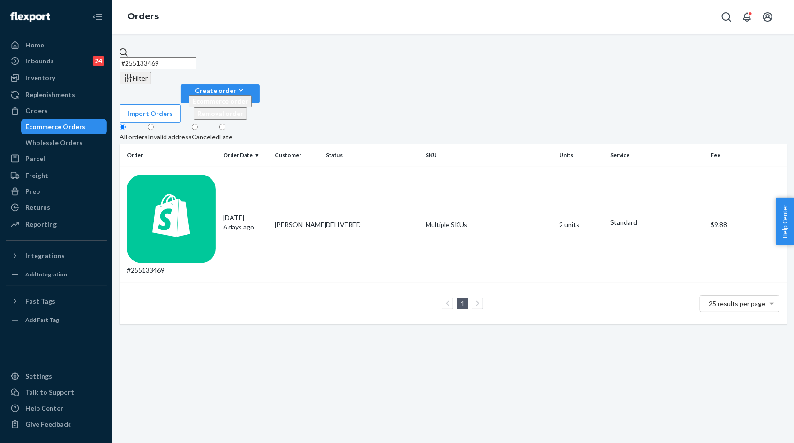
paste input "353995"
type input "#255353995"
click at [246, 213] on div "09/24/2025 Today" at bounding box center [246, 222] width 44 height 19
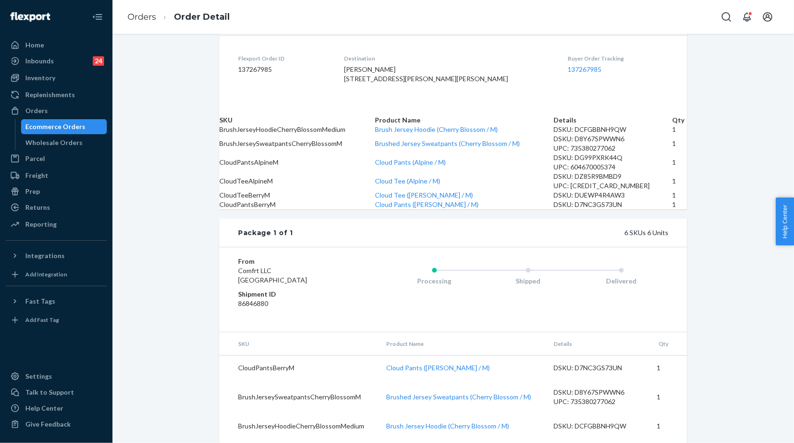
scroll to position [43, 0]
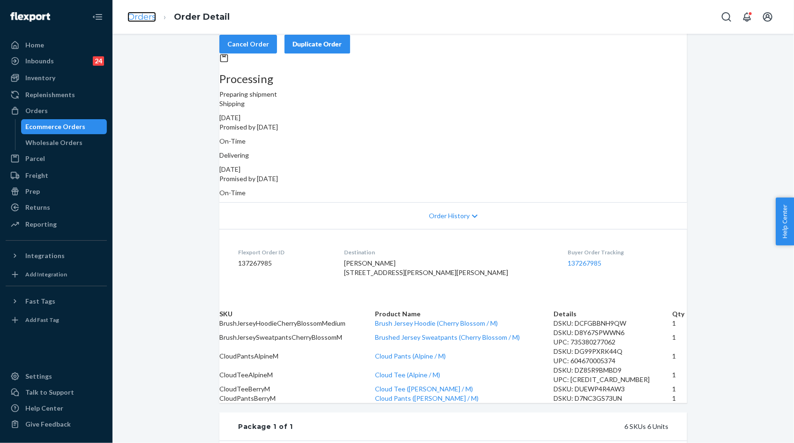
click at [135, 19] on link "Orders" at bounding box center [142, 17] width 29 height 10
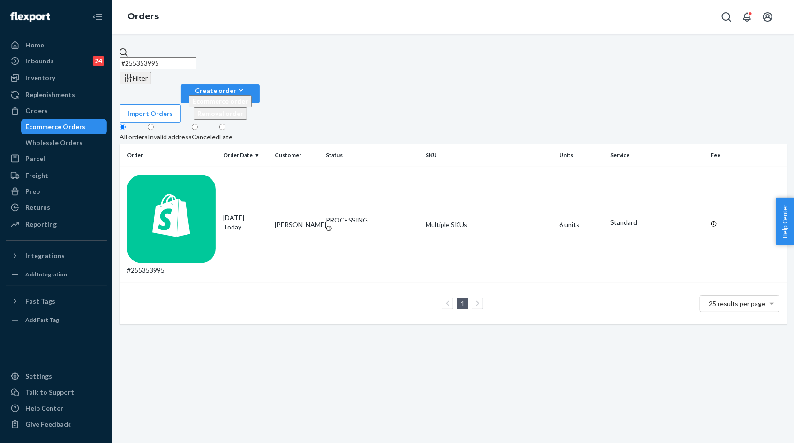
click at [196, 57] on input "#255353995" at bounding box center [158, 63] width 77 height 12
paste input "4858448"
type input "#254858448"
click at [263, 213] on div "08/23/2025 1 month ago" at bounding box center [246, 222] width 44 height 19
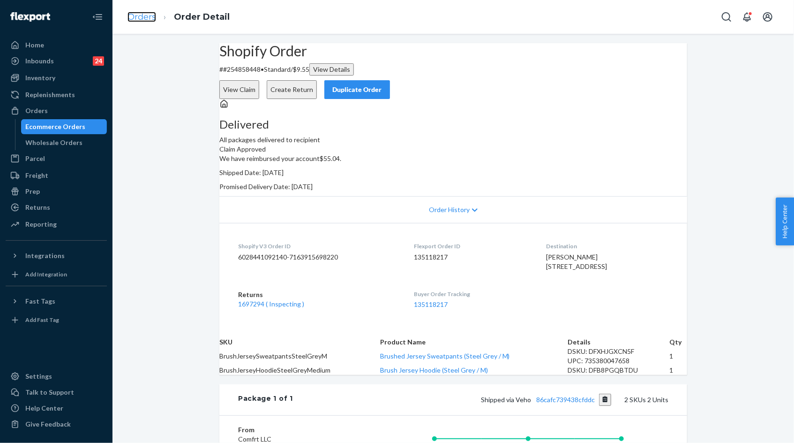
click at [150, 18] on link "Orders" at bounding box center [142, 17] width 29 height 10
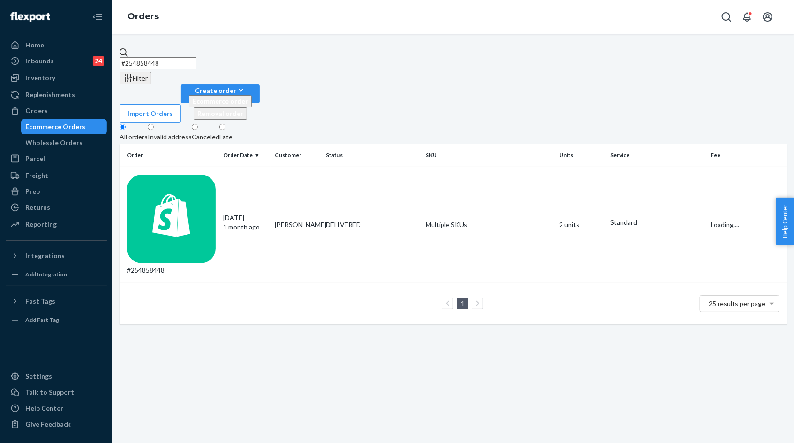
click at [196, 60] on input "#254858448" at bounding box center [158, 63] width 77 height 12
paste input "5308320"
type input "#255308320"
click at [233, 222] on p "3 days ago" at bounding box center [246, 226] width 44 height 9
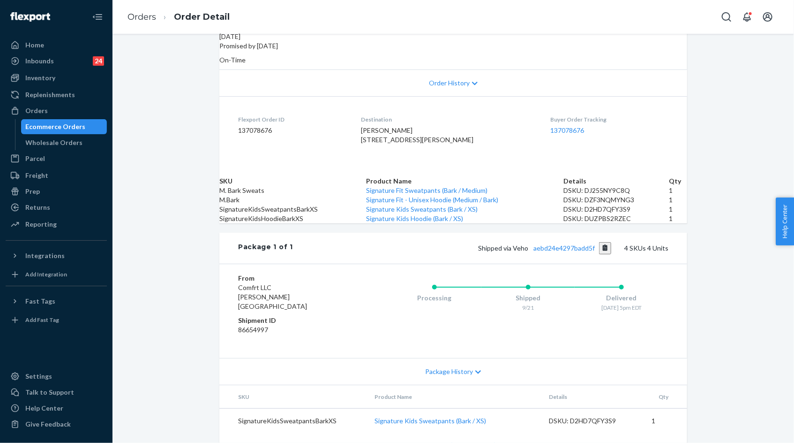
scroll to position [183, 0]
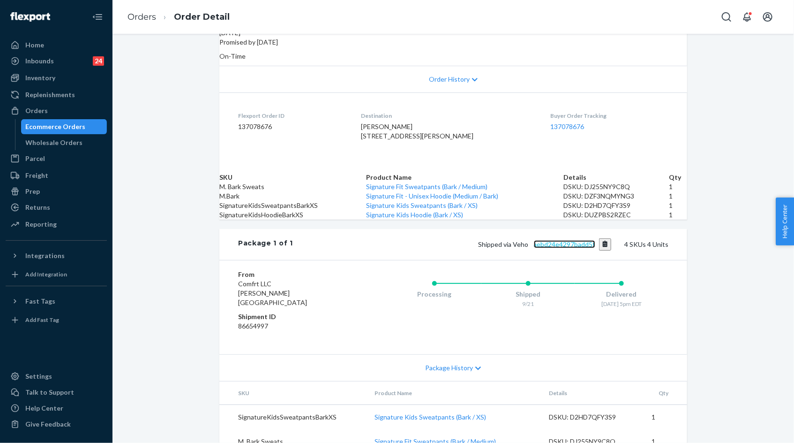
click at [556, 248] on link "aebd24e4297badd5f" at bounding box center [564, 244] width 61 height 8
